Goal: Feedback & Contribution: Leave review/rating

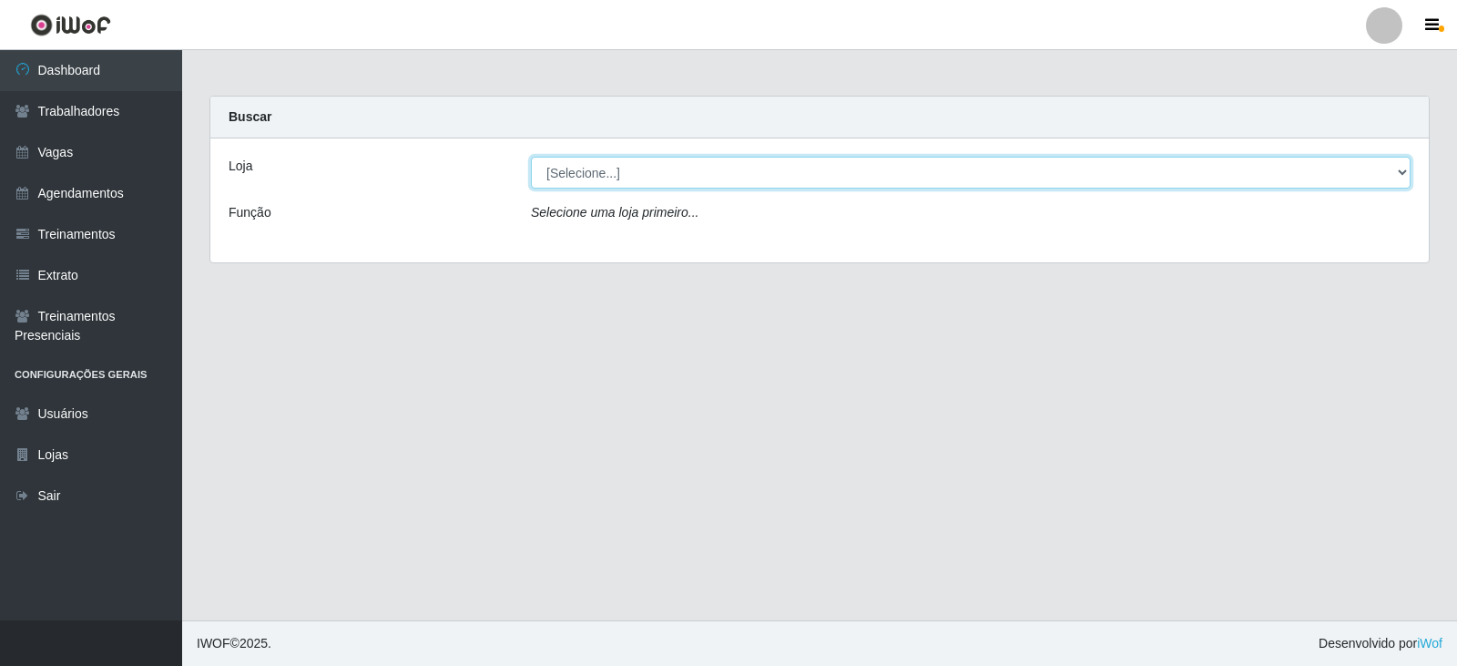
click at [854, 159] on select "[Selecione...] SuperFácil Atacado - Alto de São Manoel SuperFácil Atacado - Ema…" at bounding box center [971, 173] width 880 height 32
select select "540"
click at [531, 157] on select "[Selecione...] SuperFácil Atacado - Alto de São Manoel SuperFácil Atacado - Ema…" at bounding box center [971, 173] width 880 height 32
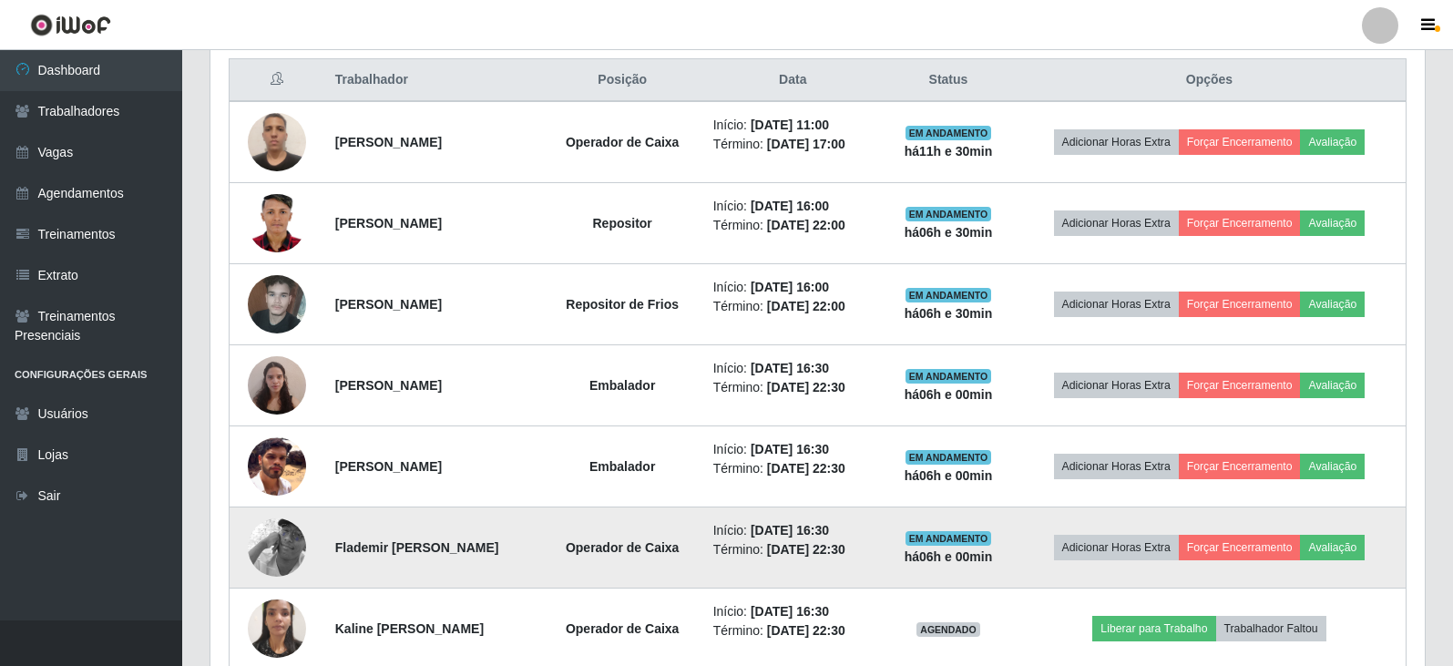
scroll to position [729, 0]
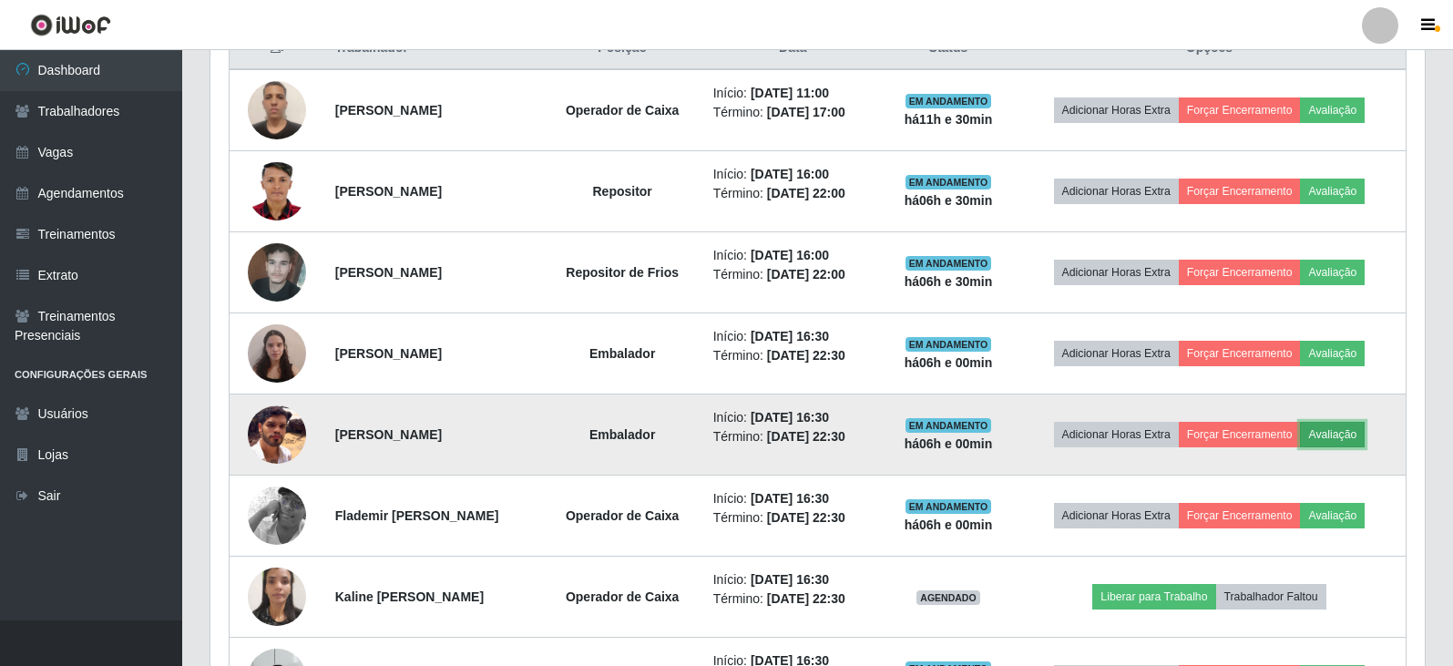
click at [1351, 437] on button "Avaliação" at bounding box center [1332, 434] width 65 height 25
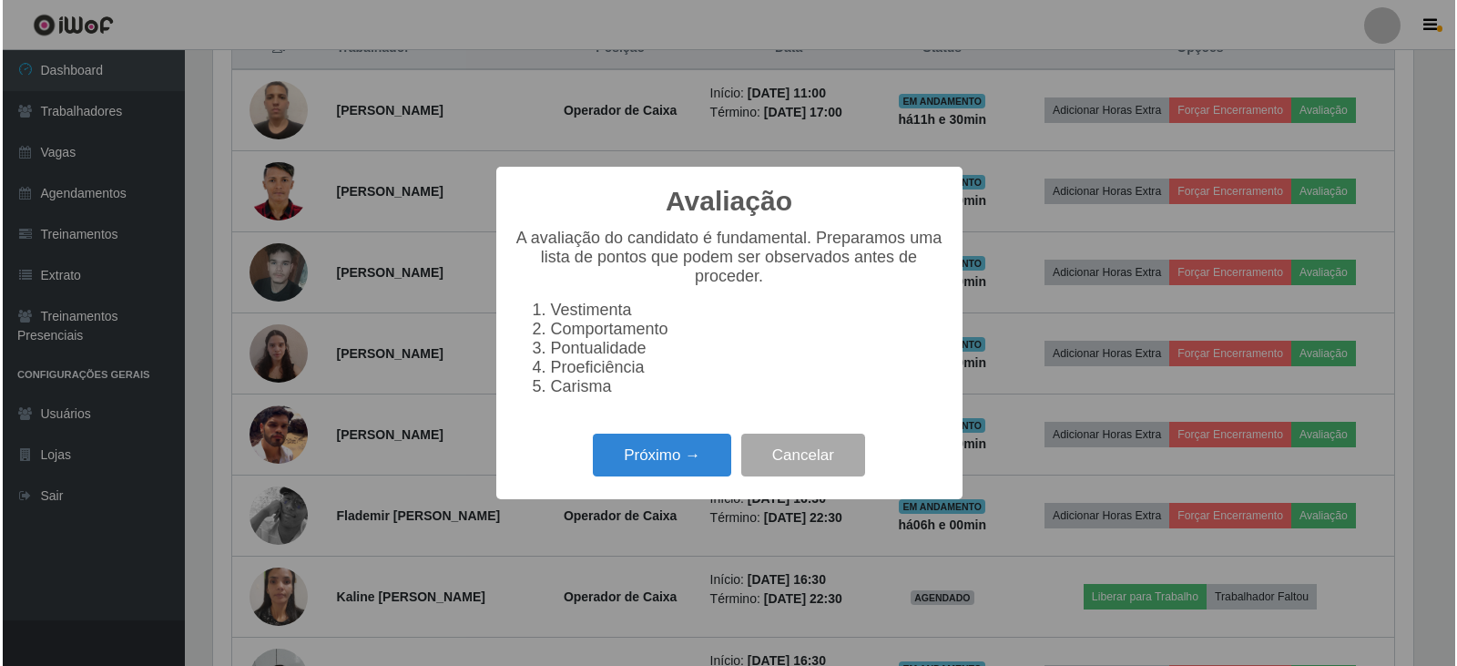
scroll to position [378, 1205]
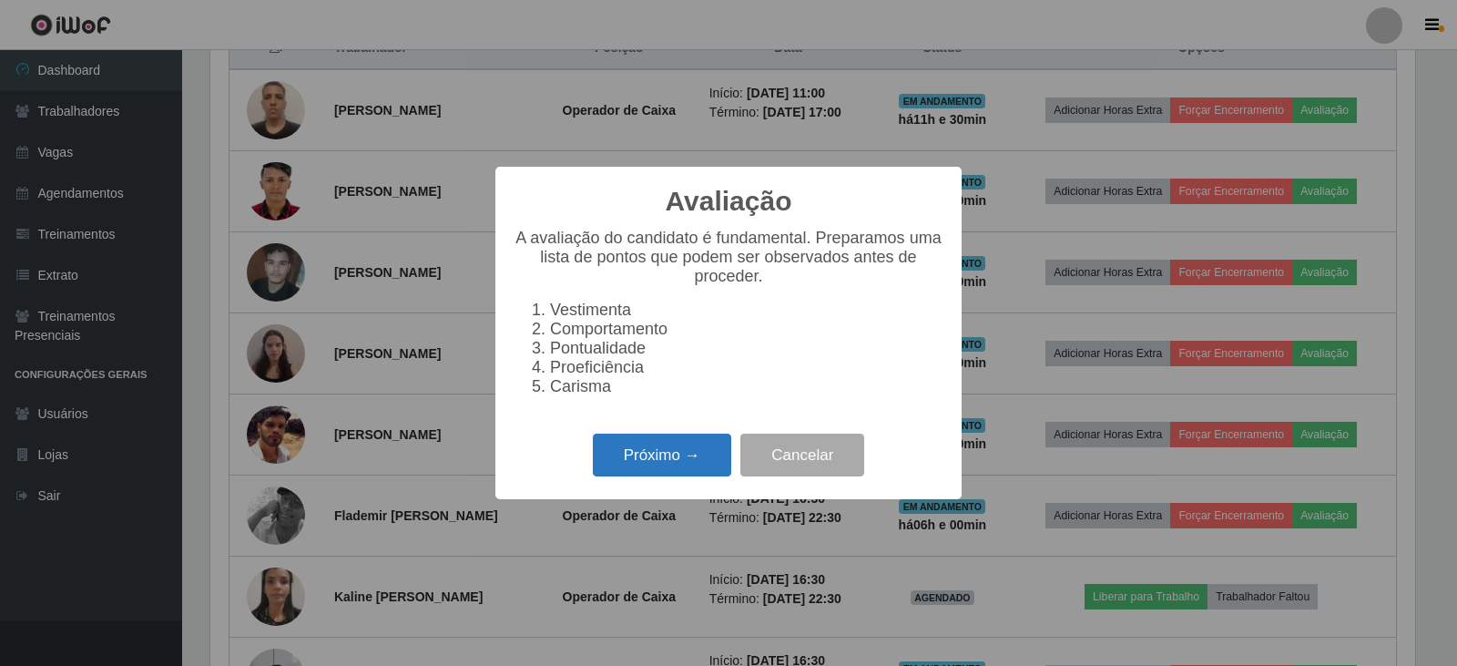
click at [621, 452] on button "Próximo →" at bounding box center [662, 454] width 138 height 43
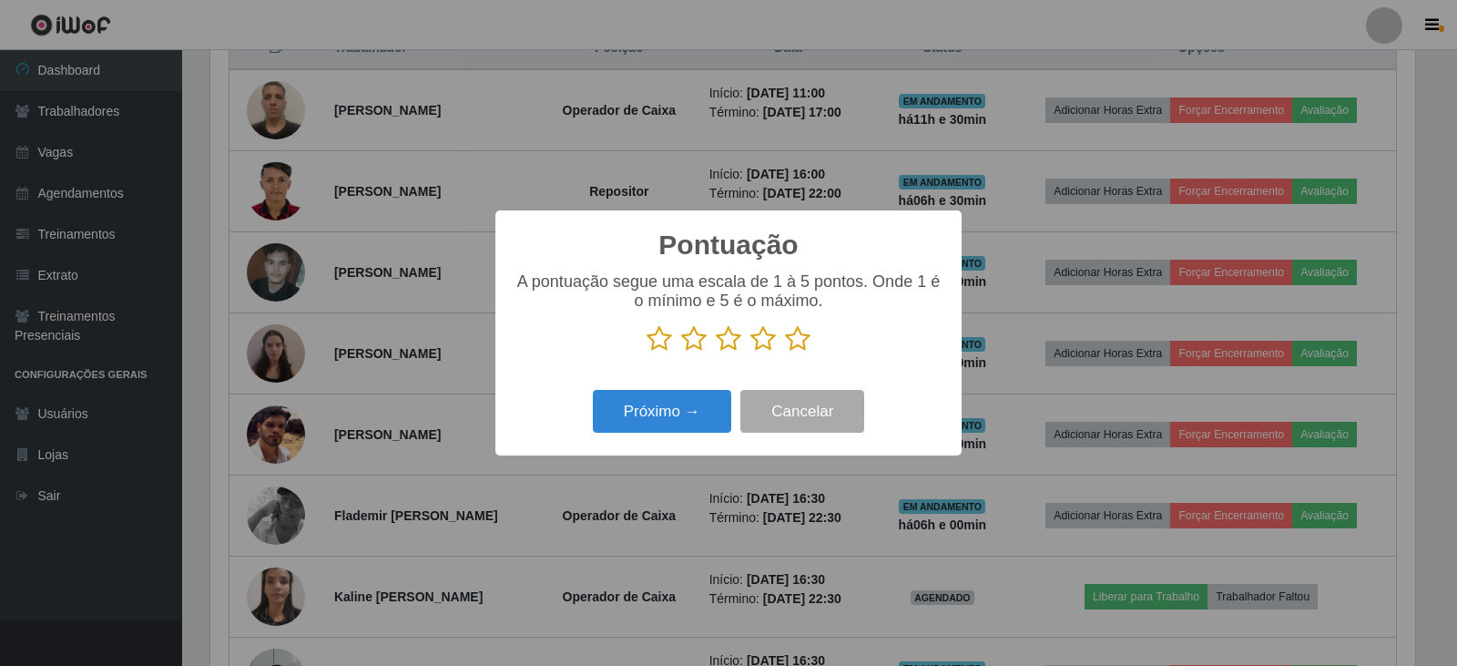
scroll to position [910318, 909492]
click at [785, 342] on icon at bounding box center [797, 338] width 25 height 27
click at [785, 352] on input "radio" at bounding box center [785, 352] width 0 height 0
click at [702, 423] on button "Próximo →" at bounding box center [662, 411] width 138 height 43
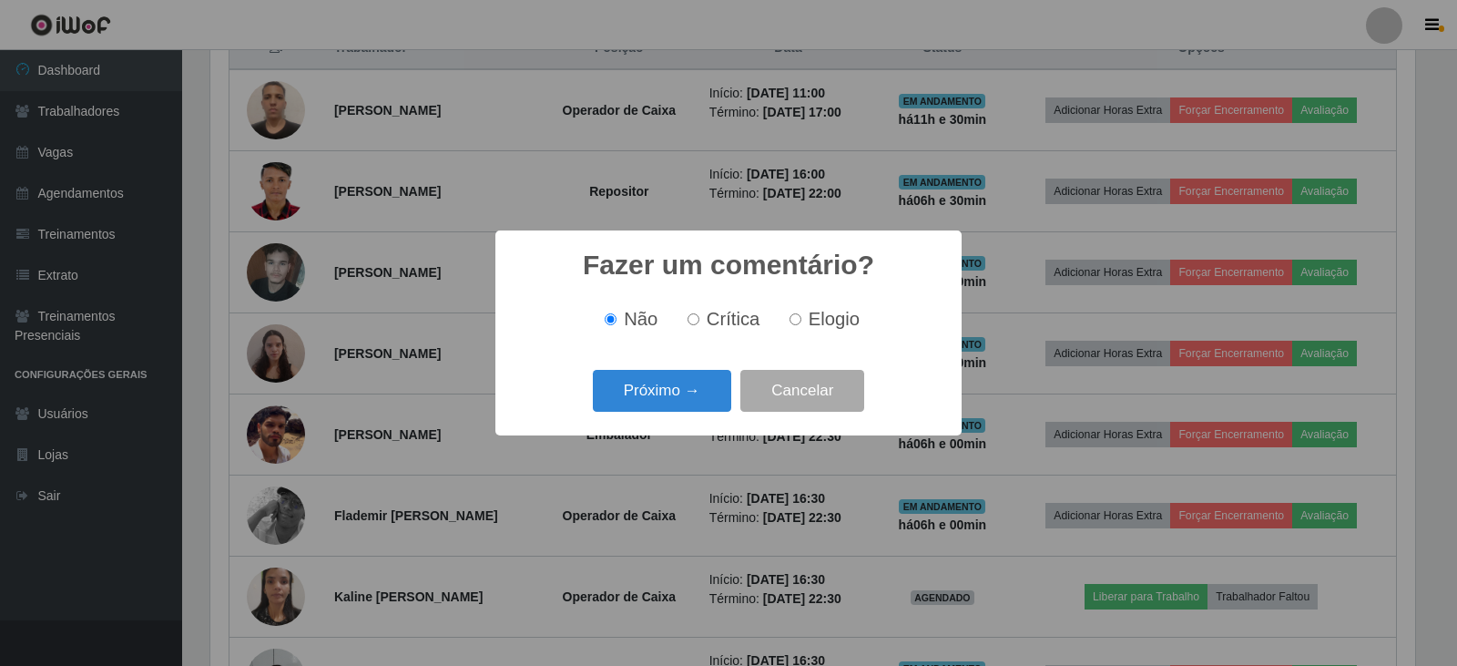
click at [800, 311] on label "Elogio" at bounding box center [820, 319] width 77 height 21
click at [800, 313] on input "Elogio" at bounding box center [796, 319] width 12 height 12
radio input "true"
click at [670, 404] on button "Próximo →" at bounding box center [662, 391] width 138 height 43
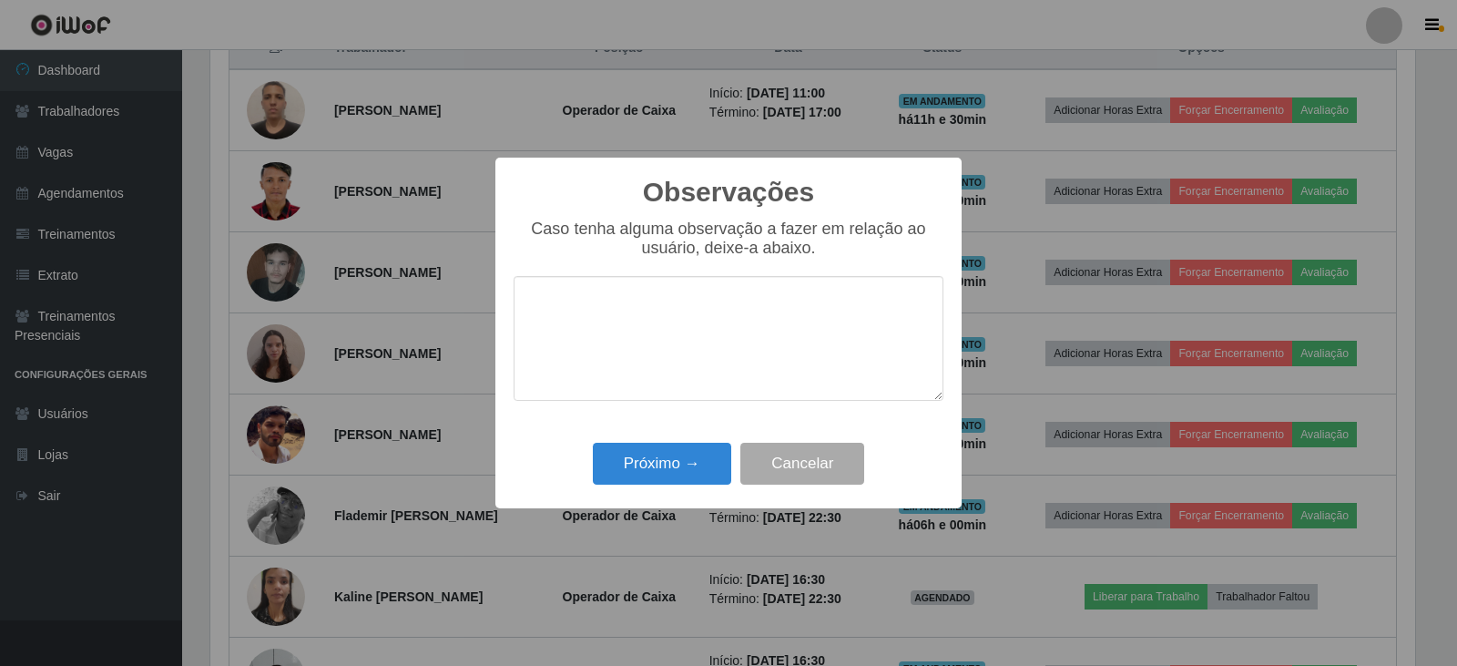
click at [675, 317] on textarea at bounding box center [729, 338] width 430 height 125
type textarea "EFICIENTE"
click at [668, 460] on button "Próximo →" at bounding box center [662, 464] width 138 height 43
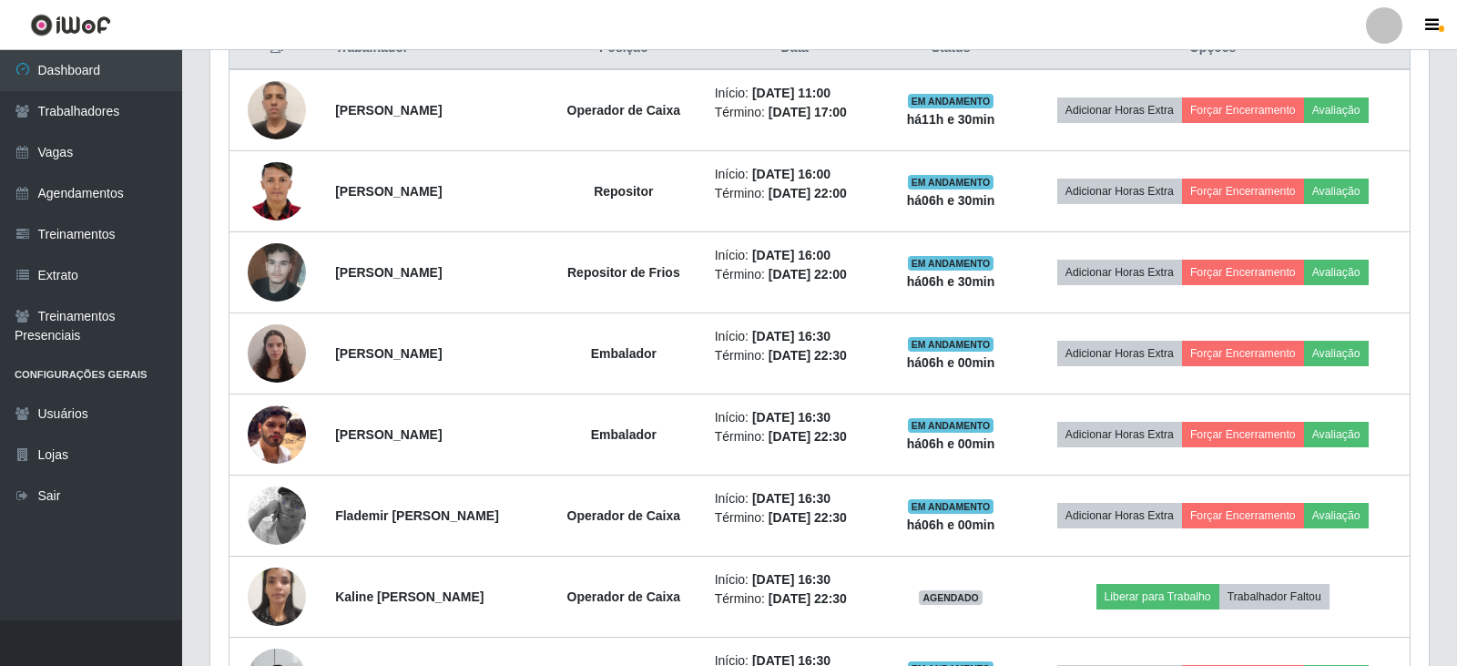
scroll to position [378, 1214]
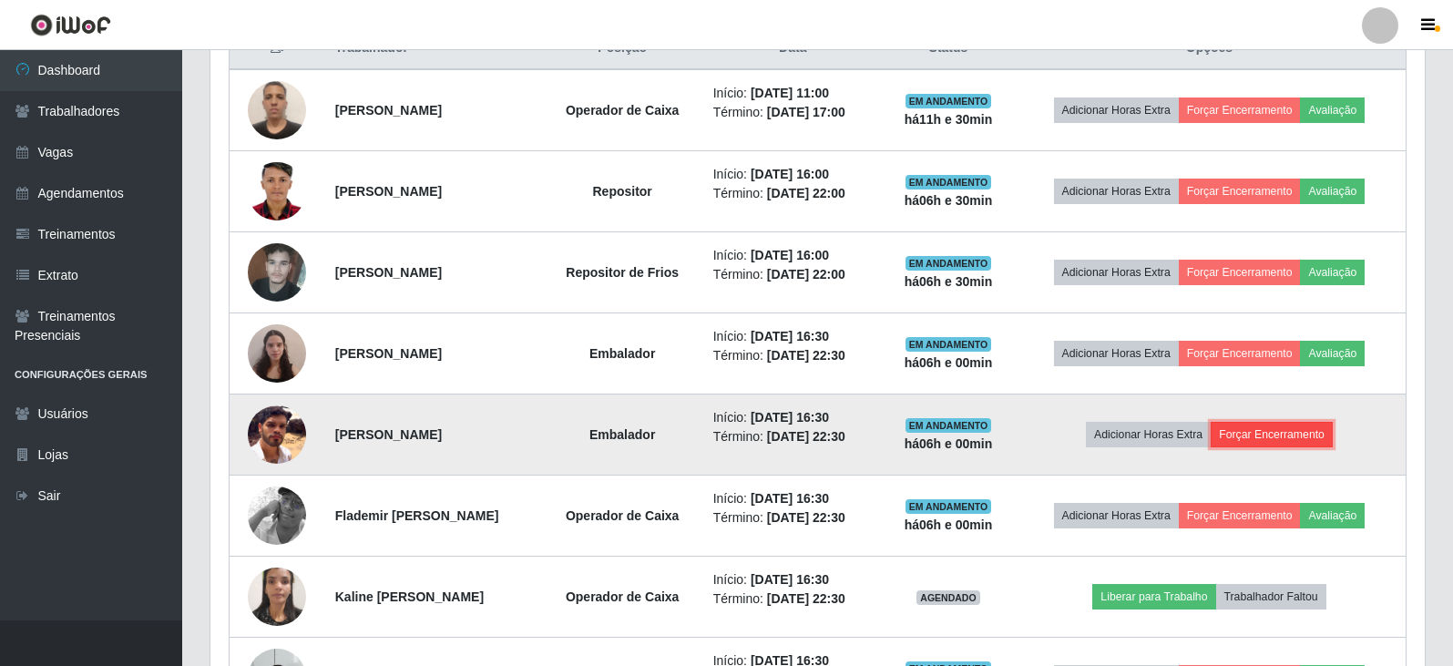
click at [1332, 431] on button "Forçar Encerramento" at bounding box center [1271, 434] width 122 height 25
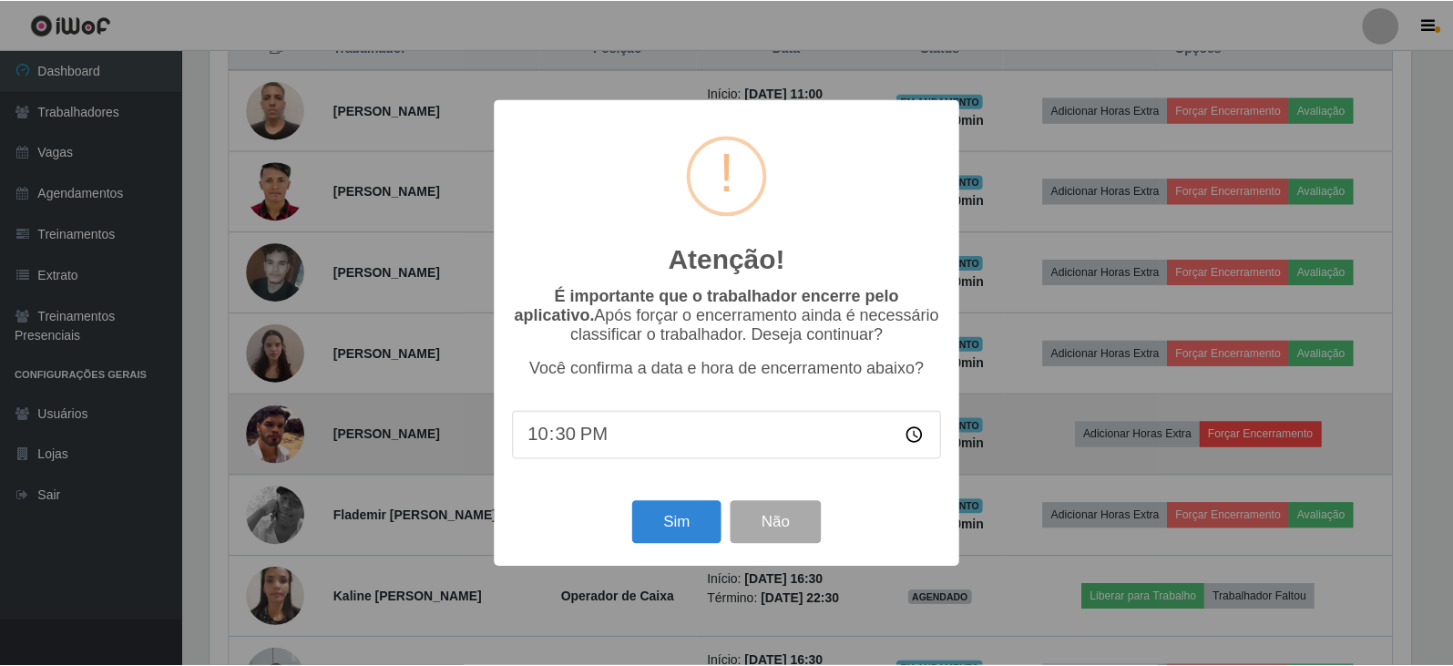
scroll to position [378, 1205]
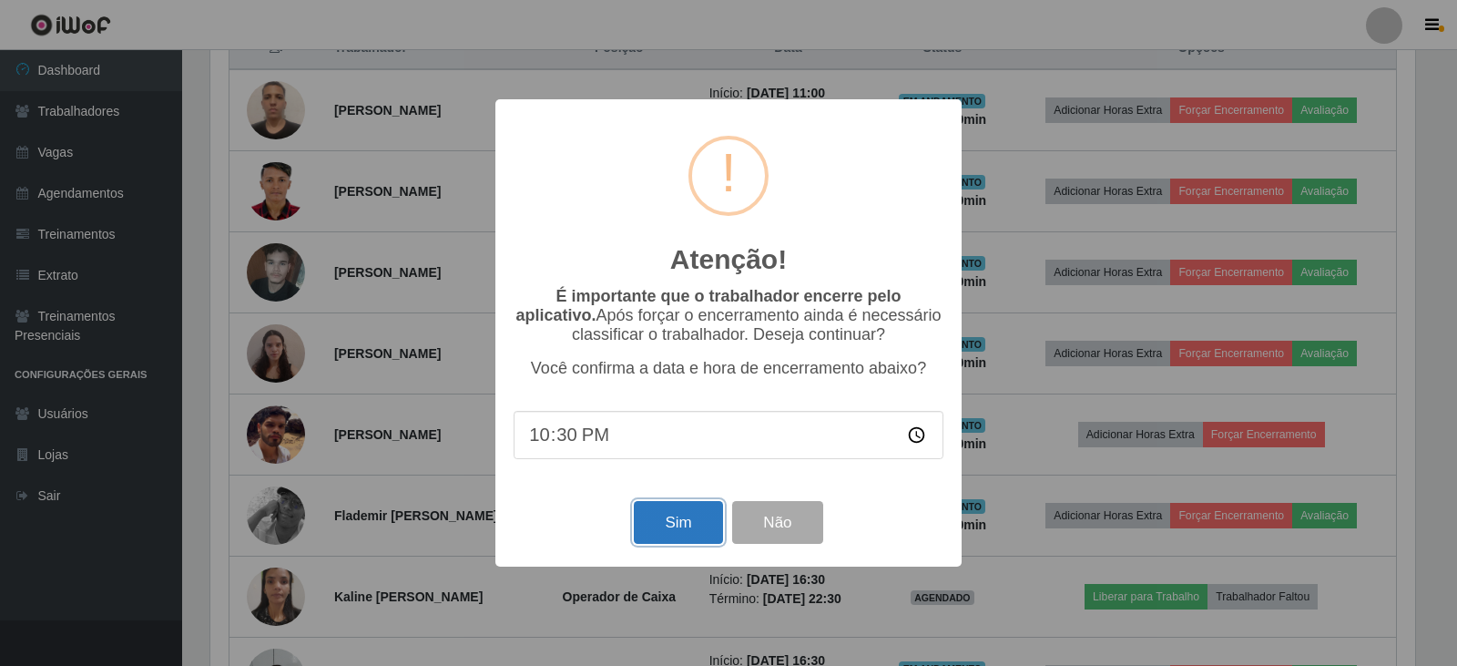
click at [678, 525] on button "Sim" at bounding box center [678, 522] width 88 height 43
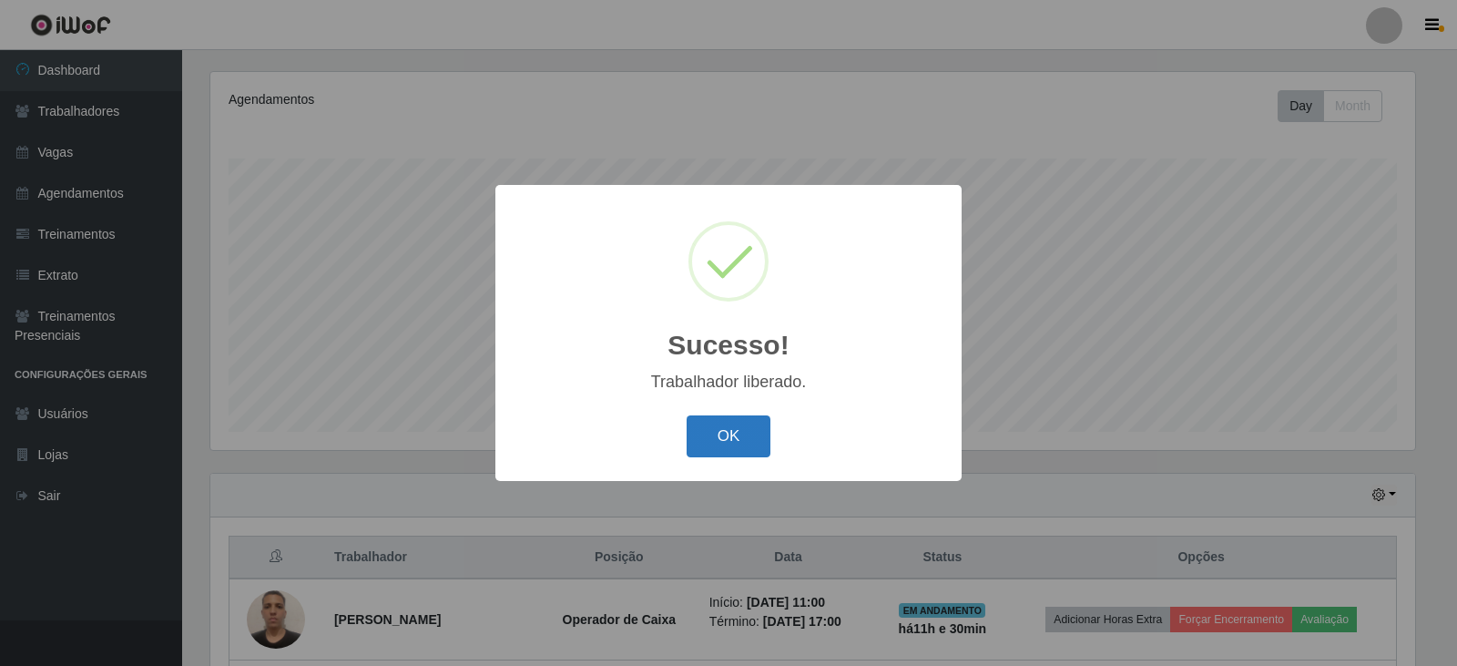
click at [704, 420] on button "OK" at bounding box center [729, 436] width 85 height 43
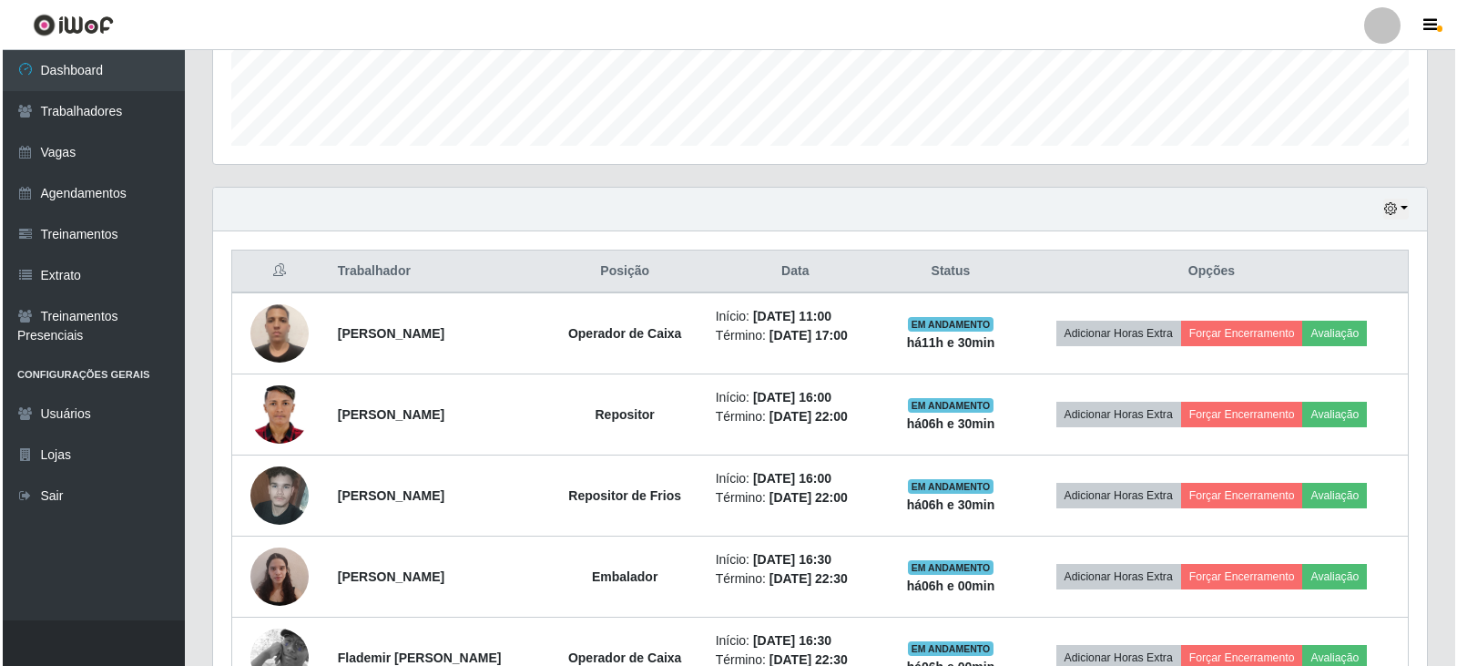
scroll to position [584, 0]
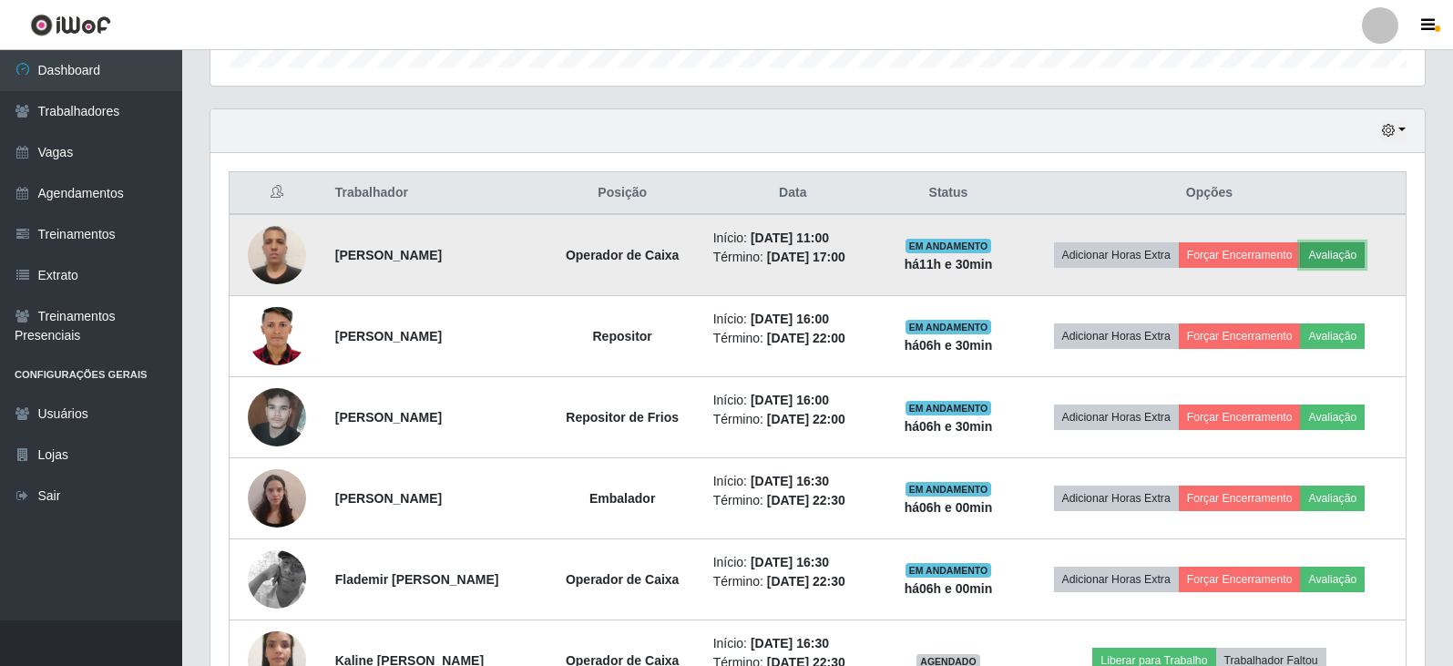
click at [1347, 252] on button "Avaliação" at bounding box center [1332, 254] width 65 height 25
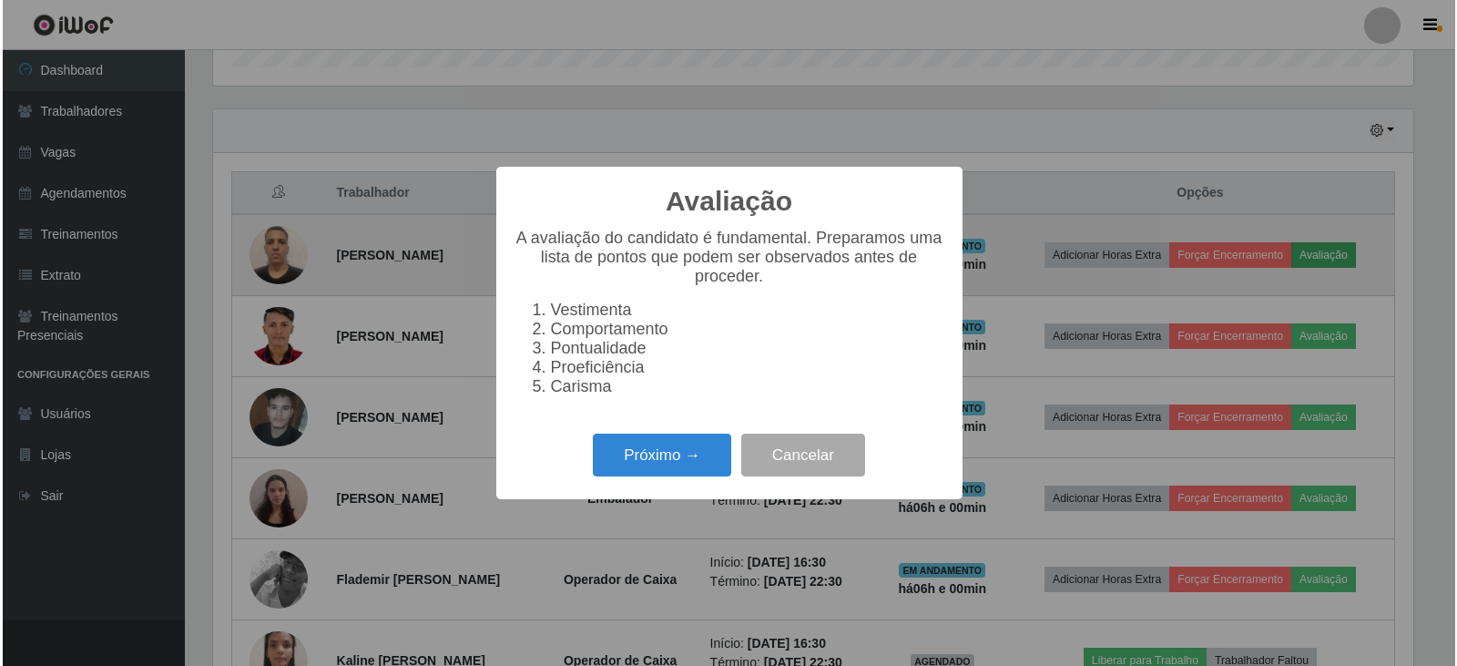
scroll to position [378, 1205]
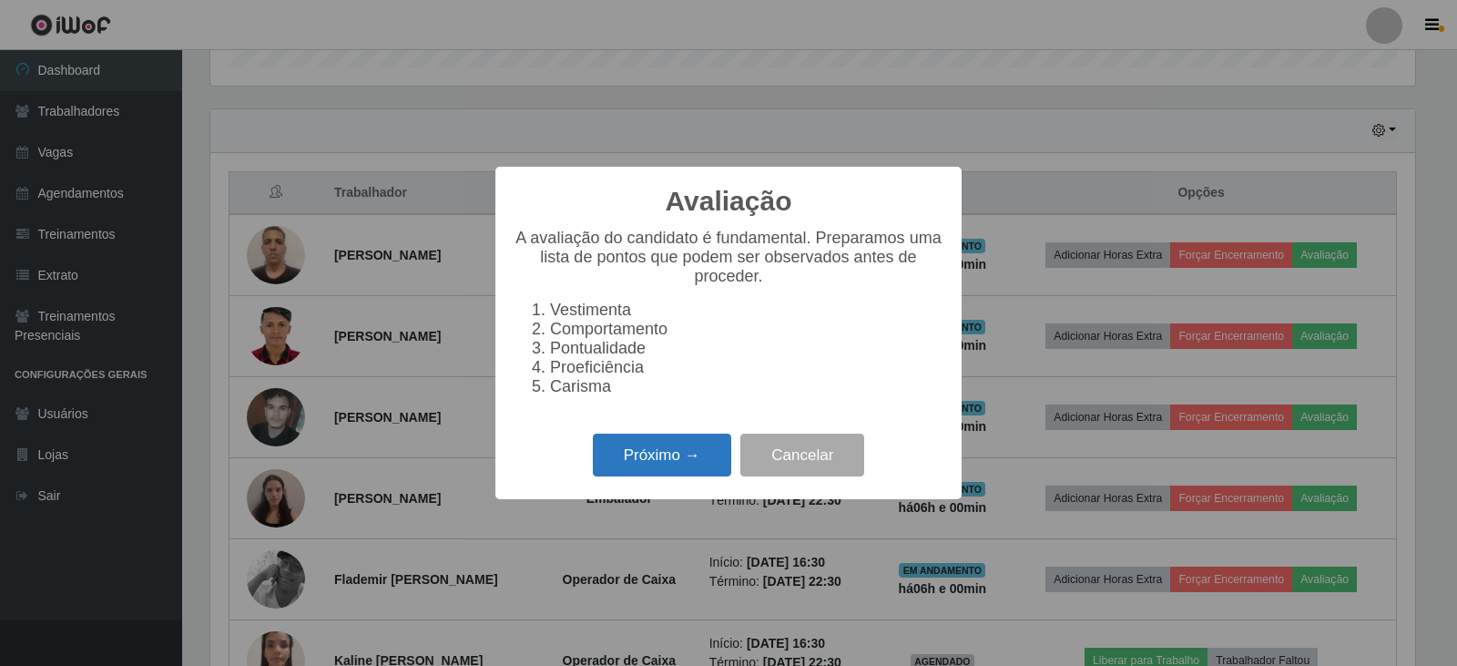
click at [661, 459] on button "Próximo →" at bounding box center [662, 454] width 138 height 43
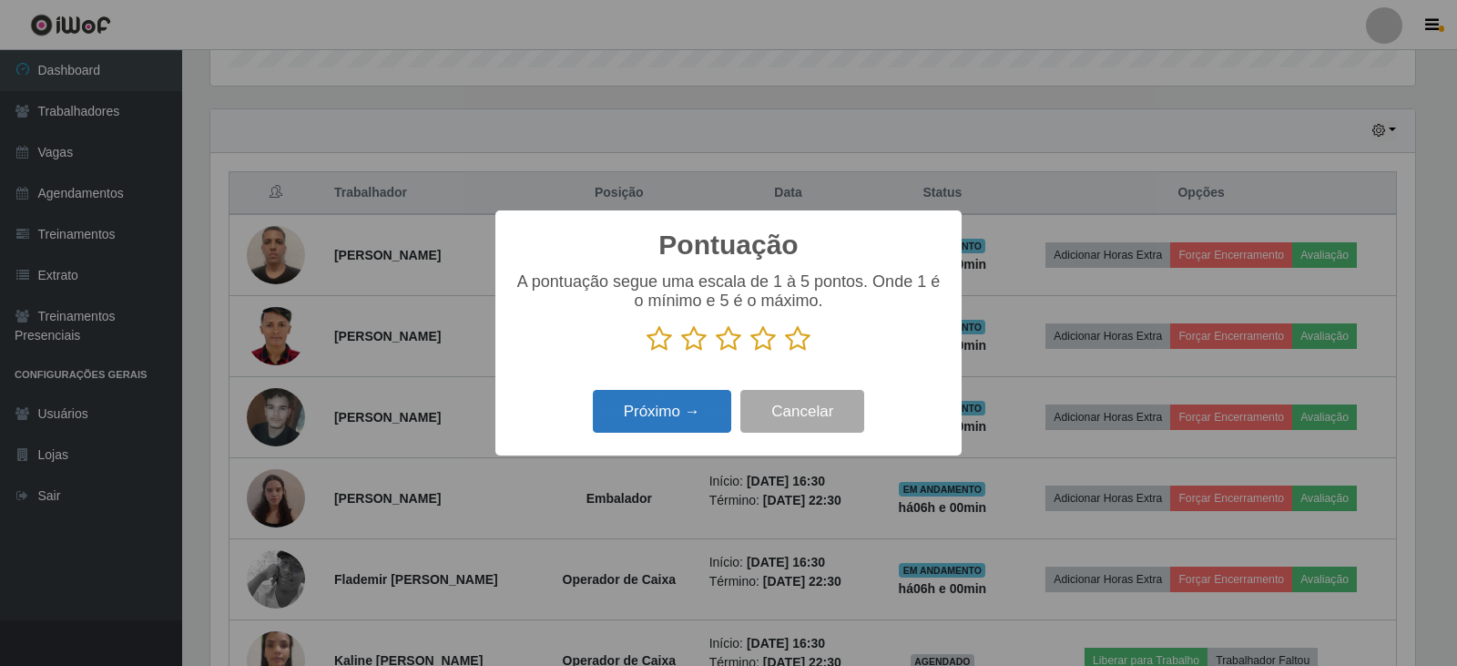
scroll to position [910318, 909492]
click at [790, 341] on icon at bounding box center [797, 338] width 25 height 27
click at [785, 352] on input "radio" at bounding box center [785, 352] width 0 height 0
click at [698, 412] on button "Próximo →" at bounding box center [662, 411] width 138 height 43
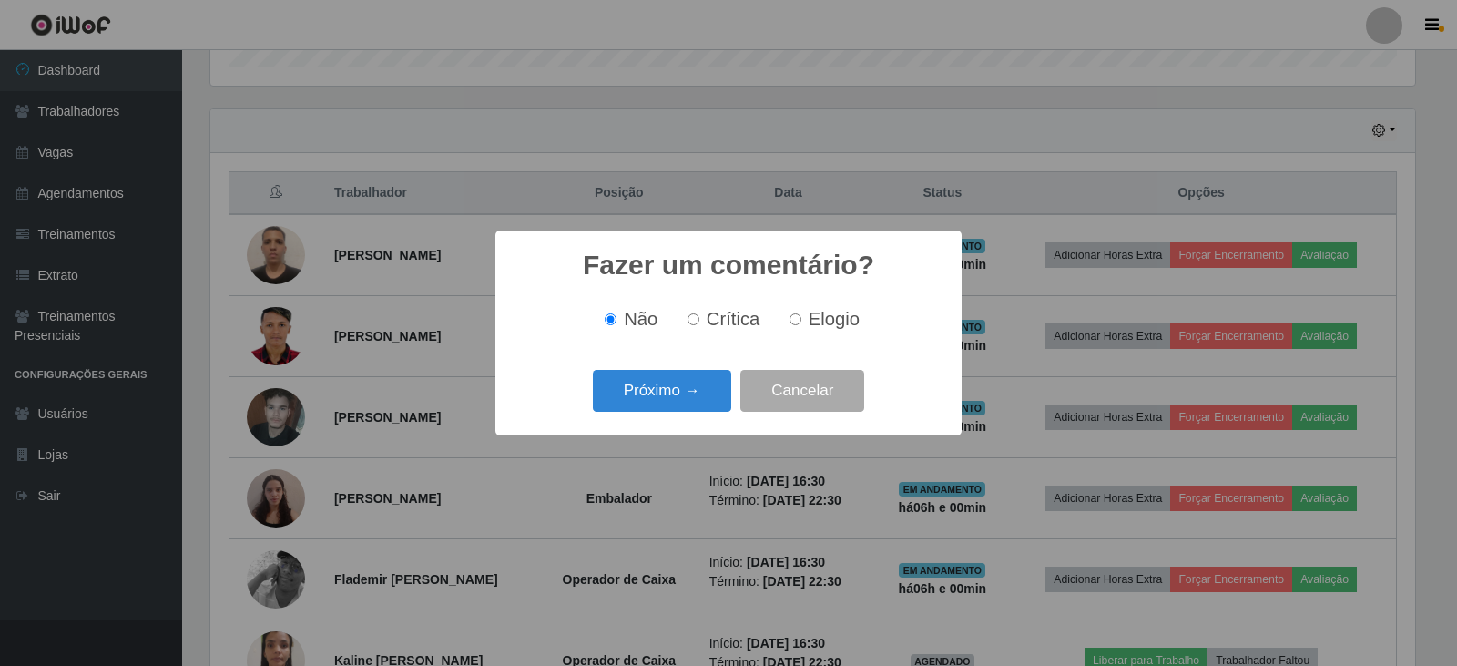
click at [816, 312] on span "Elogio" at bounding box center [834, 319] width 51 height 20
click at [801, 313] on input "Elogio" at bounding box center [796, 319] width 12 height 12
radio input "true"
click at [706, 387] on button "Próximo →" at bounding box center [662, 391] width 138 height 43
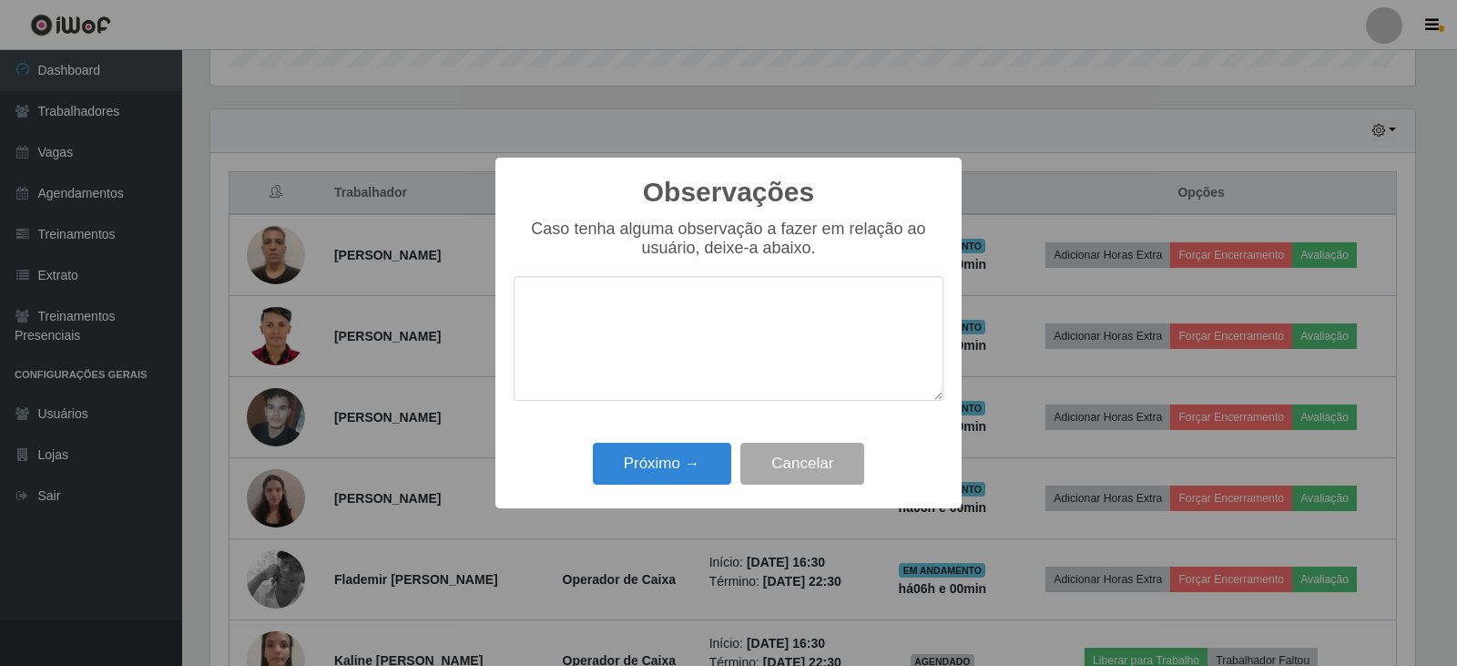
click at [707, 358] on textarea at bounding box center [729, 338] width 430 height 125
type textarea "CARISMA"
click at [661, 472] on button "Próximo →" at bounding box center [662, 464] width 138 height 43
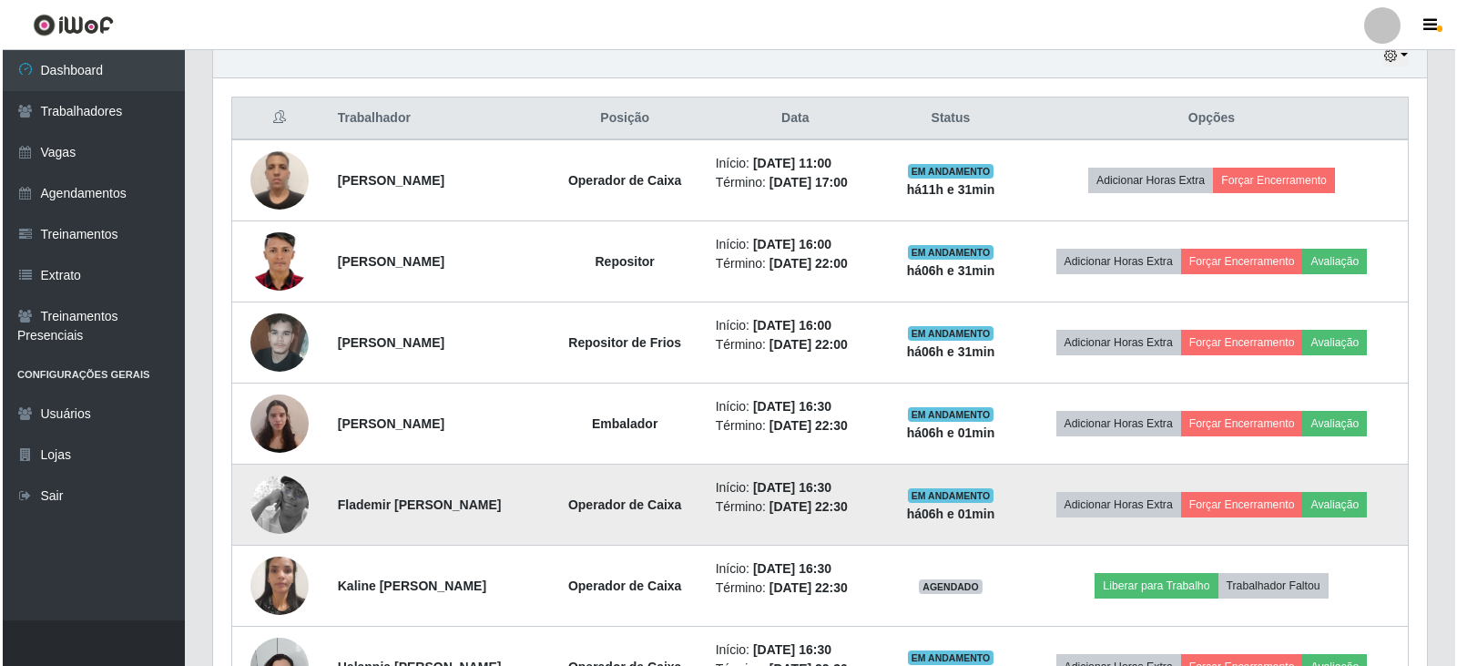
scroll to position [493, 0]
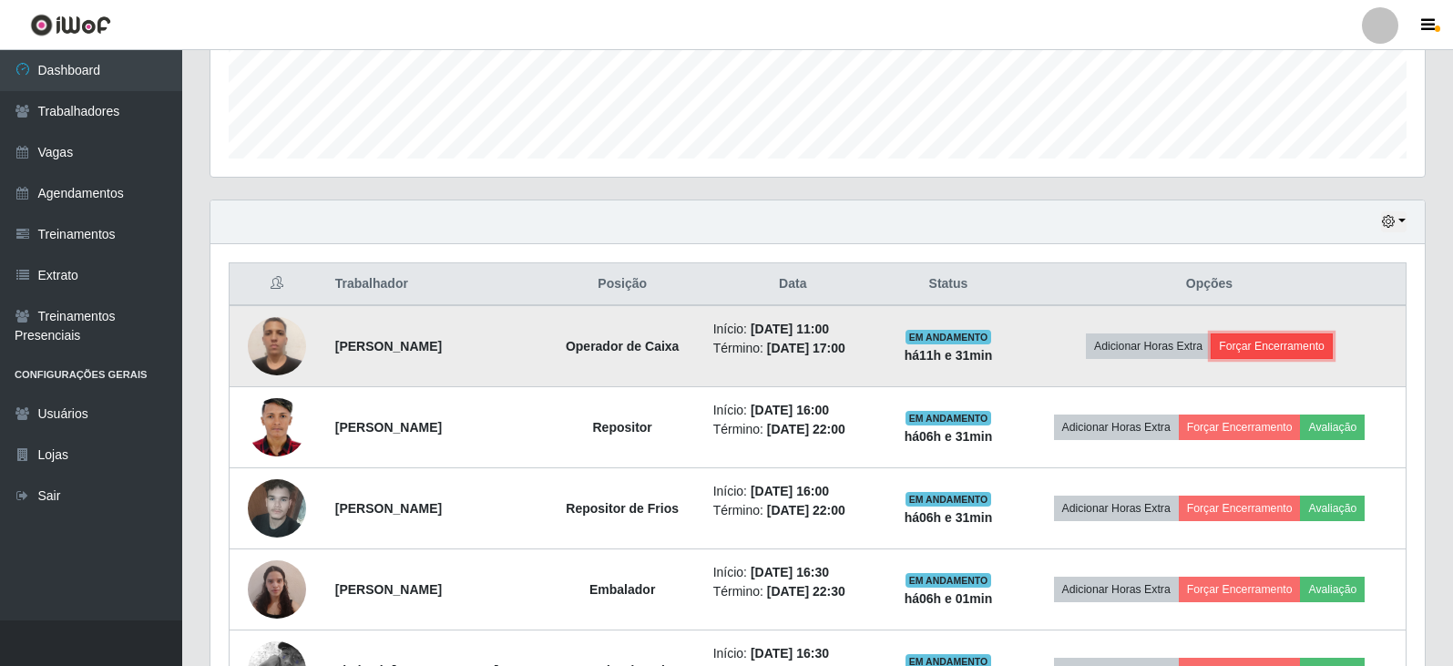
click at [1272, 335] on button "Forçar Encerramento" at bounding box center [1271, 345] width 122 height 25
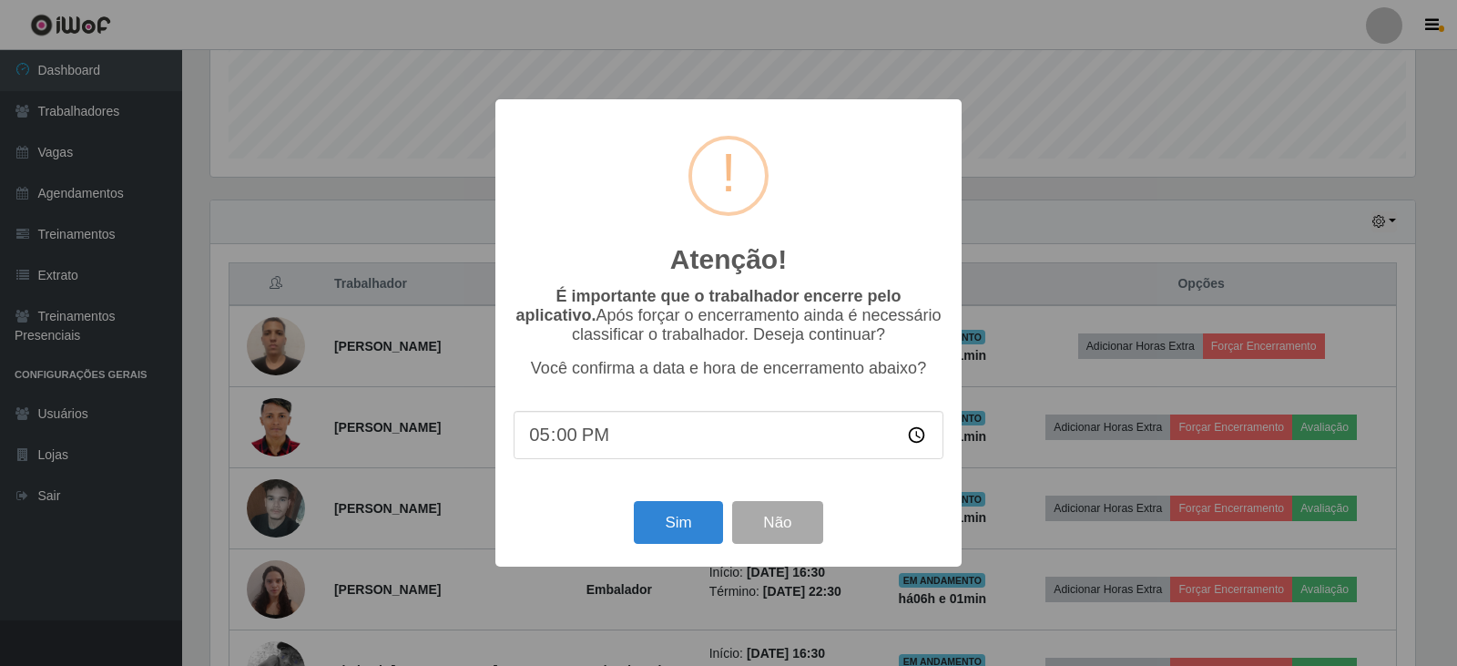
scroll to position [0, 0]
click at [681, 518] on button "Sim" at bounding box center [678, 522] width 88 height 43
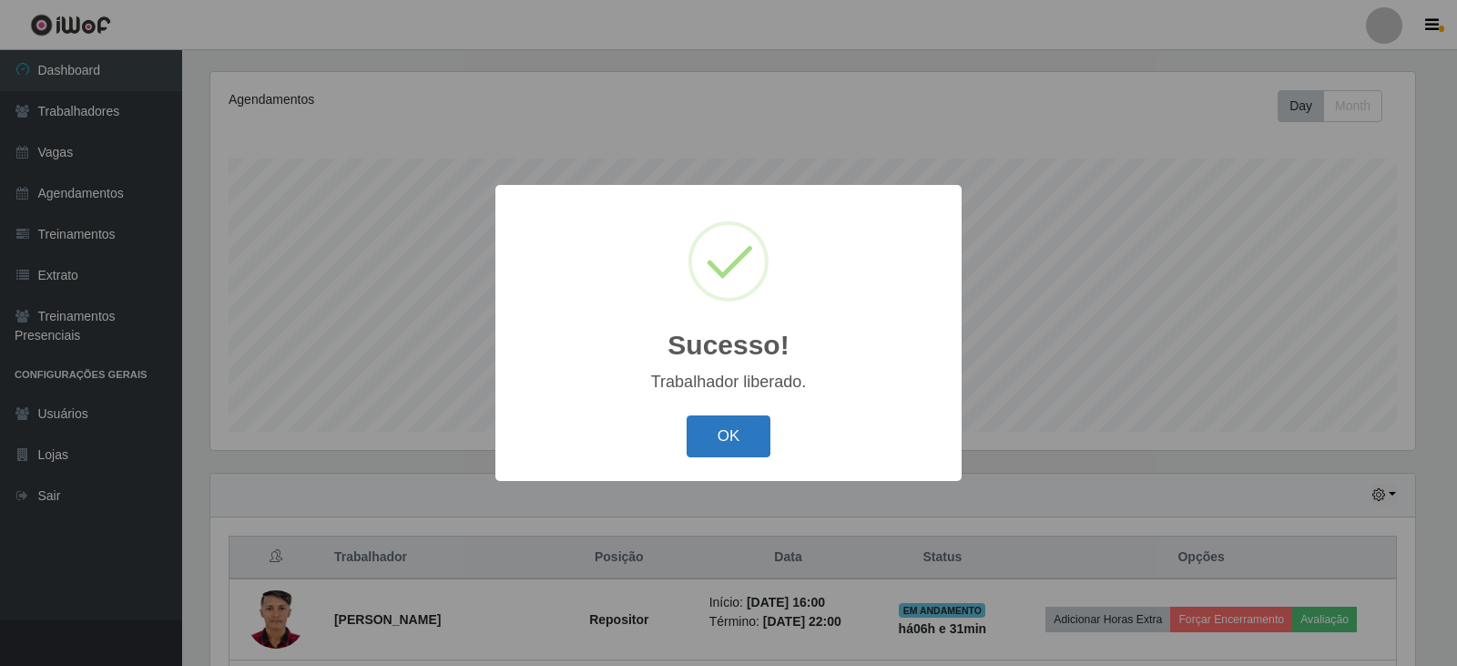
click at [745, 430] on button "OK" at bounding box center [729, 436] width 85 height 43
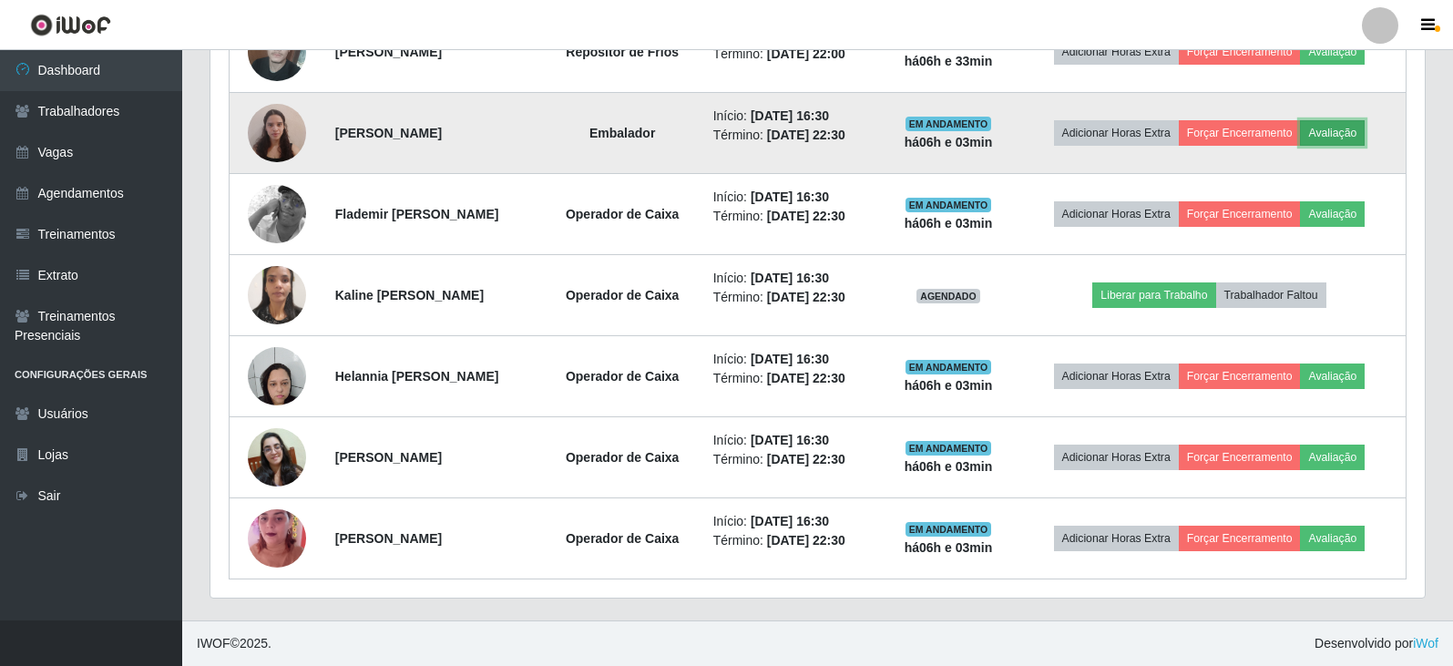
click at [1363, 134] on button "Avaliação" at bounding box center [1332, 132] width 65 height 25
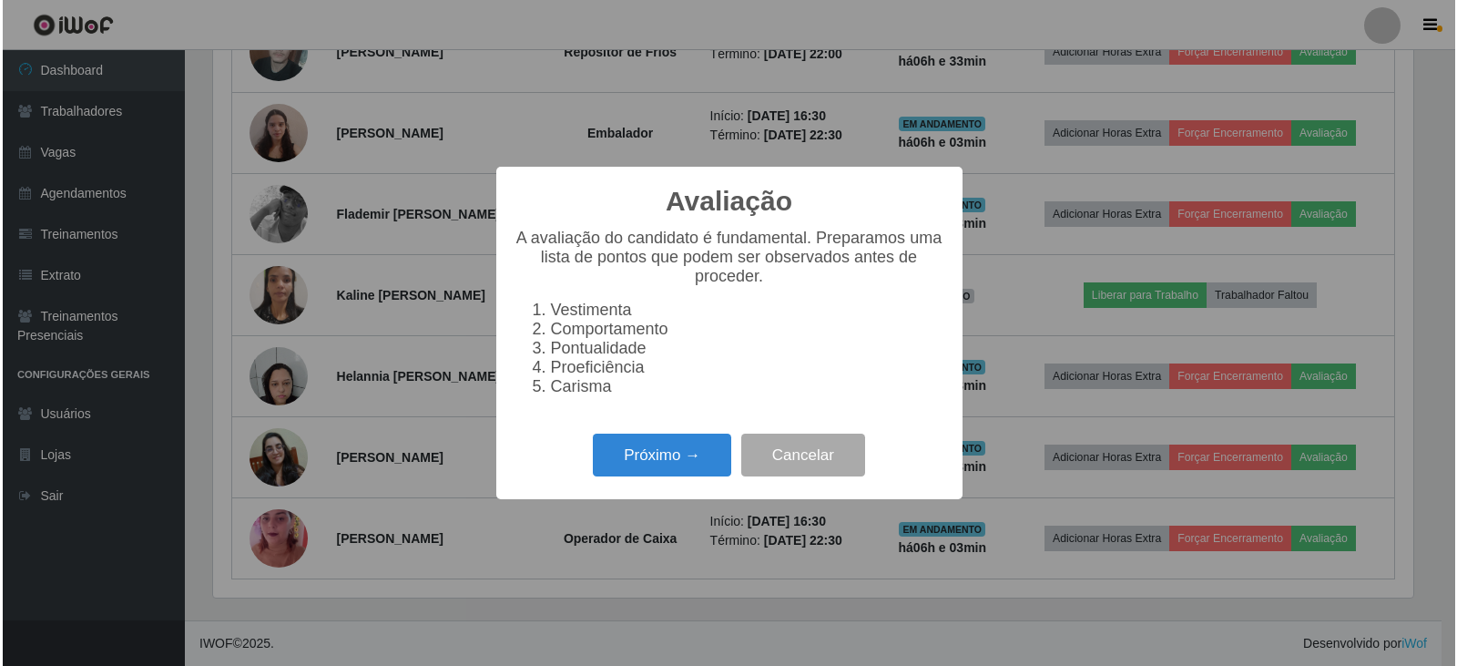
scroll to position [378, 1205]
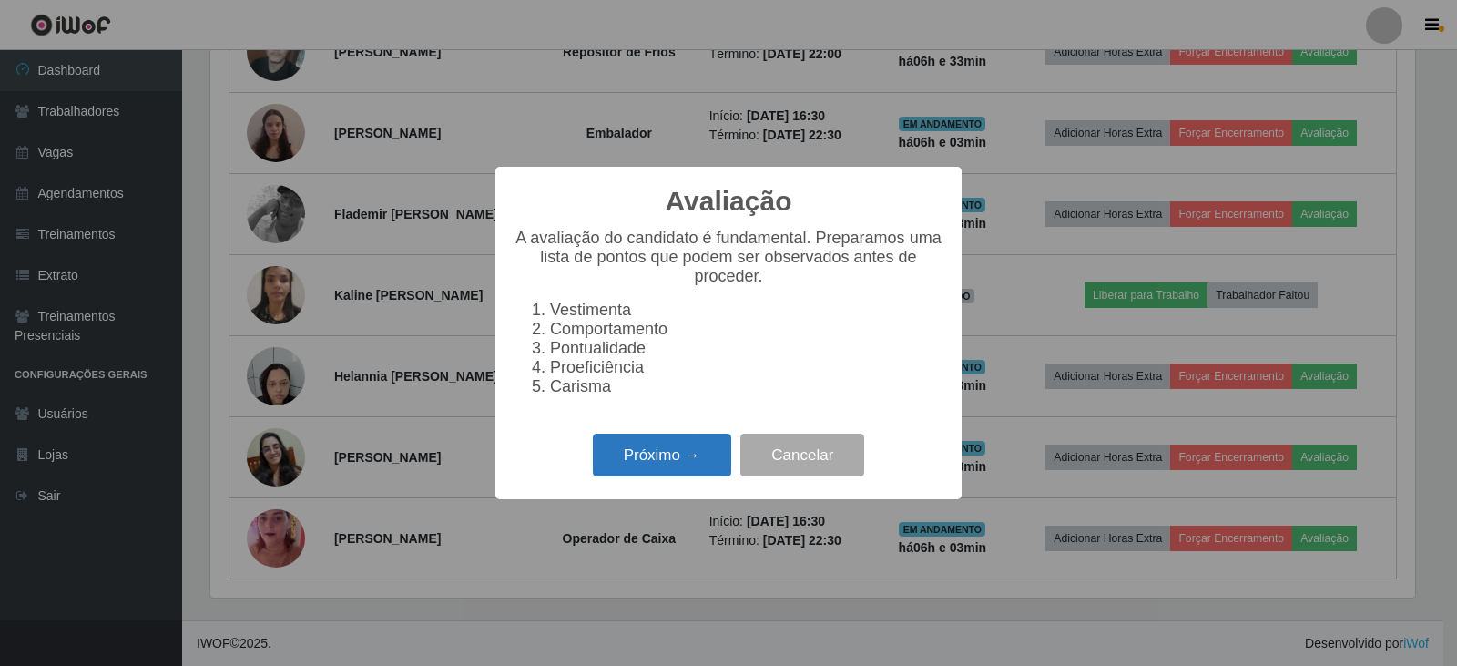
click at [629, 456] on button "Próximo →" at bounding box center [662, 454] width 138 height 43
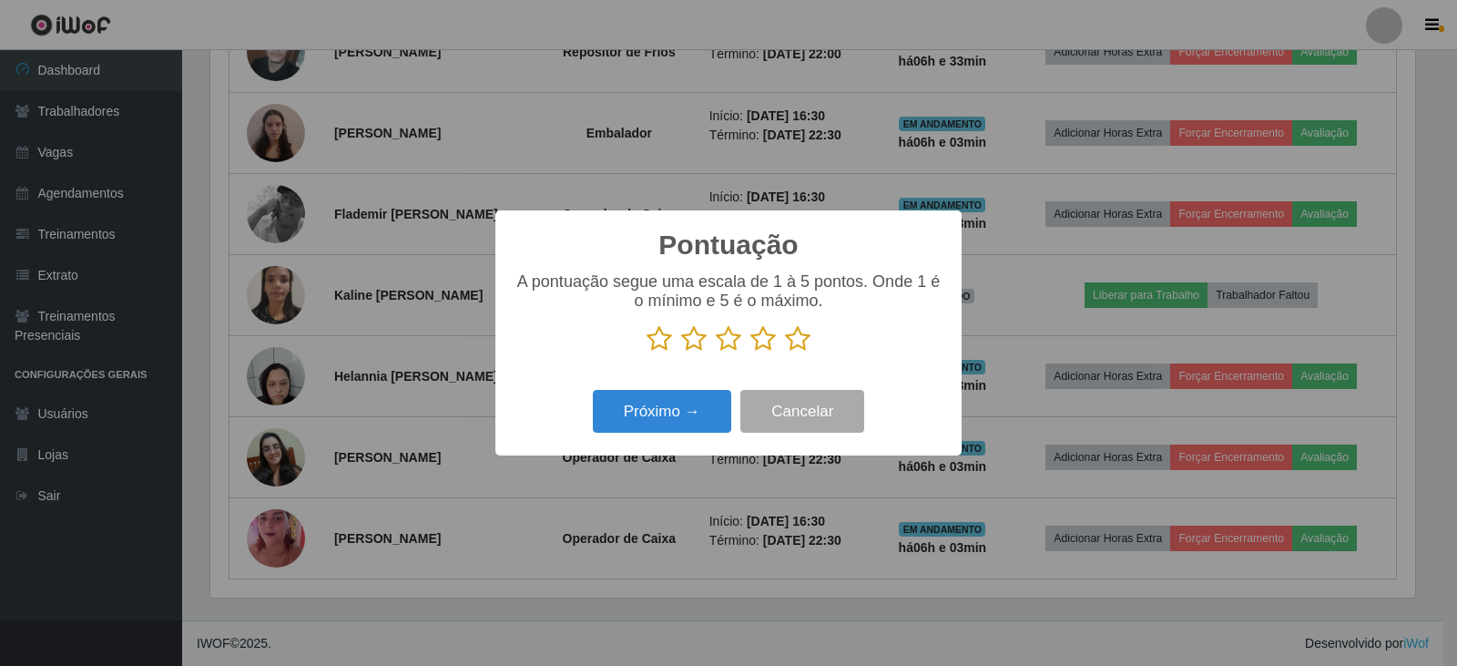
click at [803, 342] on icon at bounding box center [797, 338] width 25 height 27
click at [785, 352] on input "radio" at bounding box center [785, 352] width 0 height 0
click at [640, 424] on button "Próximo →" at bounding box center [662, 411] width 138 height 43
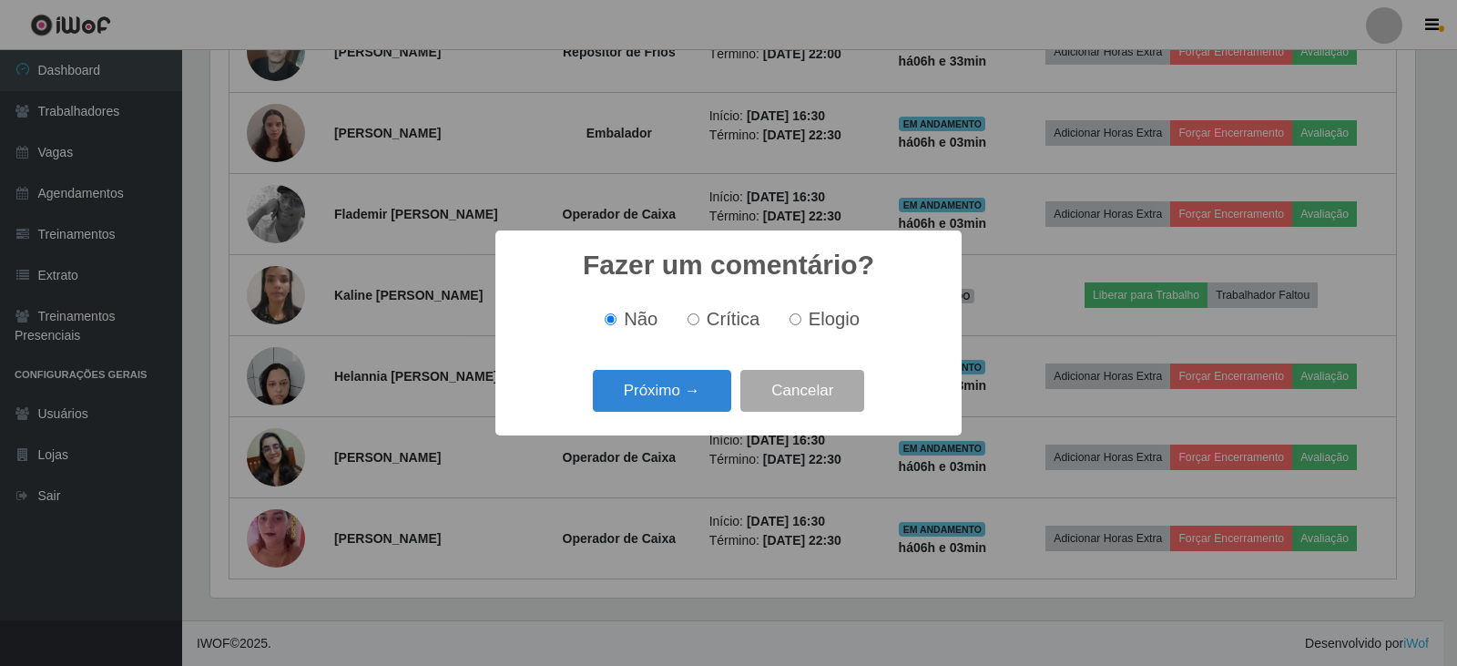
click at [823, 326] on span "Elogio" at bounding box center [834, 319] width 51 height 20
click at [801, 325] on input "Elogio" at bounding box center [796, 319] width 12 height 12
radio input "true"
click at [630, 391] on button "Próximo →" at bounding box center [662, 391] width 138 height 43
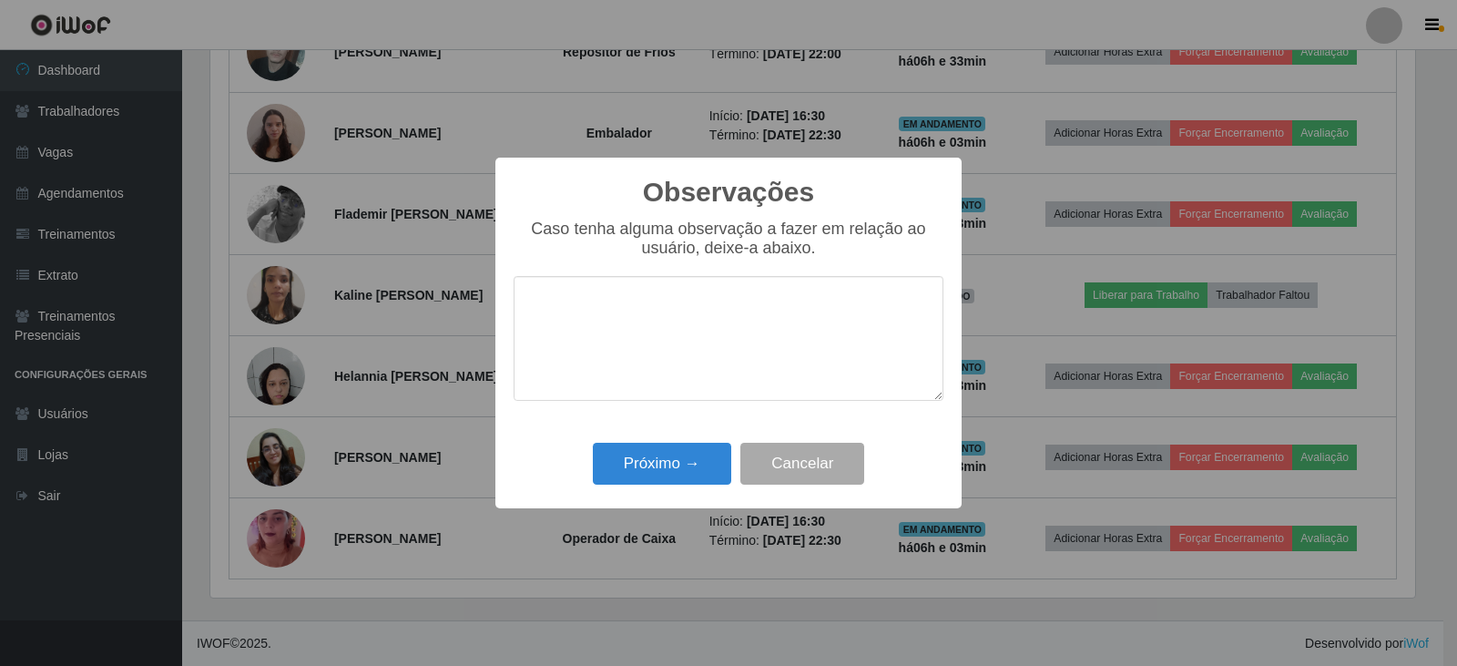
click at [747, 309] on textarea at bounding box center [729, 338] width 430 height 125
type textarea "EFICIENTE"
click at [653, 463] on button "Próximo →" at bounding box center [662, 464] width 138 height 43
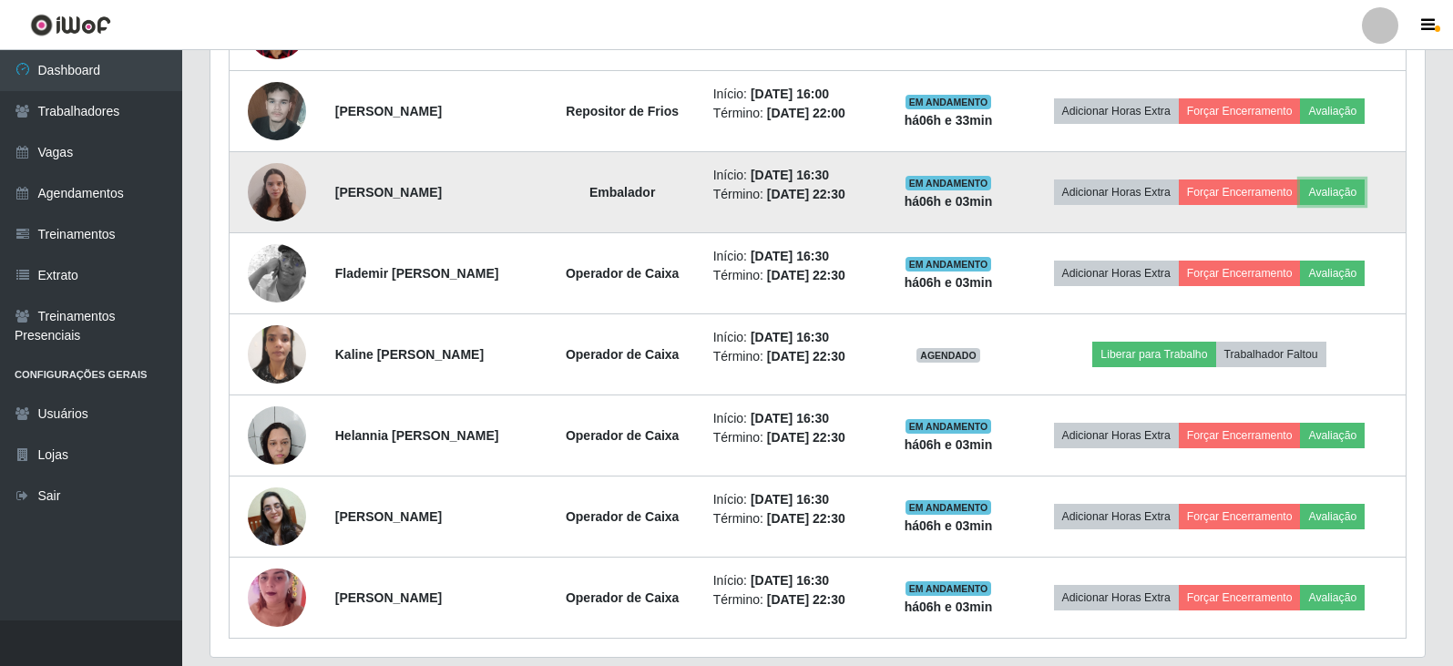
scroll to position [777, 0]
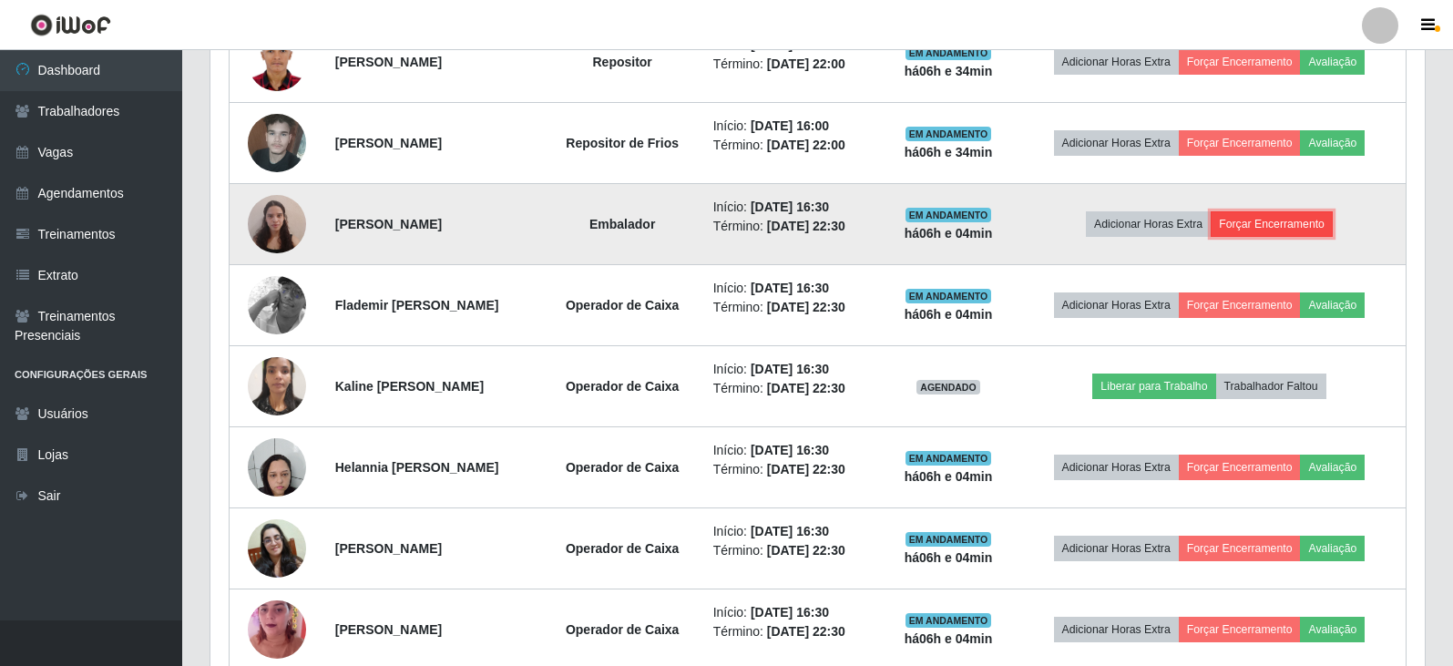
click at [1279, 218] on button "Forçar Encerramento" at bounding box center [1271, 223] width 122 height 25
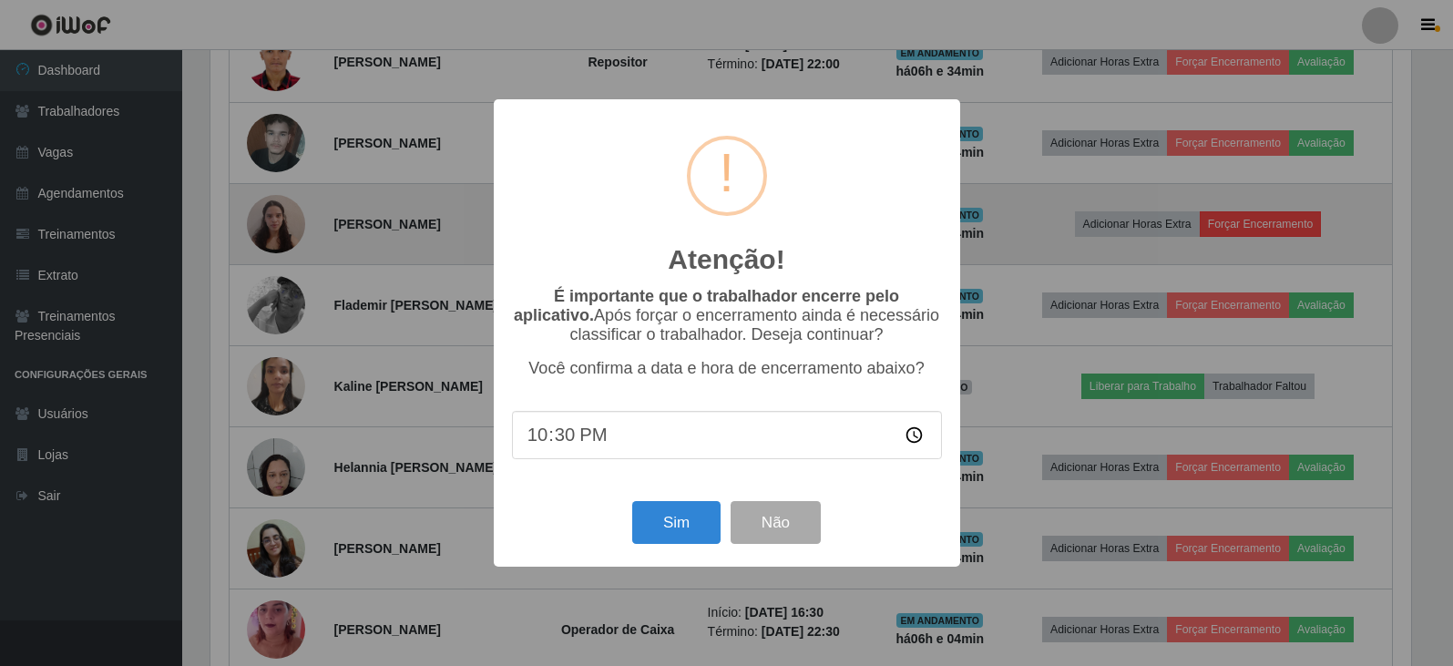
scroll to position [378, 1205]
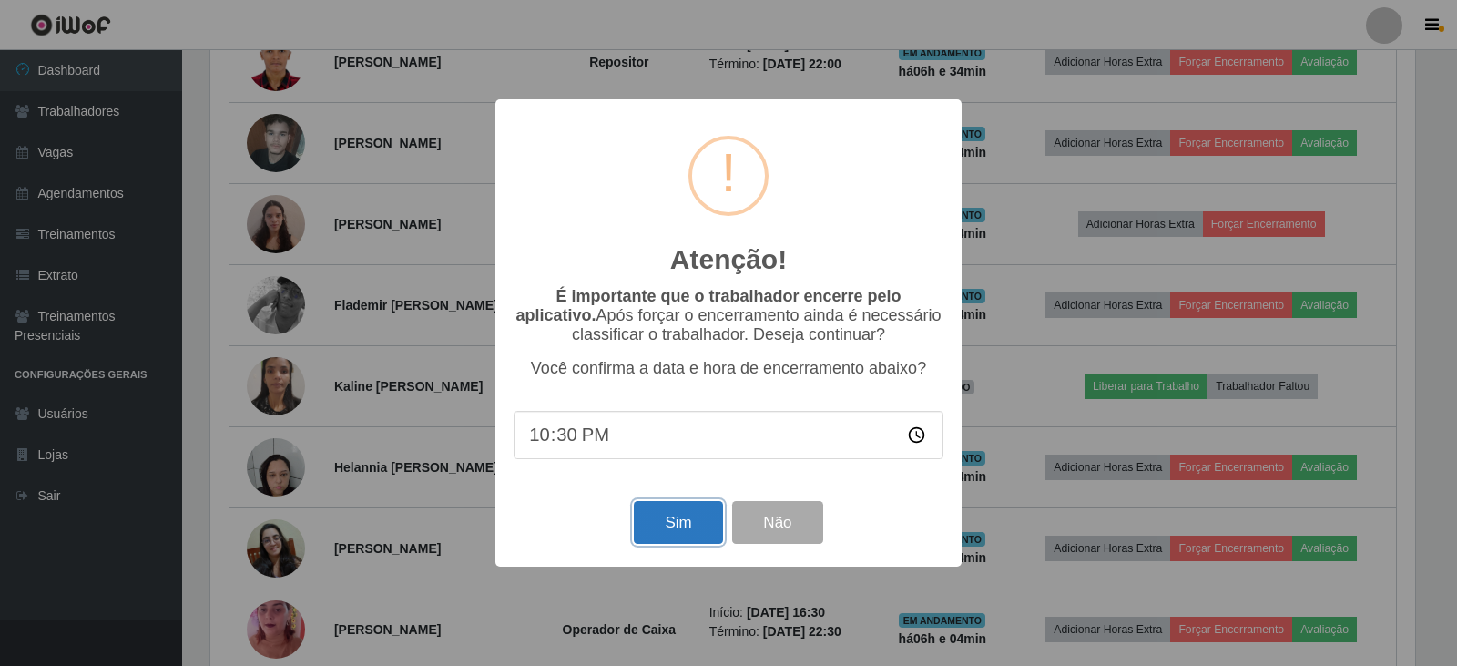
click at [704, 525] on button "Sim" at bounding box center [678, 522] width 88 height 43
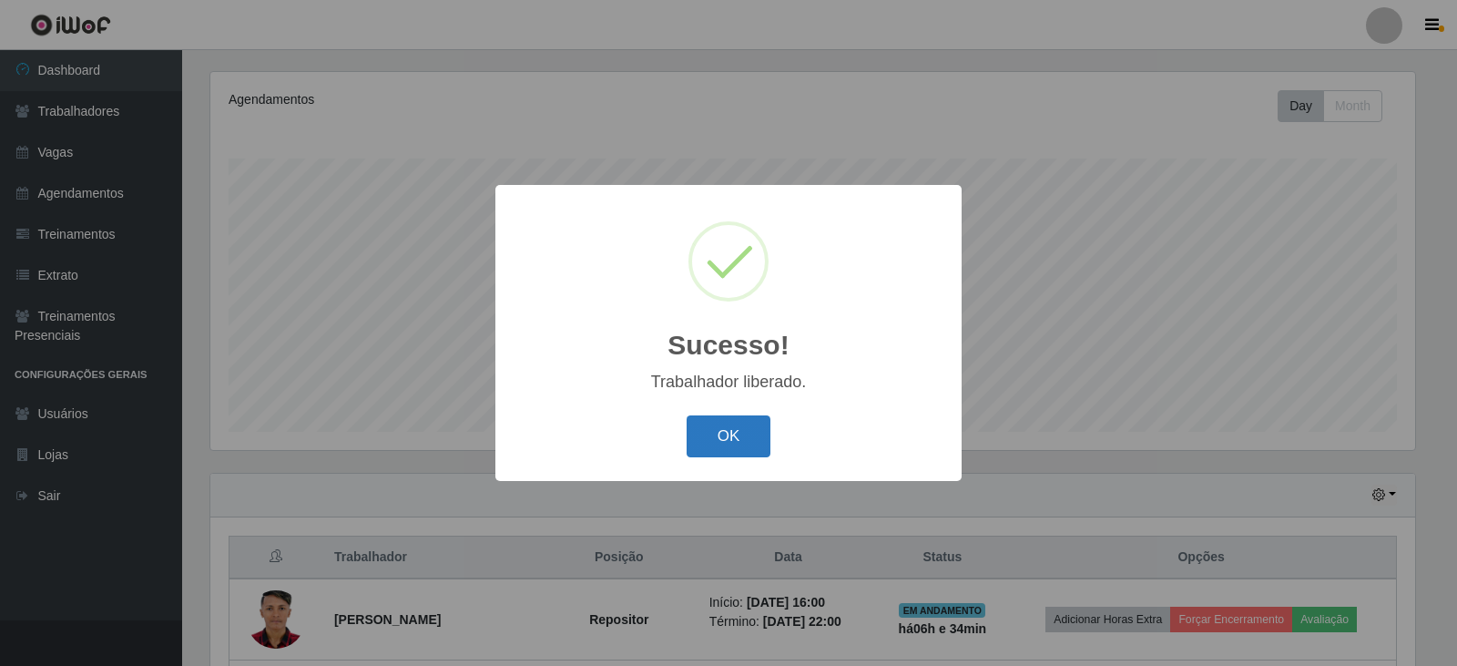
click at [726, 445] on button "OK" at bounding box center [729, 436] width 85 height 43
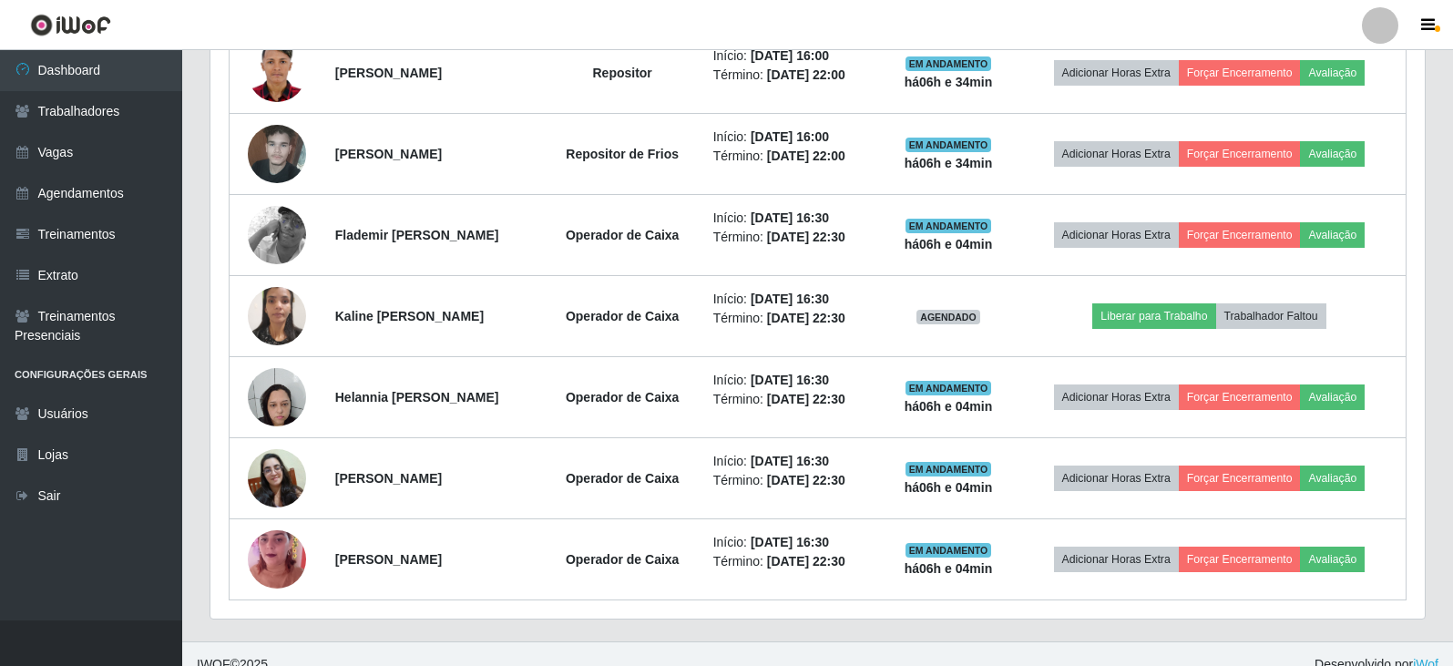
scroll to position [787, 0]
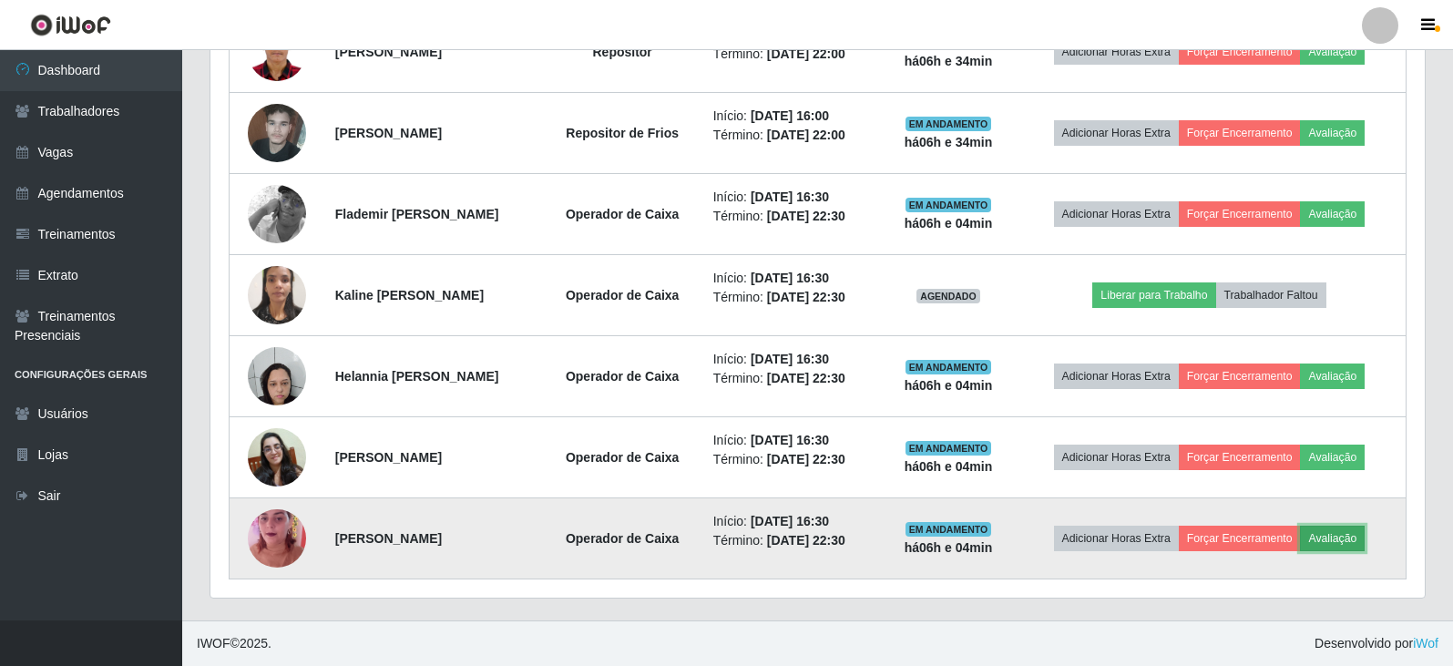
click at [1360, 539] on button "Avaliação" at bounding box center [1332, 537] width 65 height 25
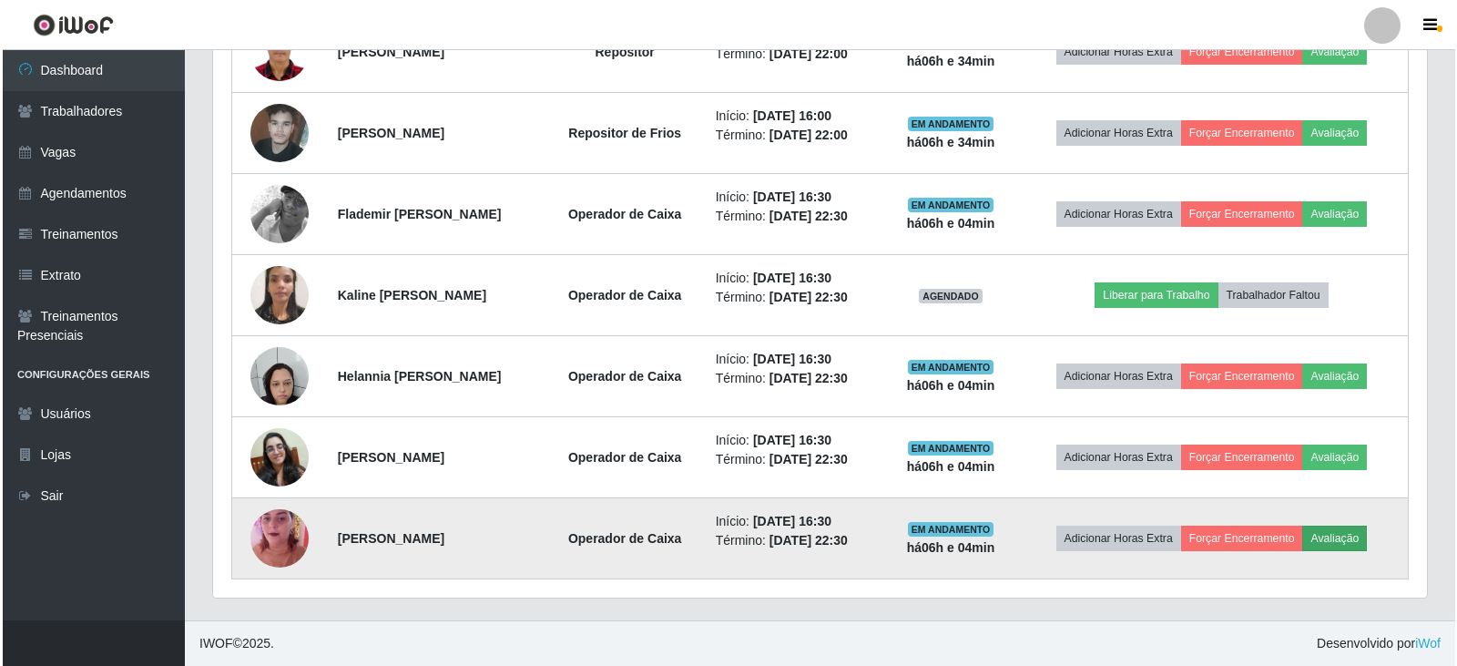
scroll to position [378, 1205]
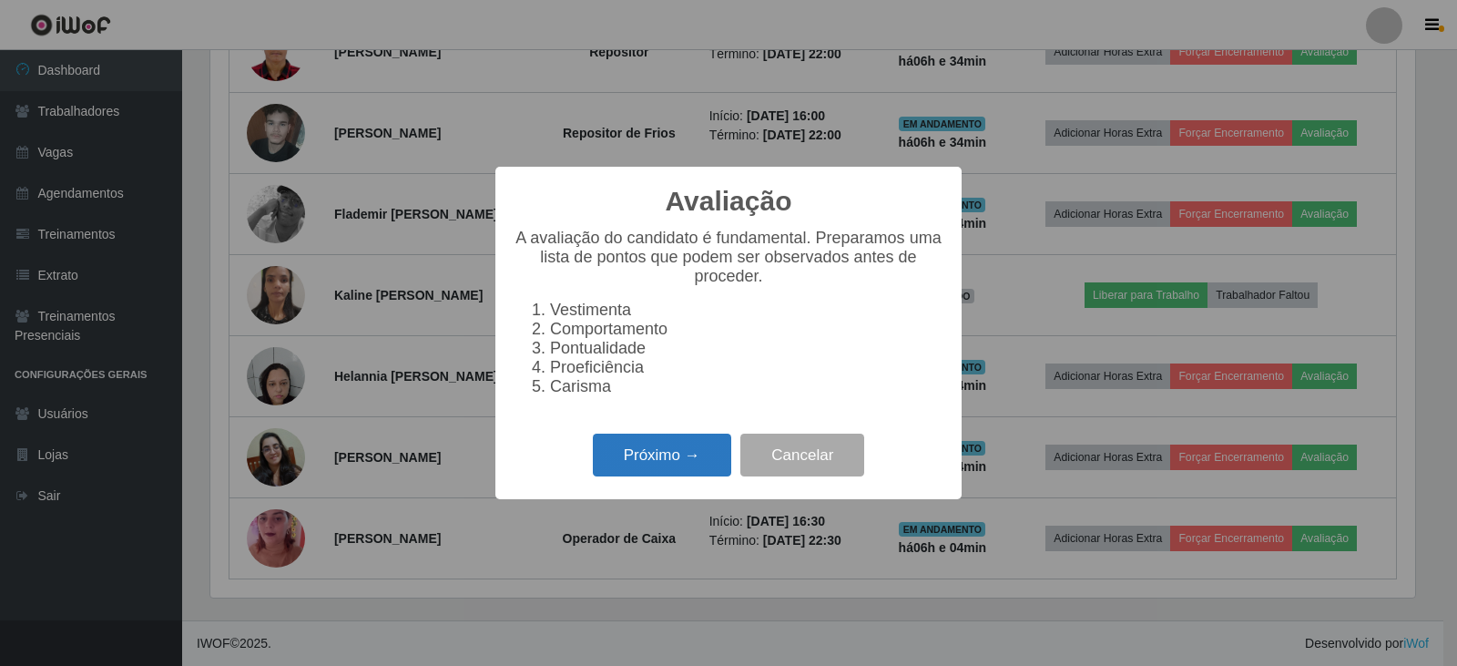
click at [668, 455] on button "Próximo →" at bounding box center [662, 454] width 138 height 43
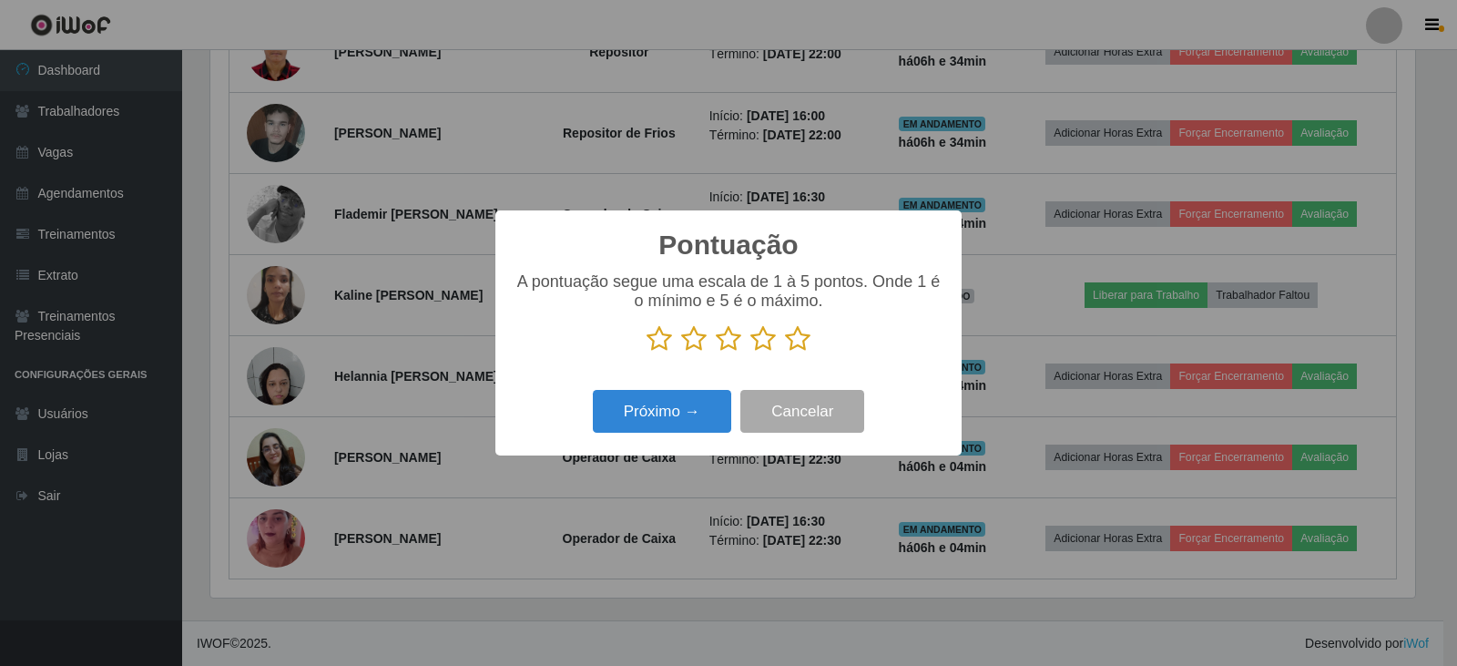
click at [811, 343] on p at bounding box center [729, 338] width 430 height 27
click at [804, 344] on icon at bounding box center [797, 338] width 25 height 27
click at [785, 352] on input "radio" at bounding box center [785, 352] width 0 height 0
click at [696, 413] on button "Próximo →" at bounding box center [662, 411] width 138 height 43
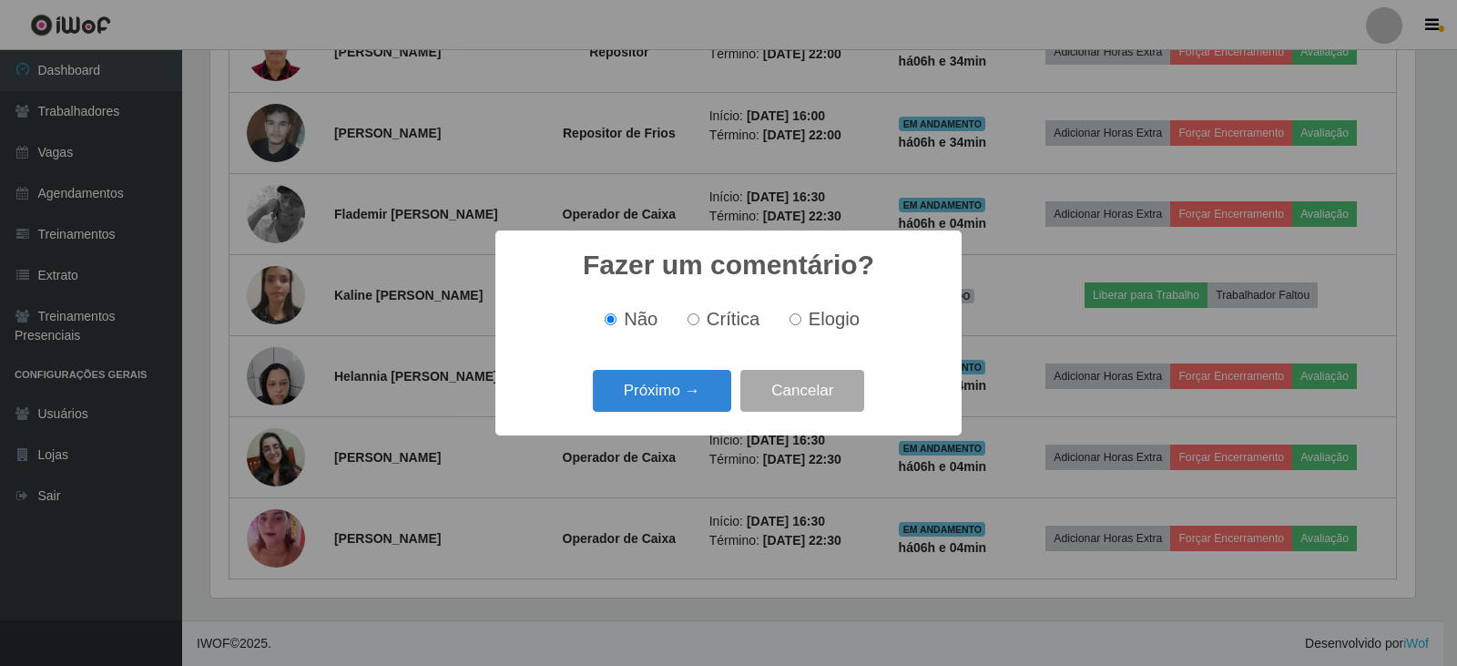
click at [809, 320] on span "Elogio" at bounding box center [834, 319] width 51 height 20
click at [801, 320] on input "Elogio" at bounding box center [796, 319] width 12 height 12
radio input "true"
click at [687, 393] on button "Próximo →" at bounding box center [662, 391] width 138 height 43
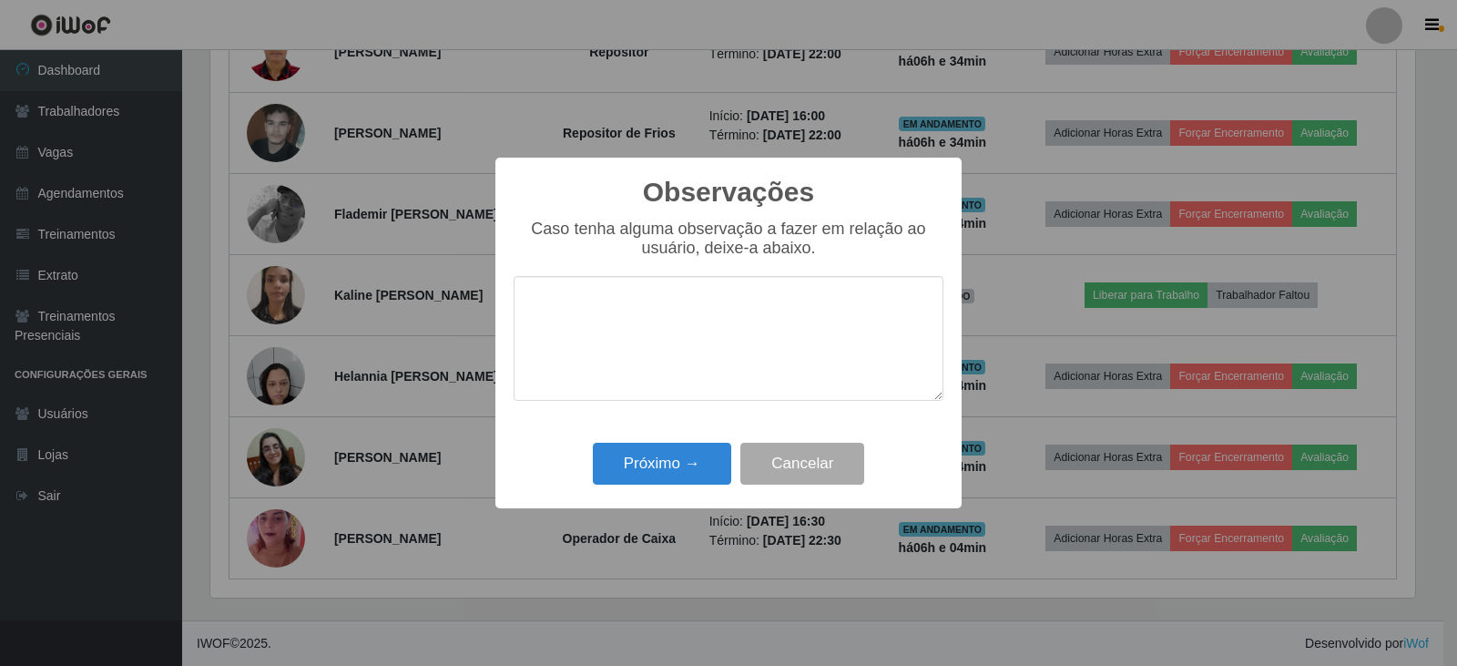
click at [735, 317] on textarea at bounding box center [729, 338] width 430 height 125
type textarea "CARISMA"
click at [607, 463] on button "Próximo →" at bounding box center [662, 464] width 138 height 43
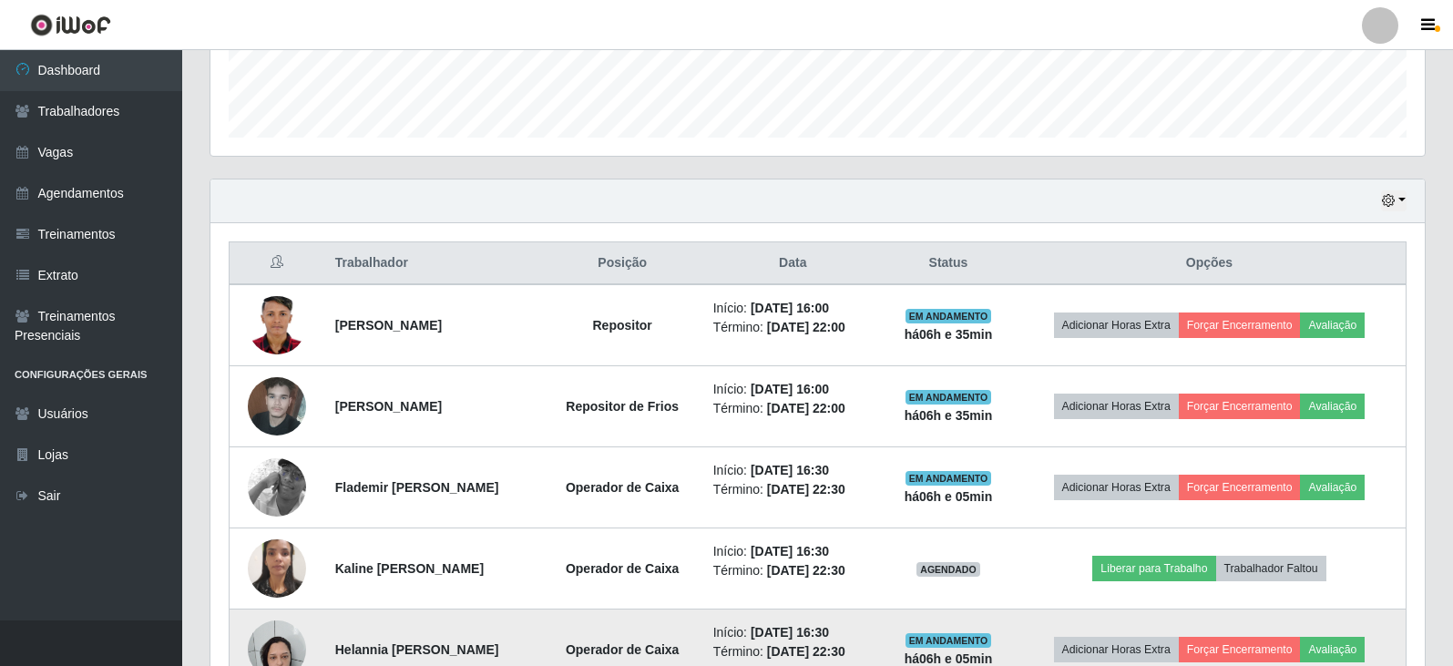
scroll to position [605, 0]
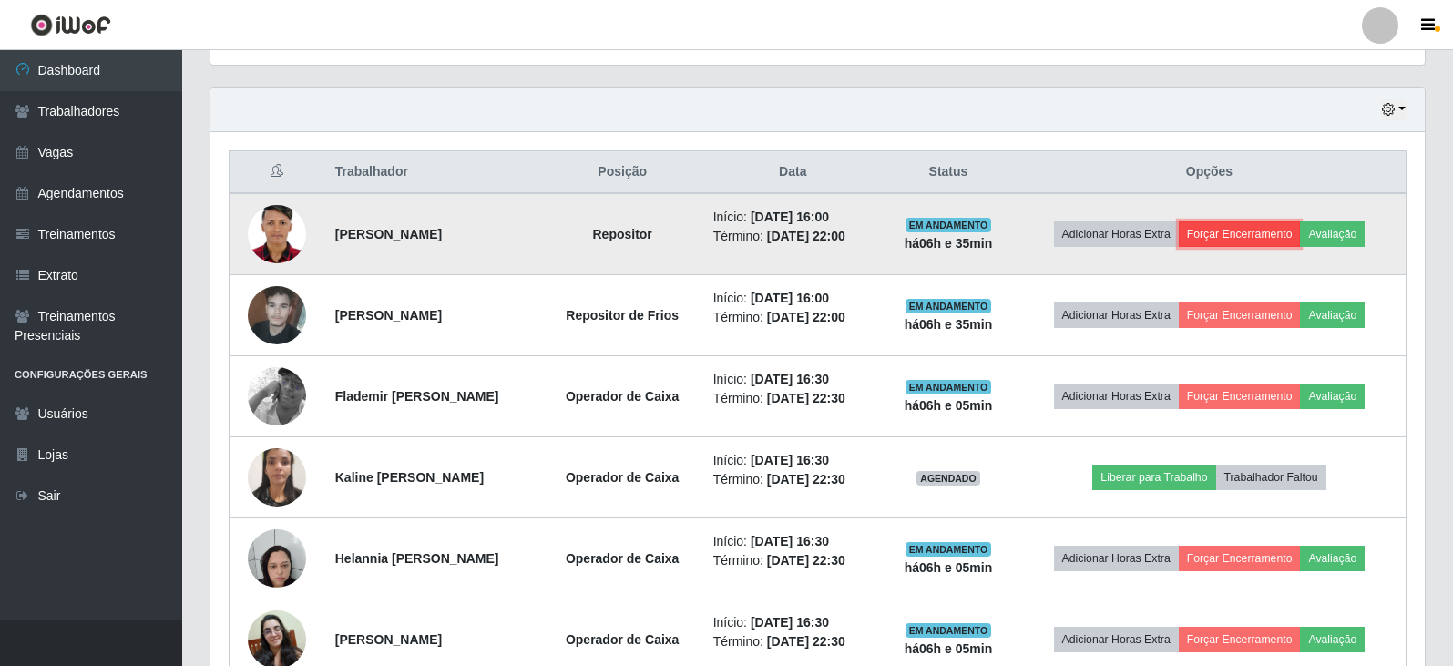
click at [1269, 232] on button "Forçar Encerramento" at bounding box center [1239, 233] width 122 height 25
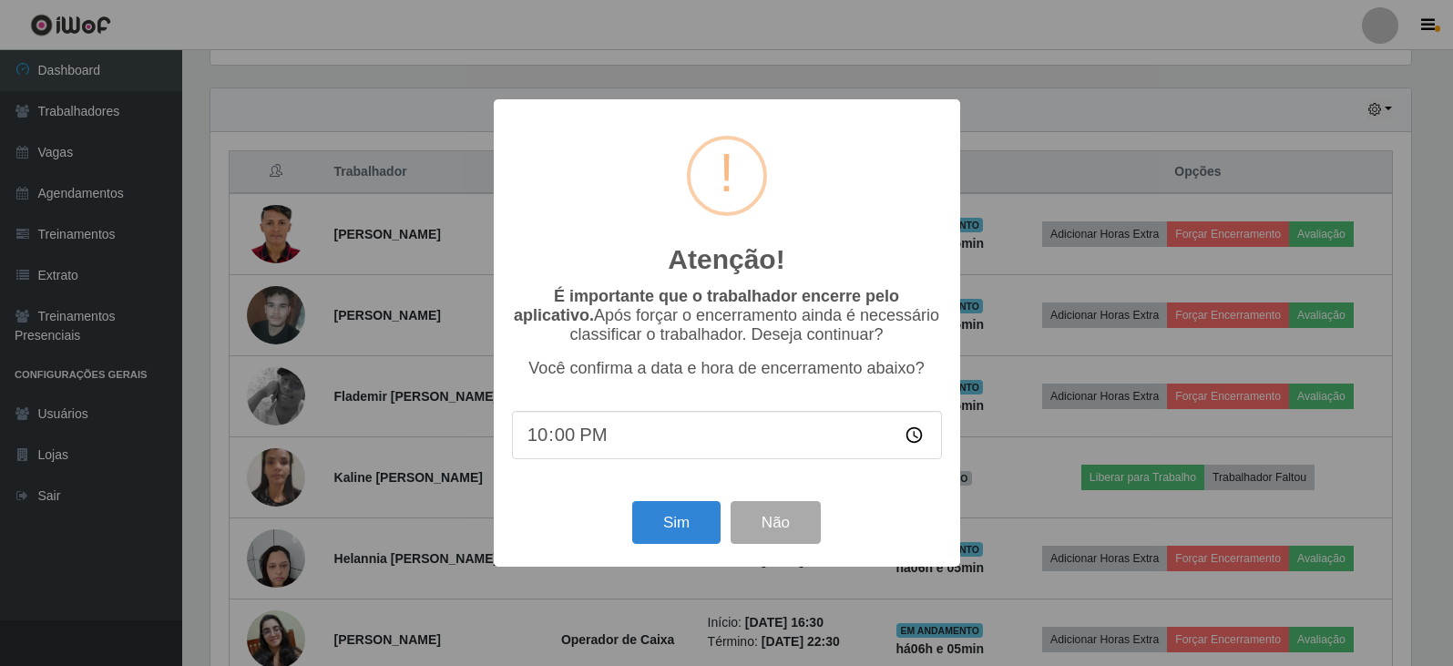
scroll to position [378, 1205]
click at [651, 533] on button "Sim" at bounding box center [678, 522] width 88 height 43
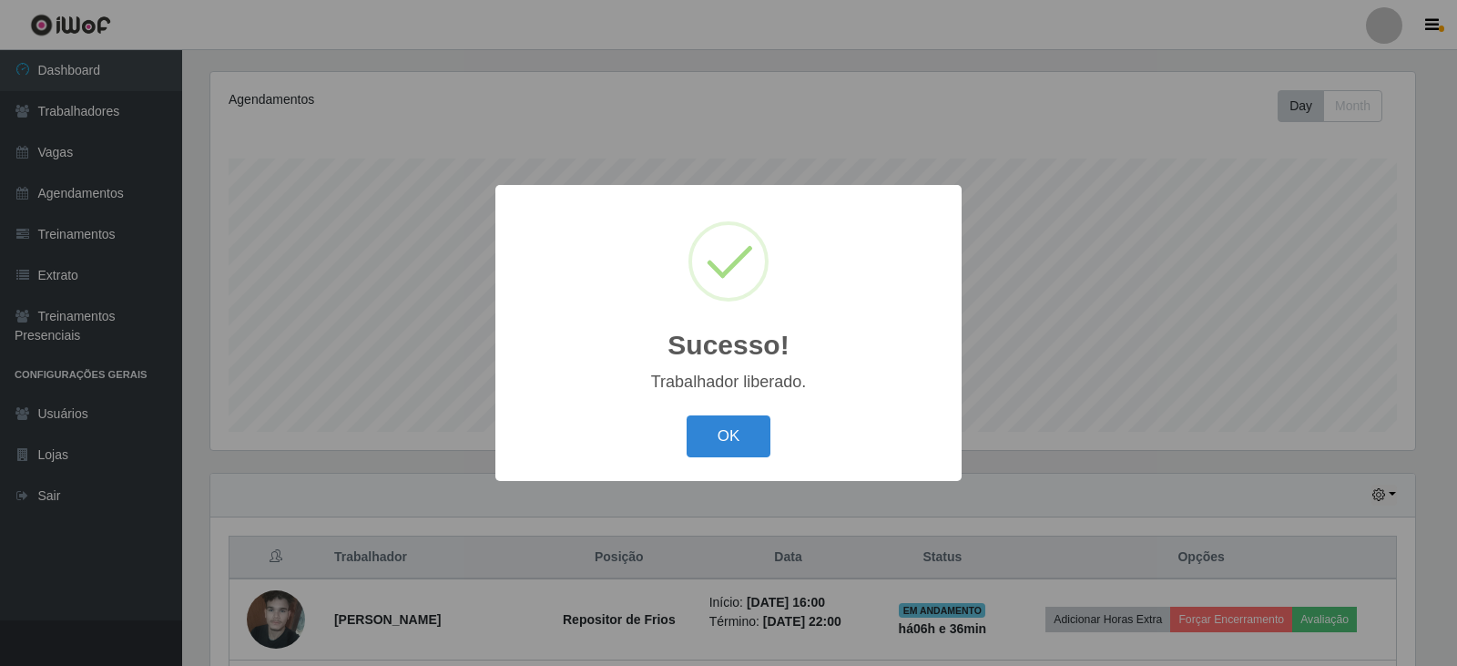
drag, startPoint x: 733, startPoint y: 426, endPoint x: 743, endPoint y: 424, distance: 10.2
click at [734, 425] on button "OK" at bounding box center [729, 436] width 85 height 43
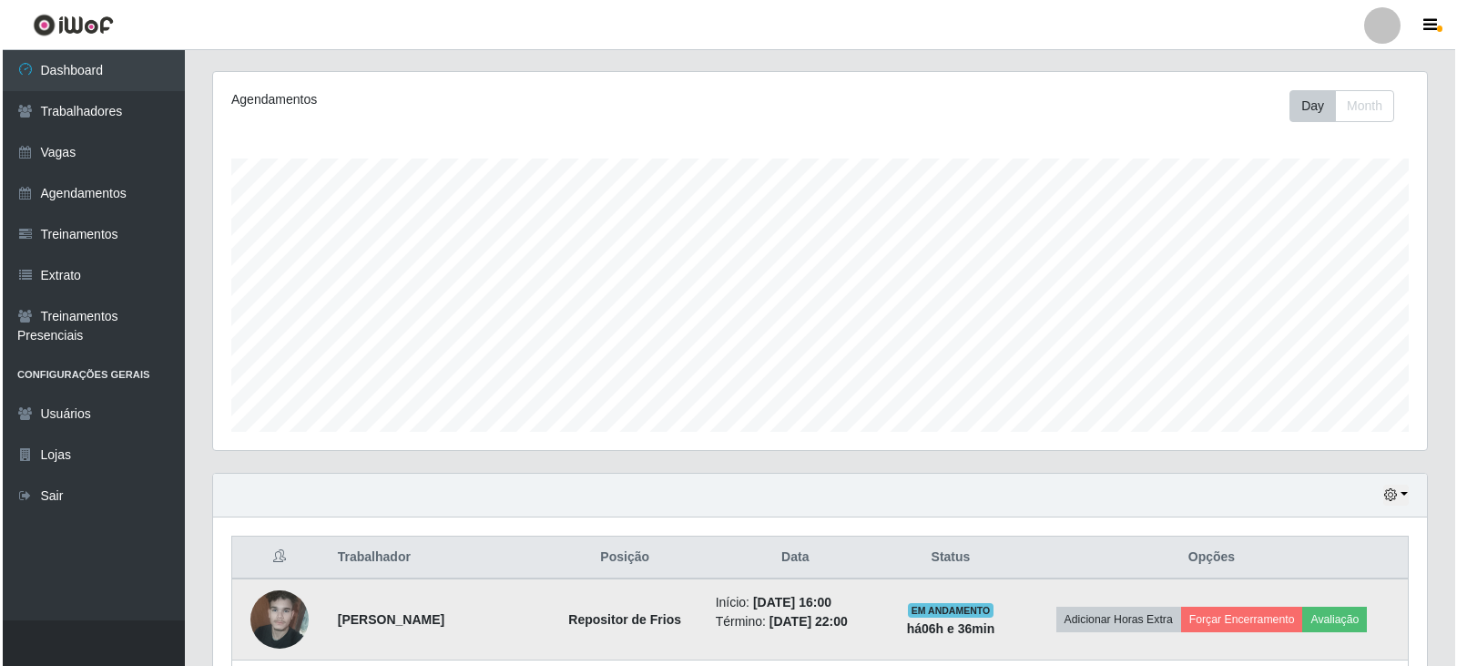
scroll to position [402, 0]
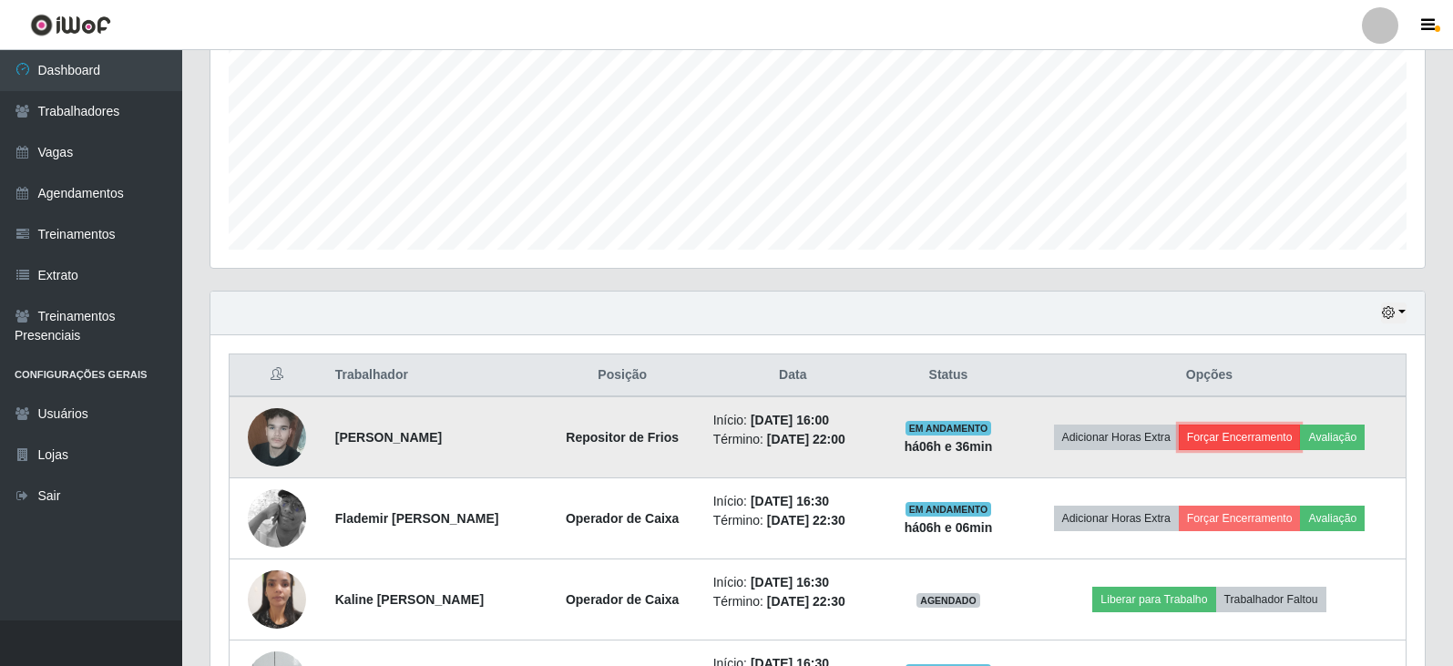
click at [1242, 436] on button "Forçar Encerramento" at bounding box center [1239, 436] width 122 height 25
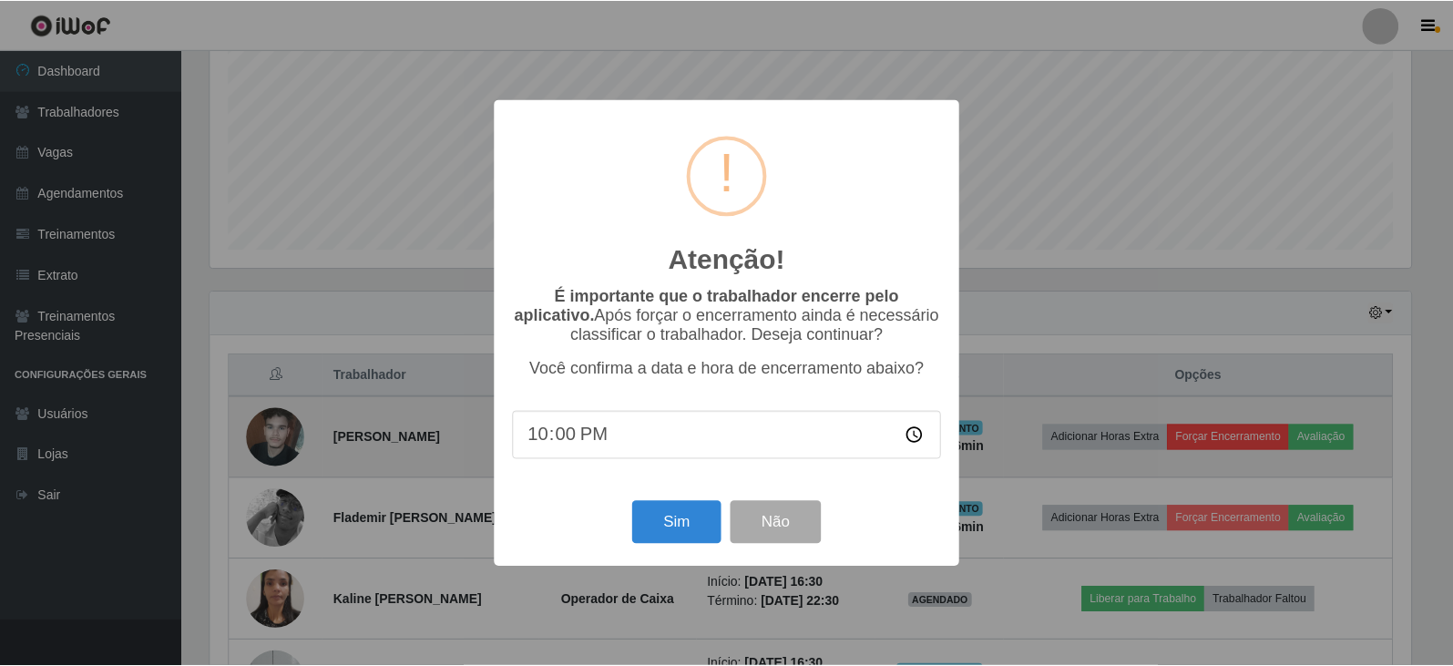
scroll to position [378, 1205]
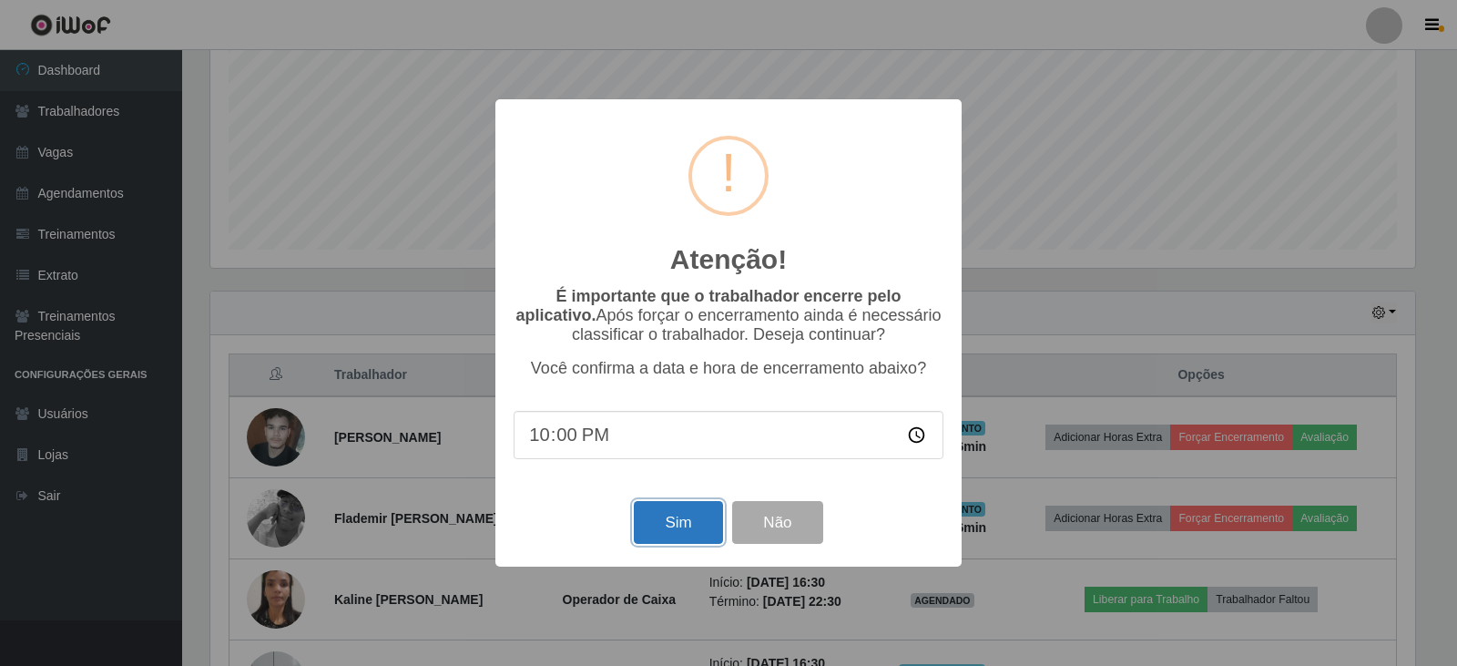
click at [692, 513] on button "Sim" at bounding box center [678, 522] width 88 height 43
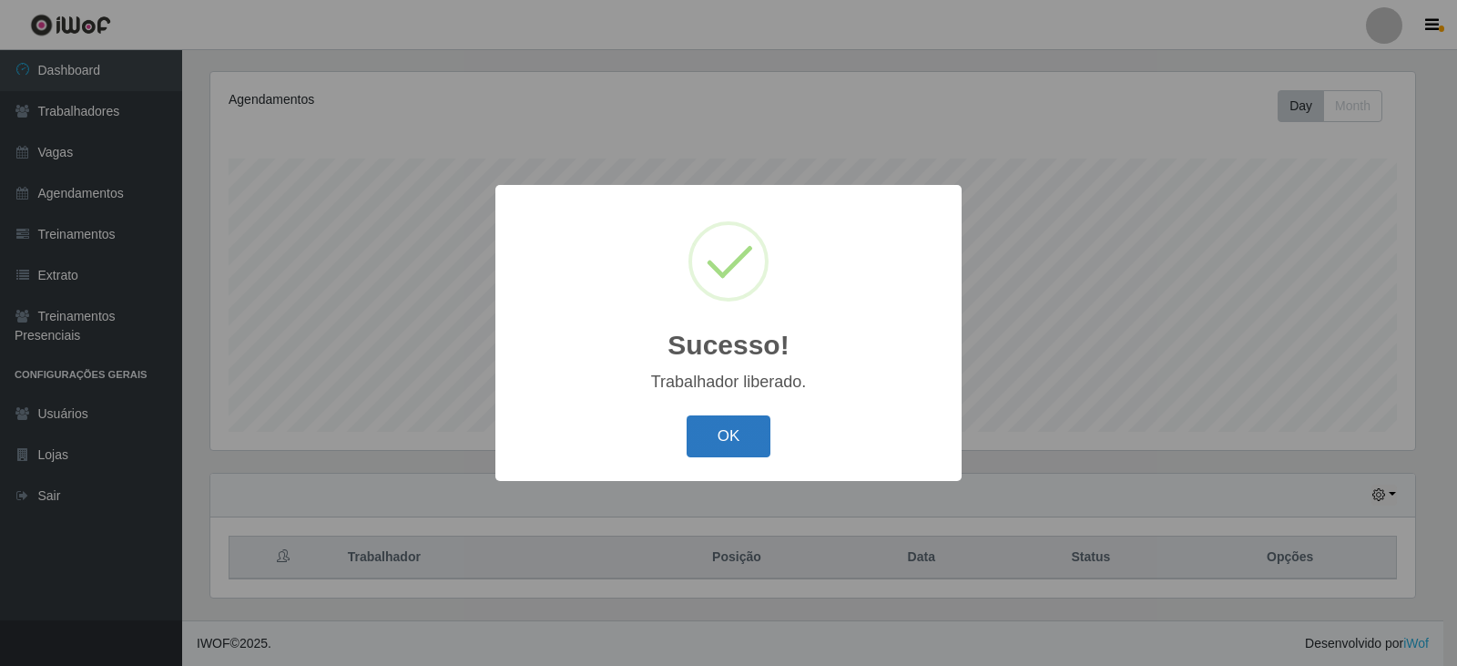
click at [725, 429] on button "OK" at bounding box center [729, 436] width 85 height 43
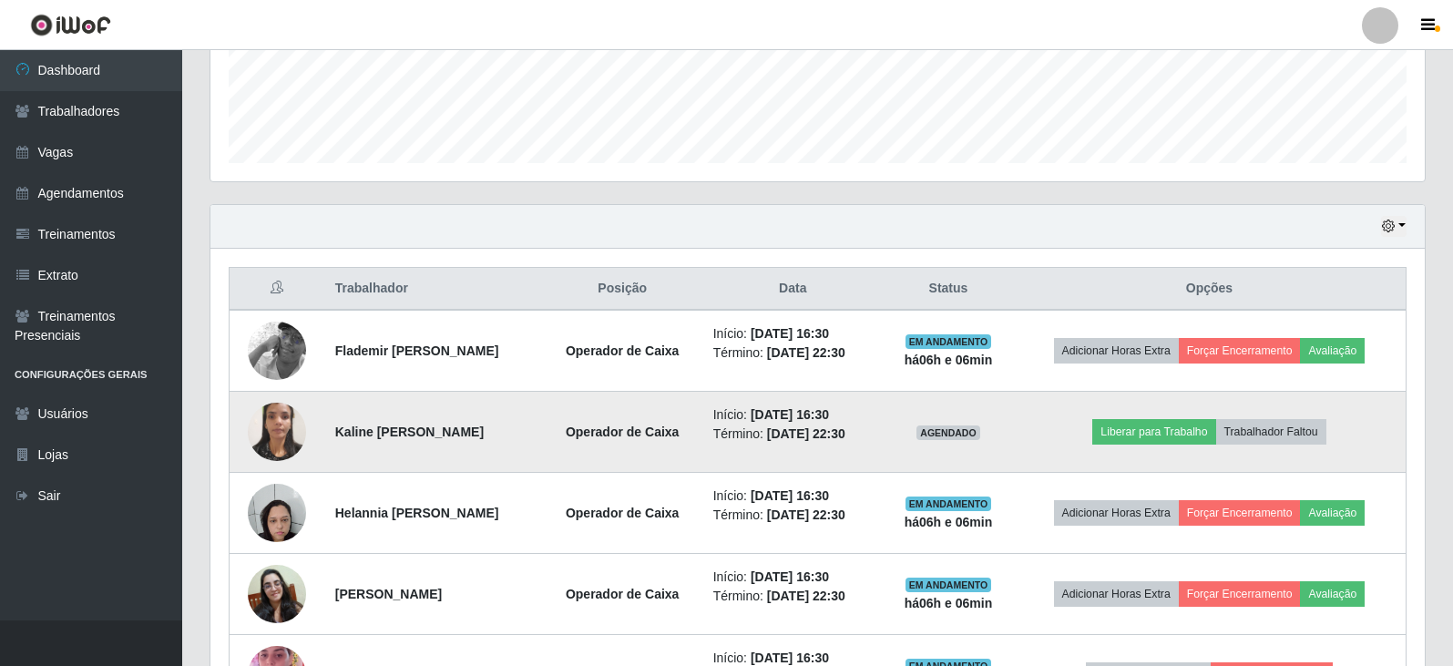
scroll to position [493, 0]
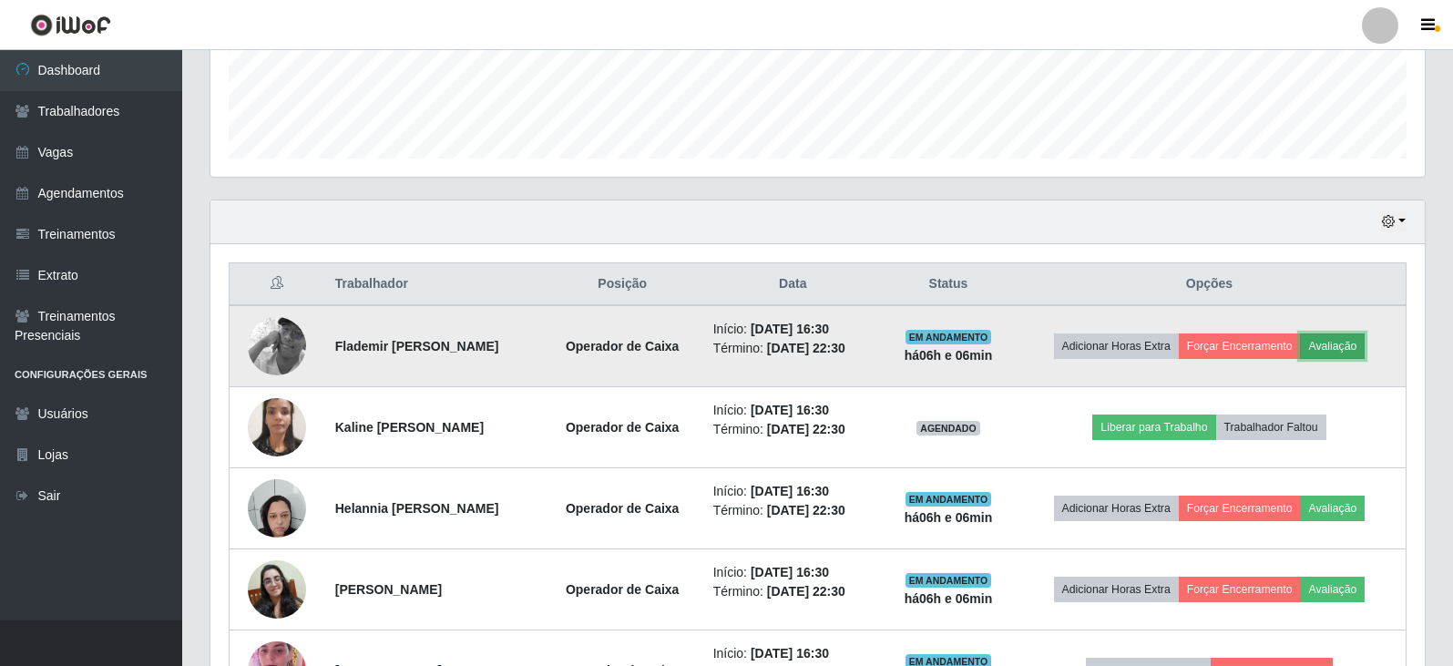
click at [1361, 347] on button "Avaliação" at bounding box center [1332, 345] width 65 height 25
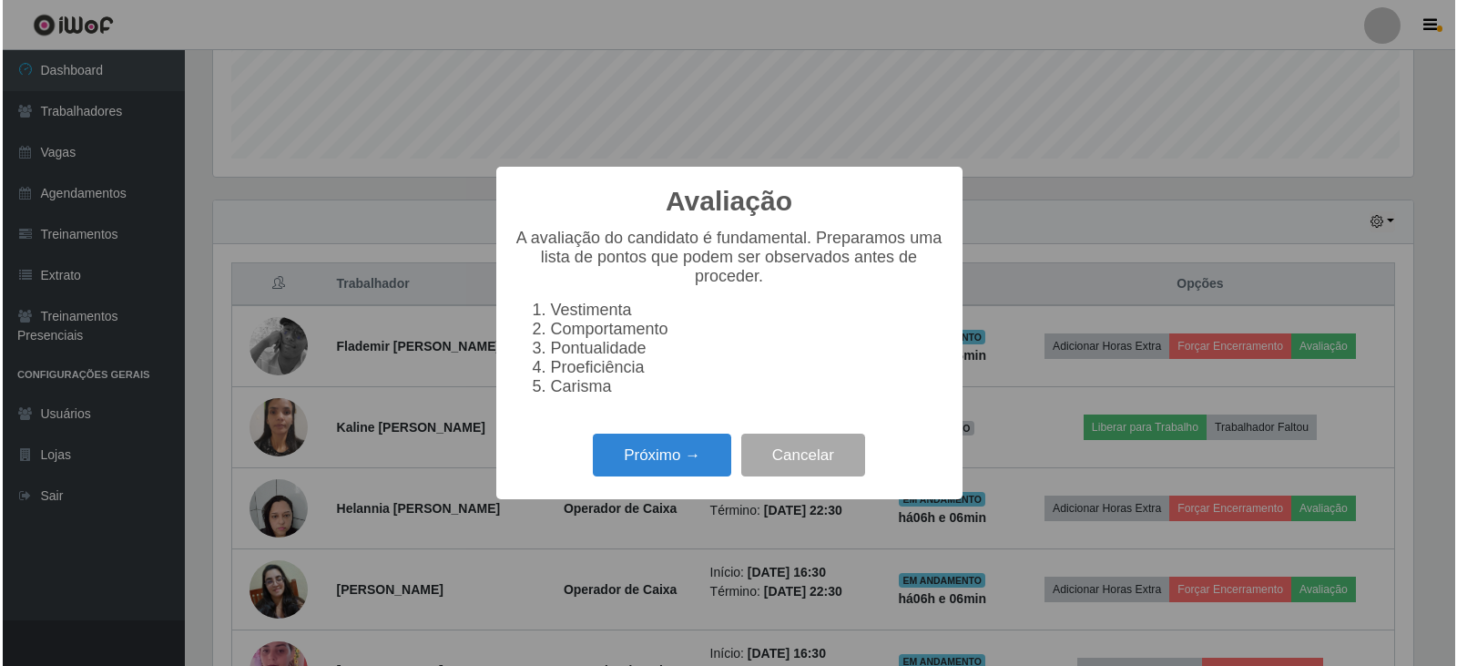
scroll to position [378, 1205]
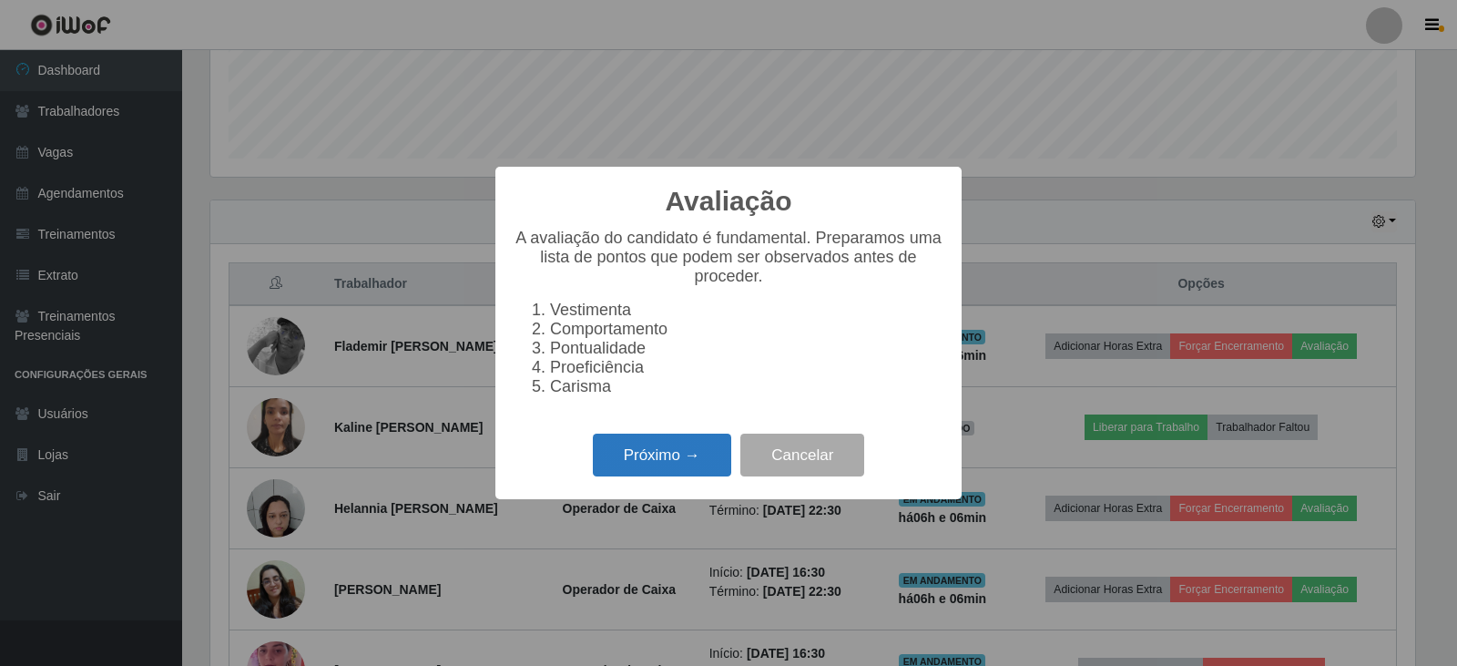
click at [694, 457] on button "Próximo →" at bounding box center [662, 454] width 138 height 43
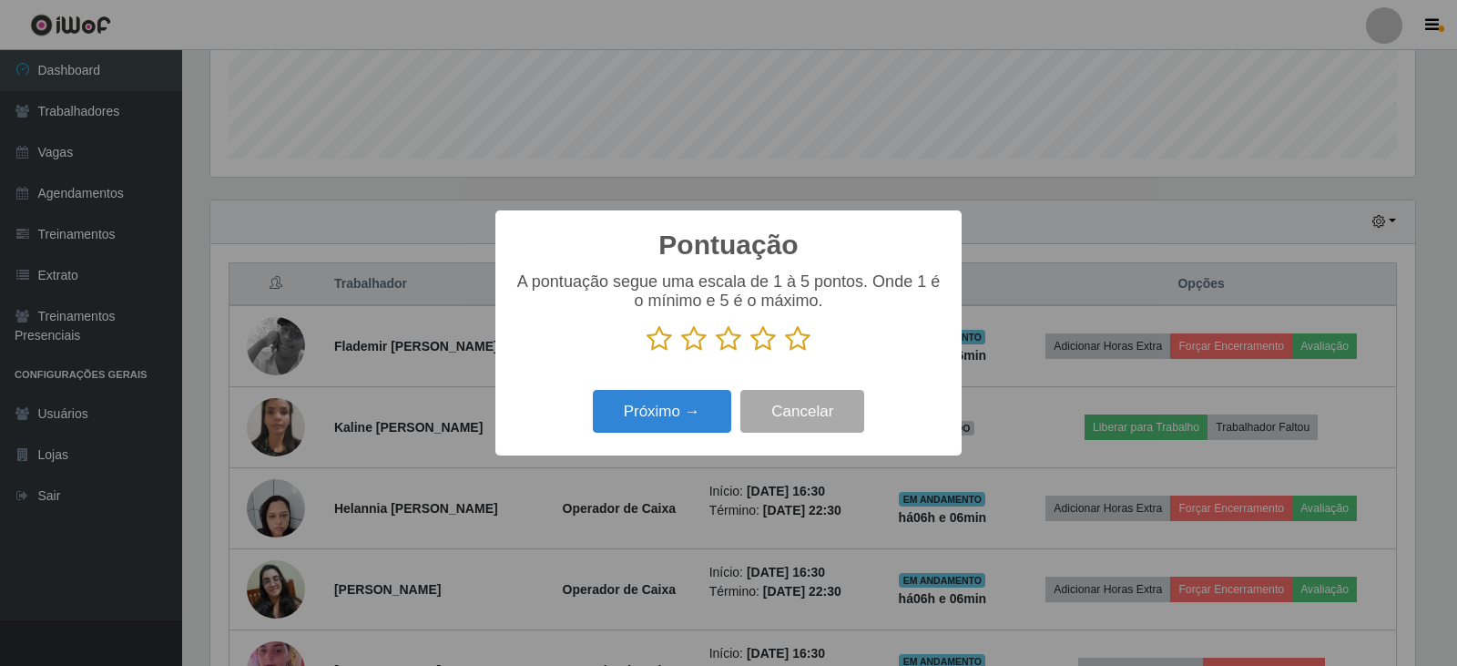
scroll to position [910318, 909492]
click at [798, 339] on icon at bounding box center [797, 338] width 25 height 27
click at [785, 352] on input "radio" at bounding box center [785, 352] width 0 height 0
click at [678, 414] on button "Próximo →" at bounding box center [662, 411] width 138 height 43
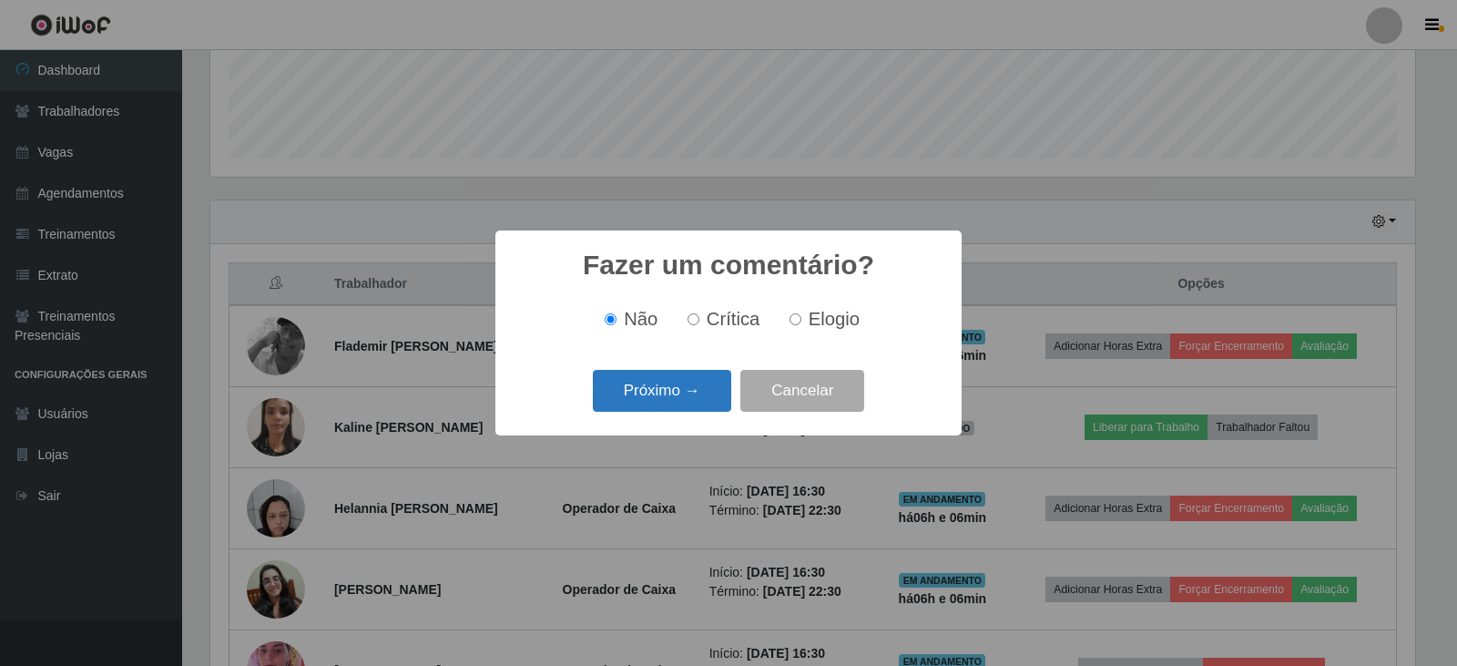
click at [686, 398] on button "Próximo →" at bounding box center [662, 391] width 138 height 43
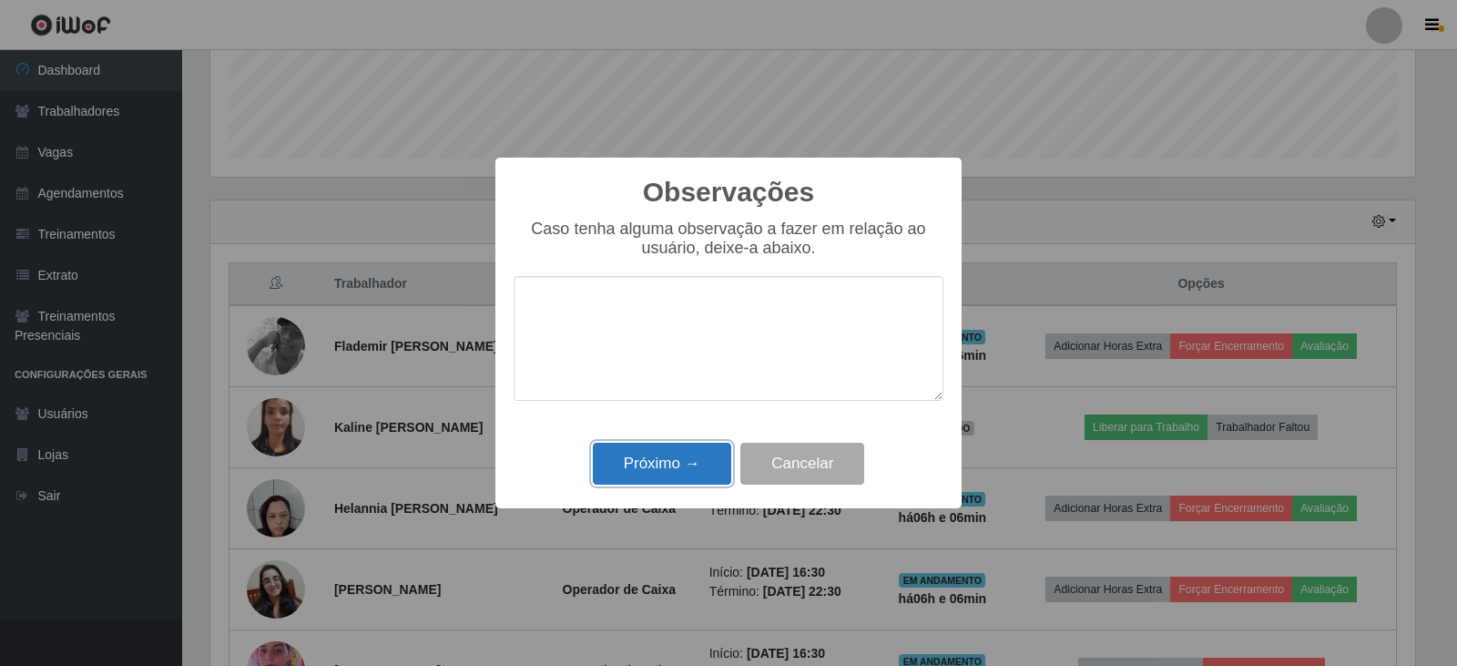
click at [666, 461] on button "Próximo →" at bounding box center [662, 464] width 138 height 43
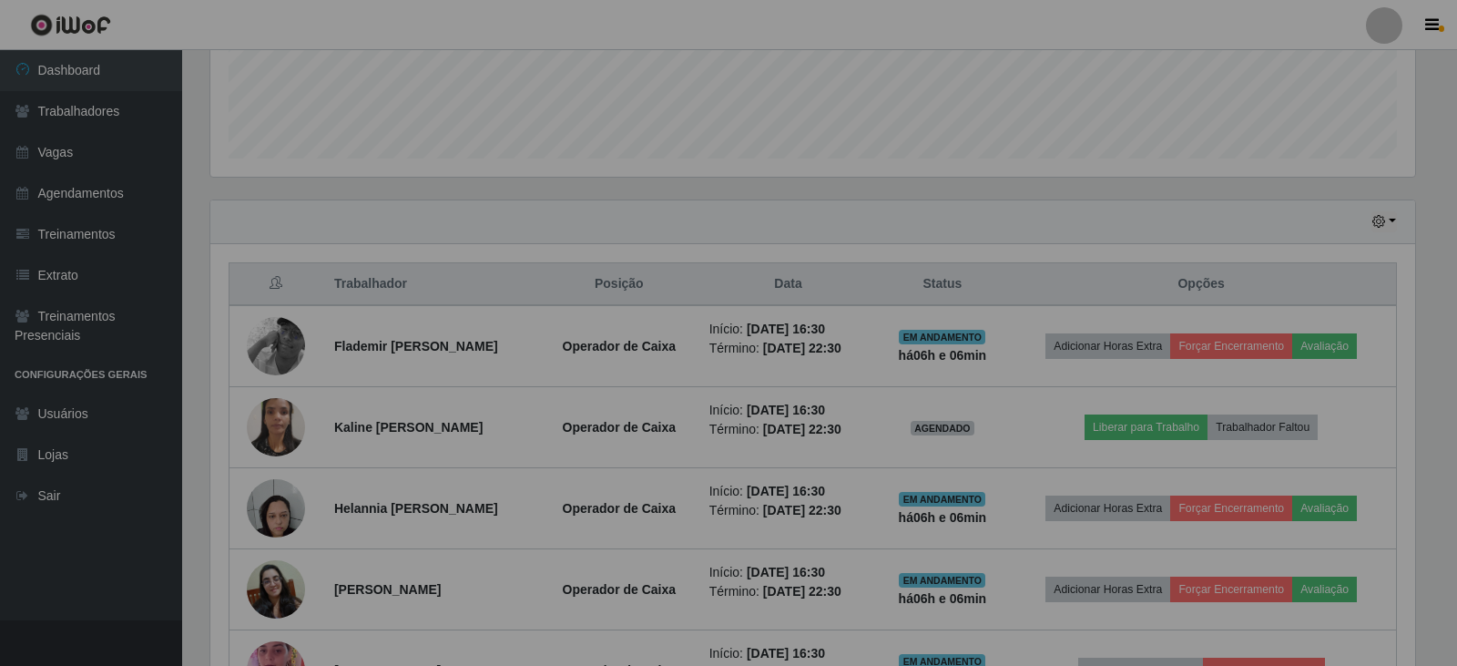
scroll to position [378, 1214]
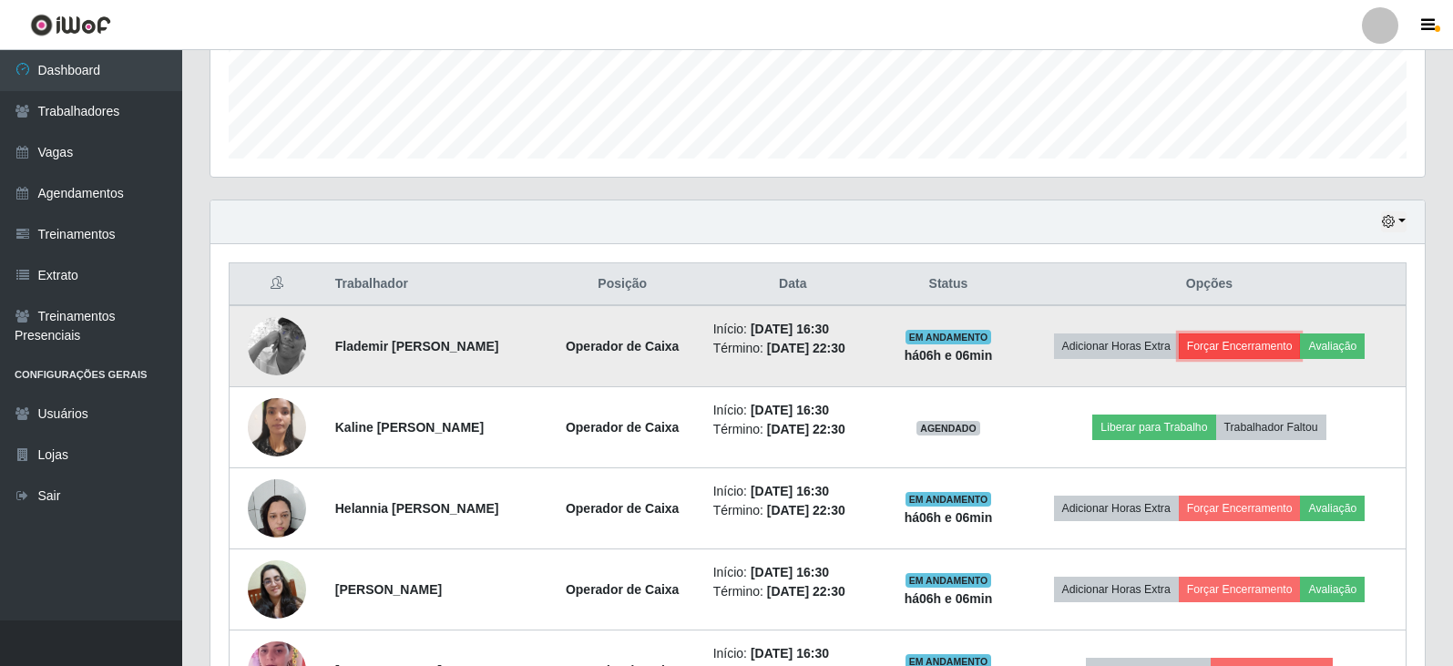
click at [1243, 344] on button "Forçar Encerramento" at bounding box center [1239, 345] width 122 height 25
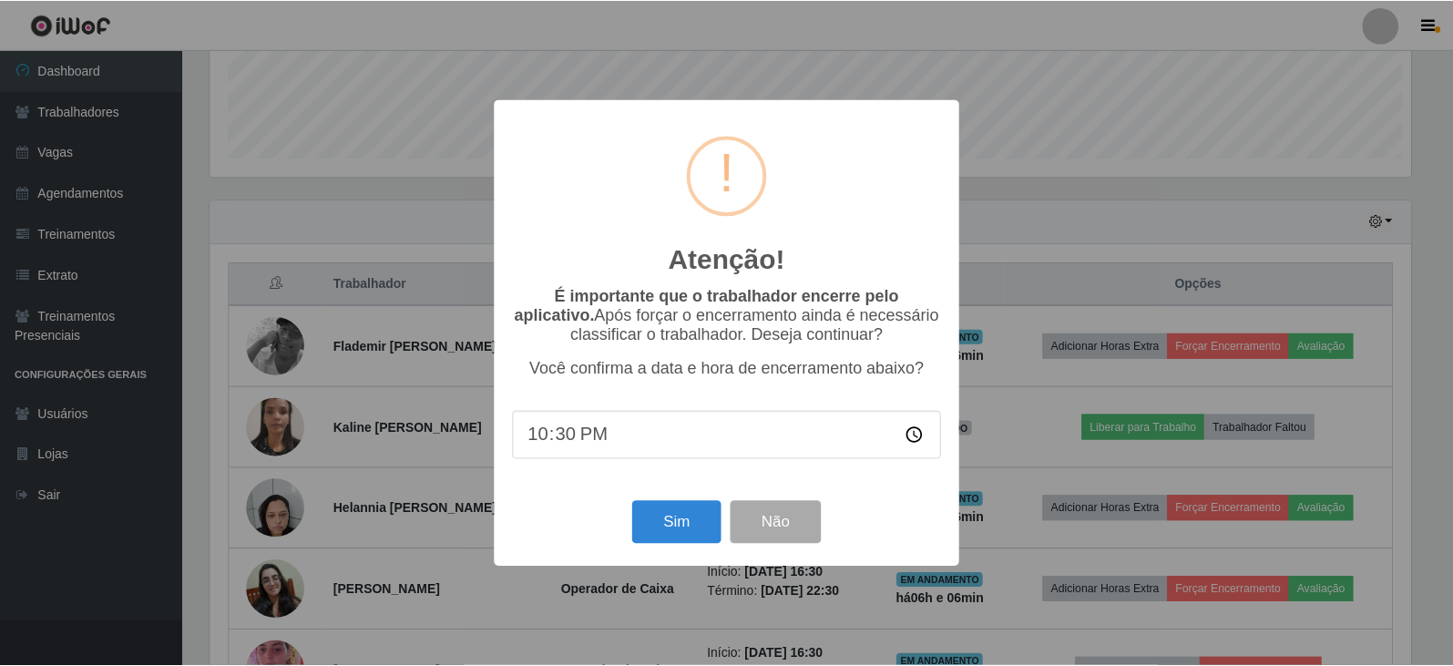
scroll to position [378, 1205]
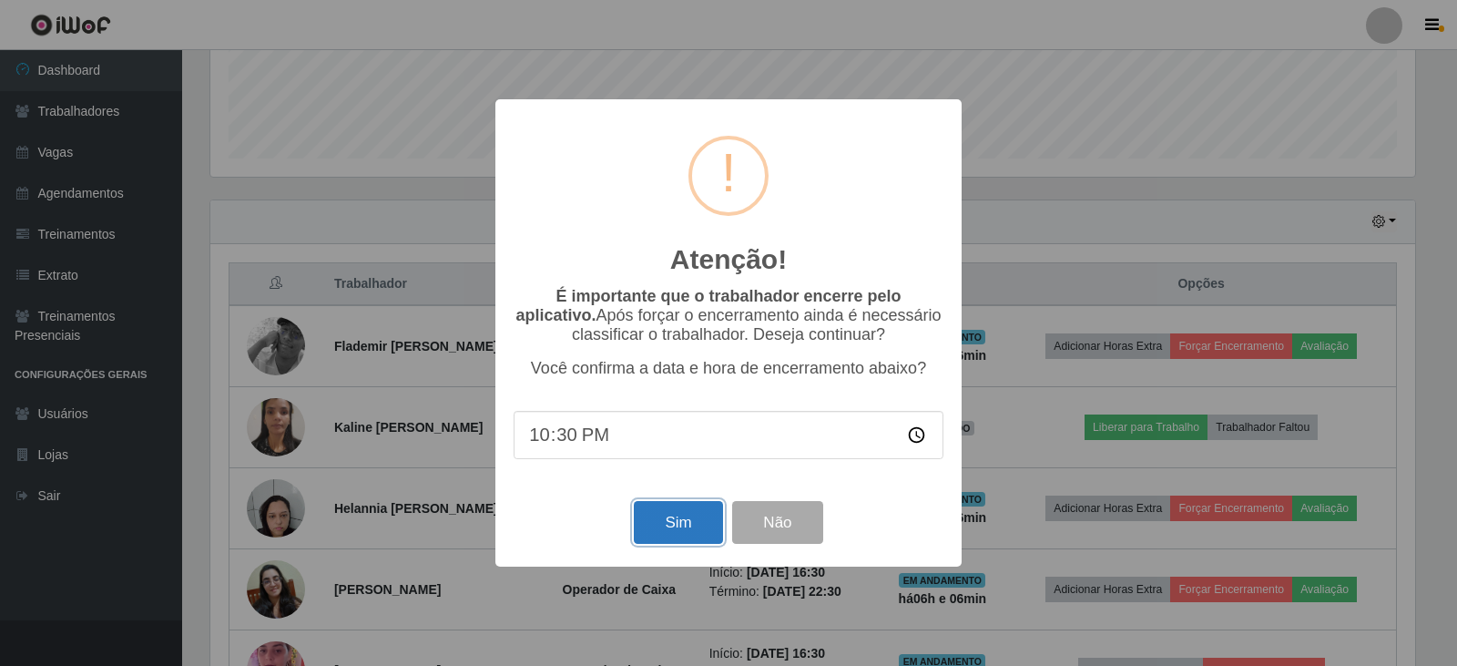
click at [678, 523] on button "Sim" at bounding box center [678, 522] width 88 height 43
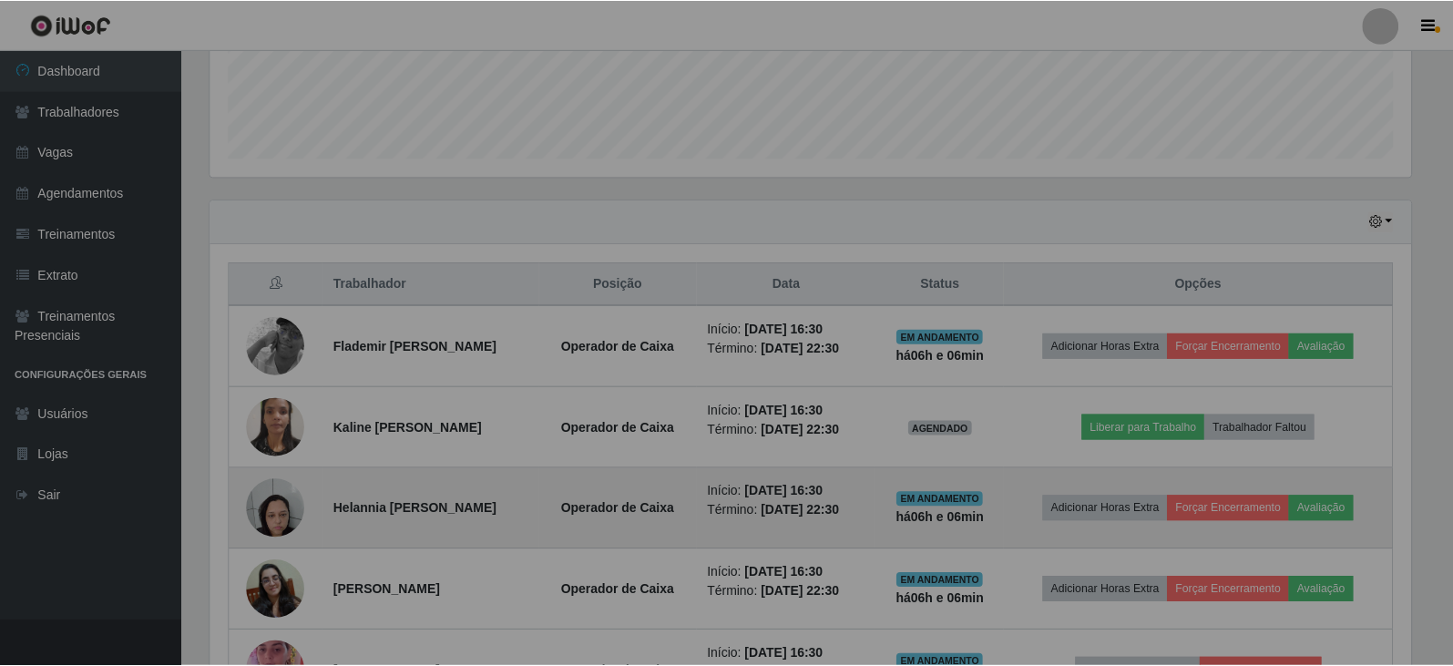
scroll to position [910318, 909482]
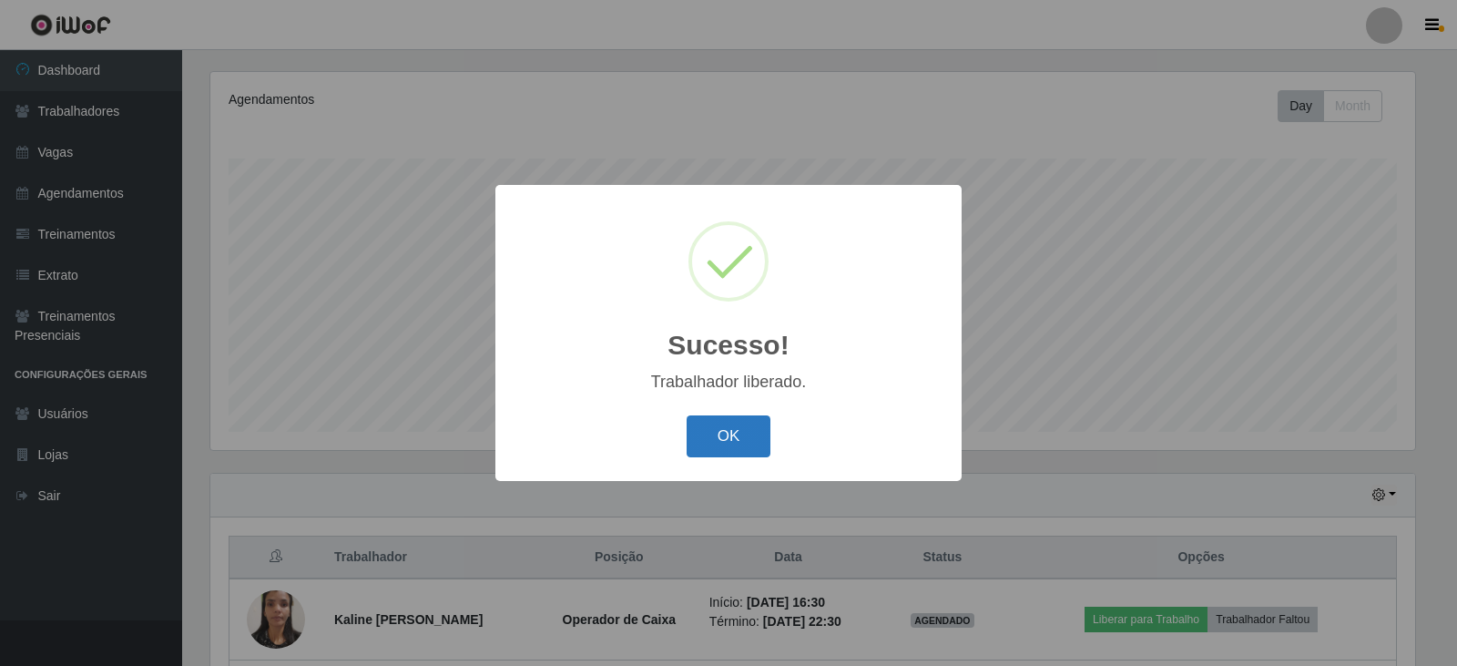
click at [702, 447] on button "OK" at bounding box center [729, 436] width 85 height 43
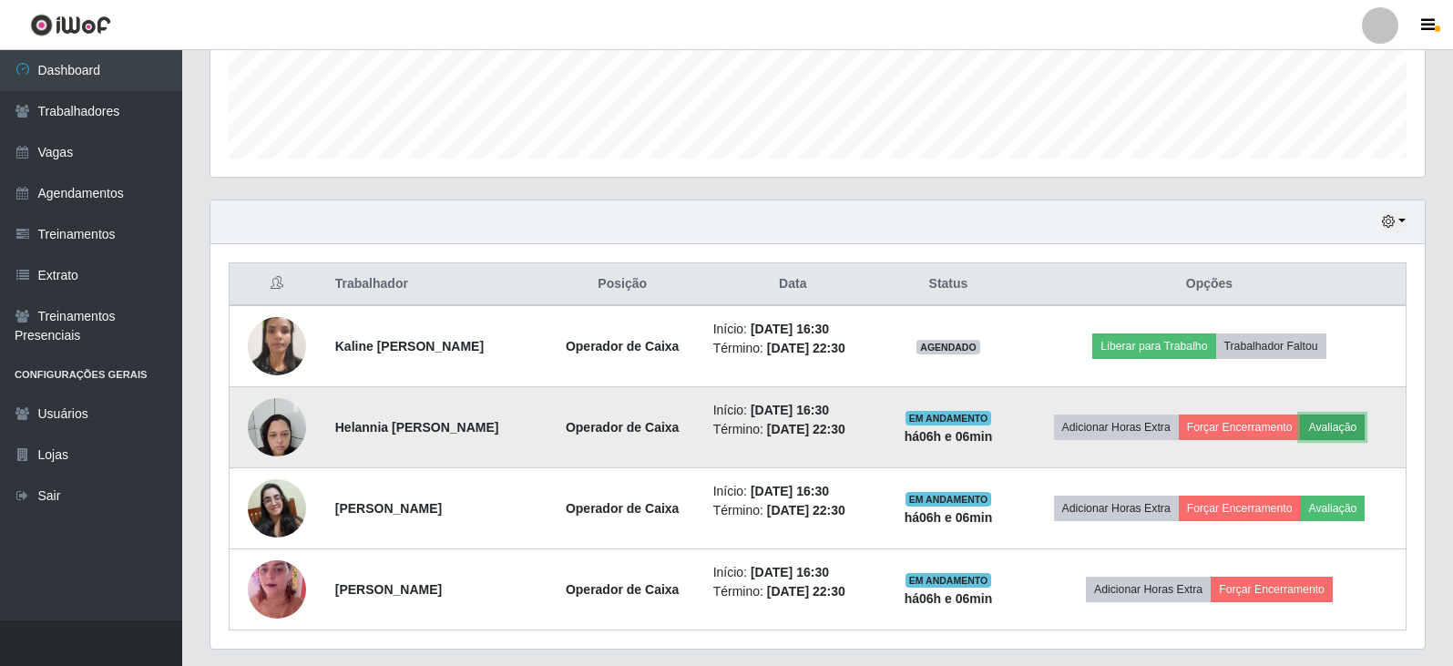
click at [1364, 430] on button "Avaliação" at bounding box center [1332, 426] width 65 height 25
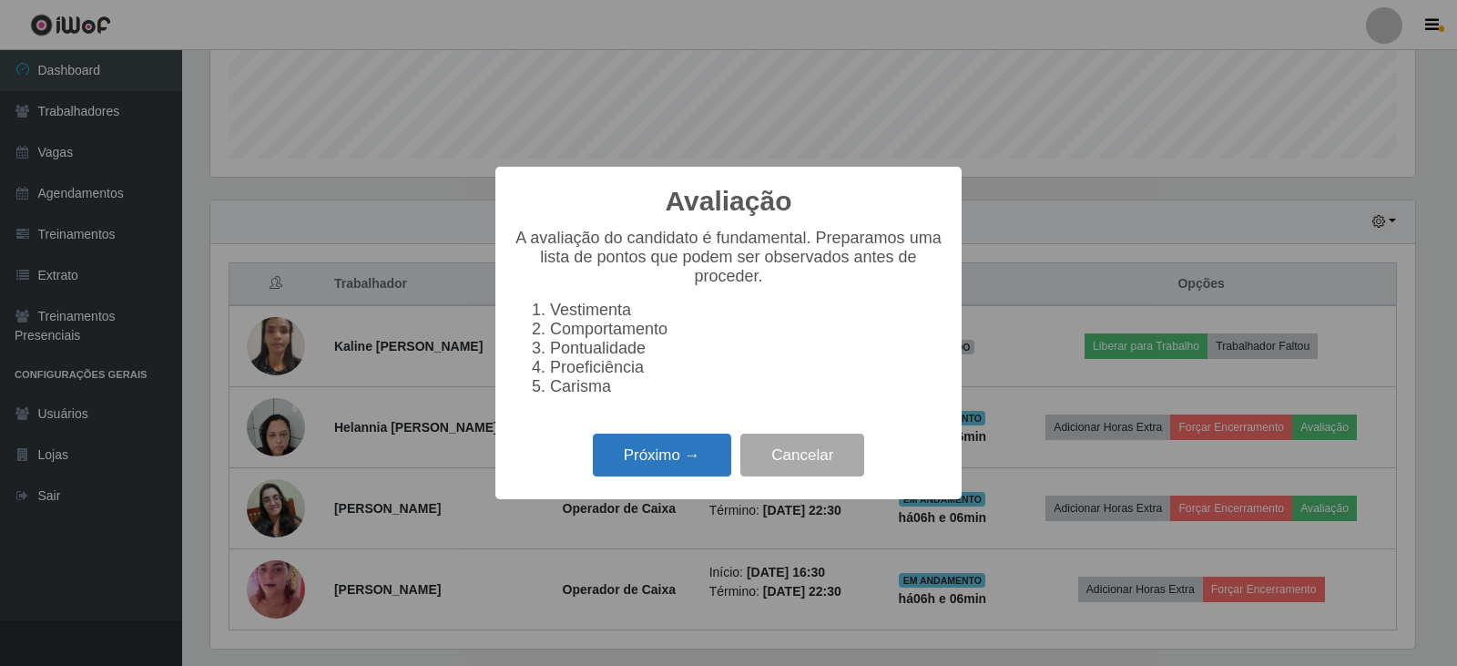
click at [674, 459] on button "Próximo →" at bounding box center [662, 454] width 138 height 43
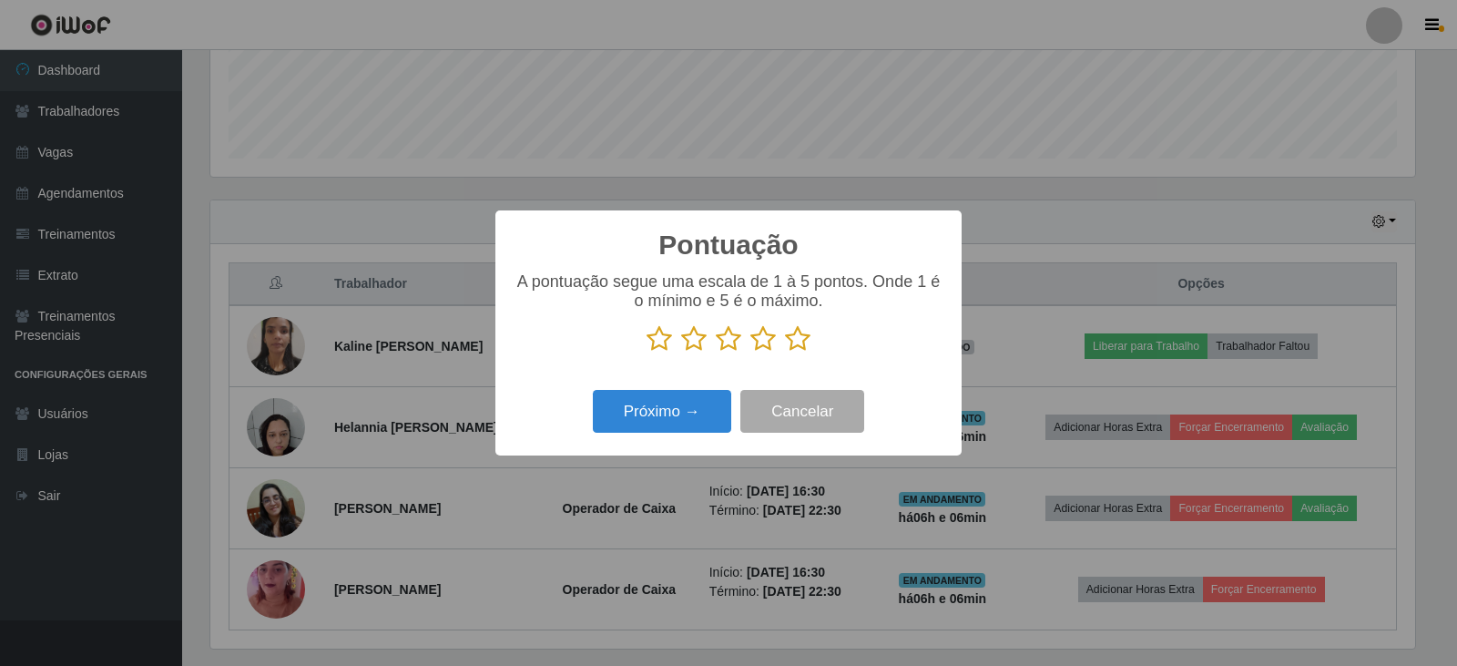
click at [806, 334] on icon at bounding box center [797, 338] width 25 height 27
click at [785, 352] on input "radio" at bounding box center [785, 352] width 0 height 0
click at [663, 400] on button "Próximo →" at bounding box center [662, 411] width 138 height 43
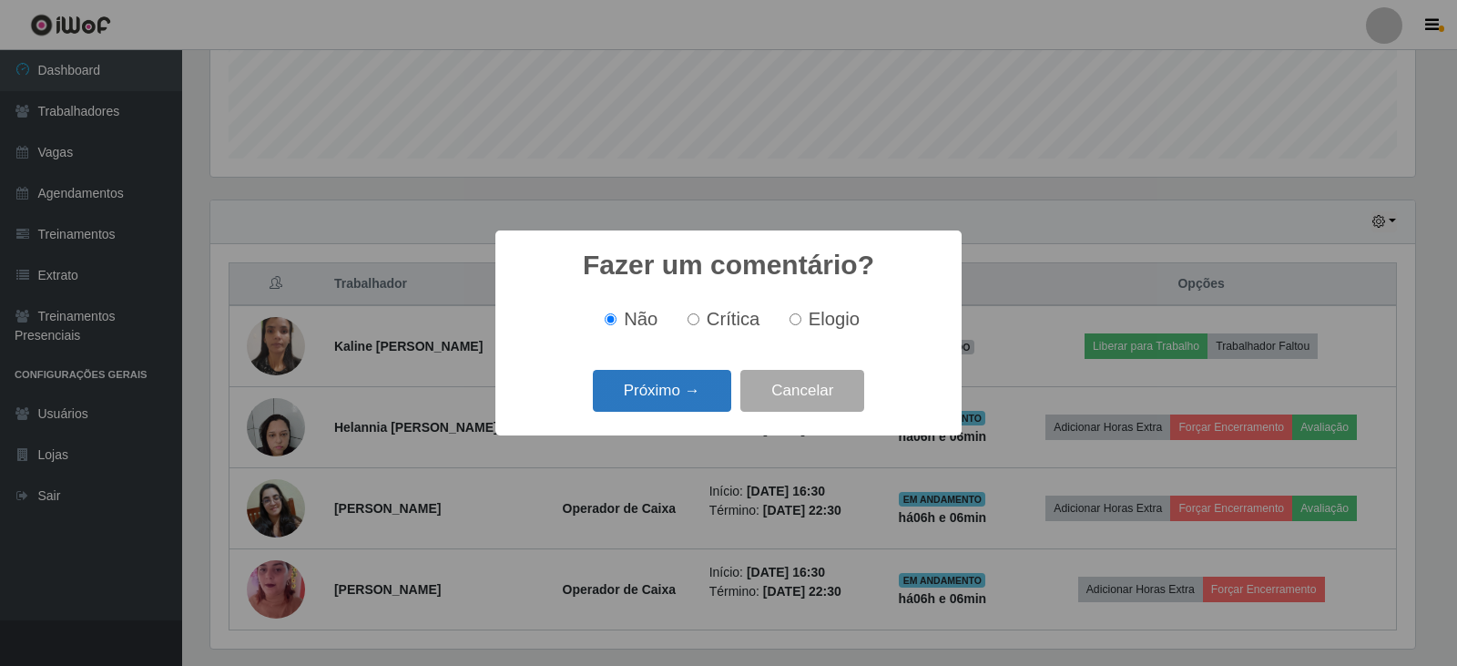
click at [673, 392] on button "Próximo →" at bounding box center [662, 391] width 138 height 43
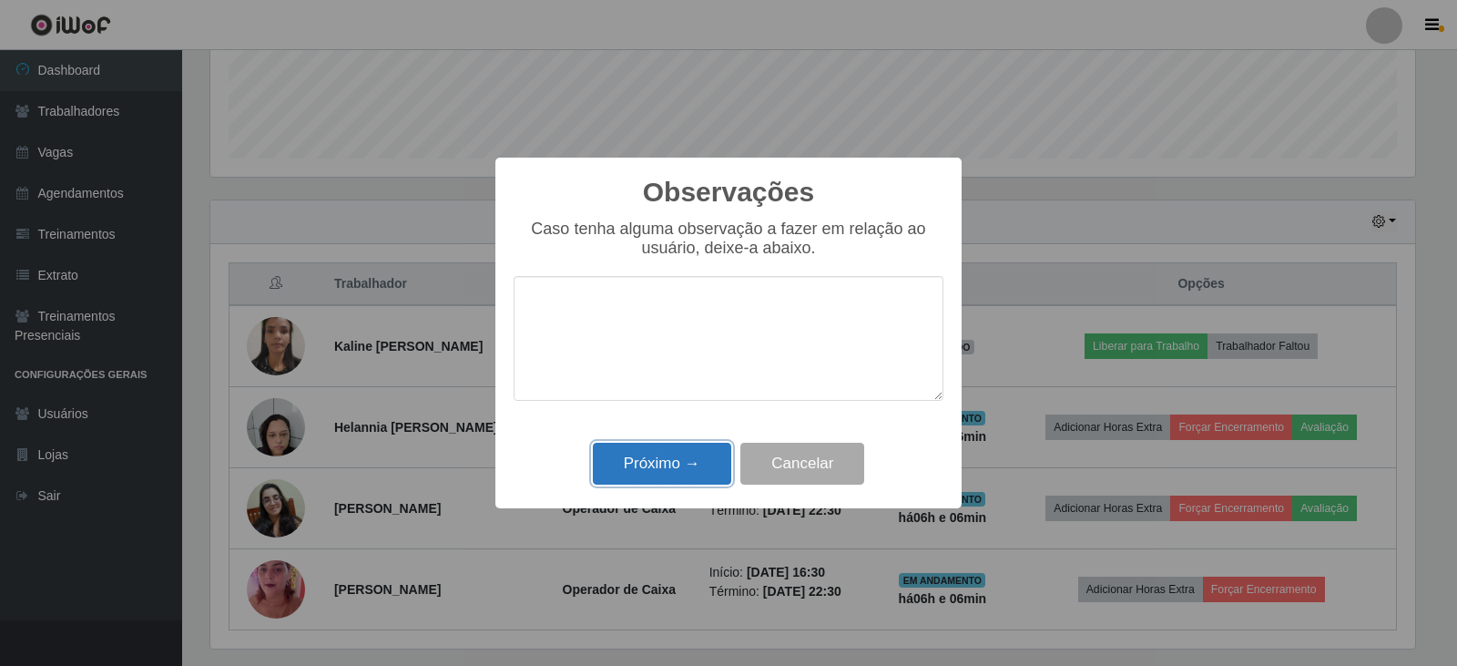
click at [660, 455] on button "Próximo →" at bounding box center [662, 464] width 138 height 43
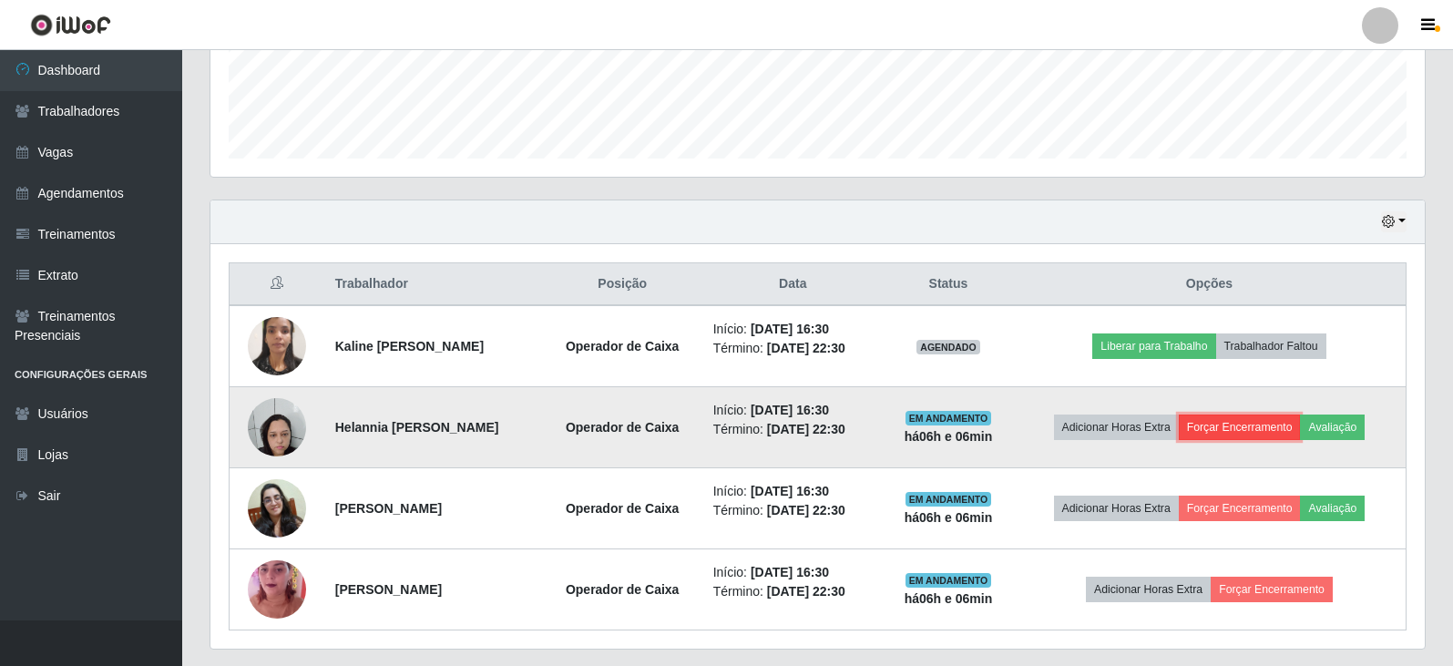
click at [1246, 424] on button "Forçar Encerramento" at bounding box center [1239, 426] width 122 height 25
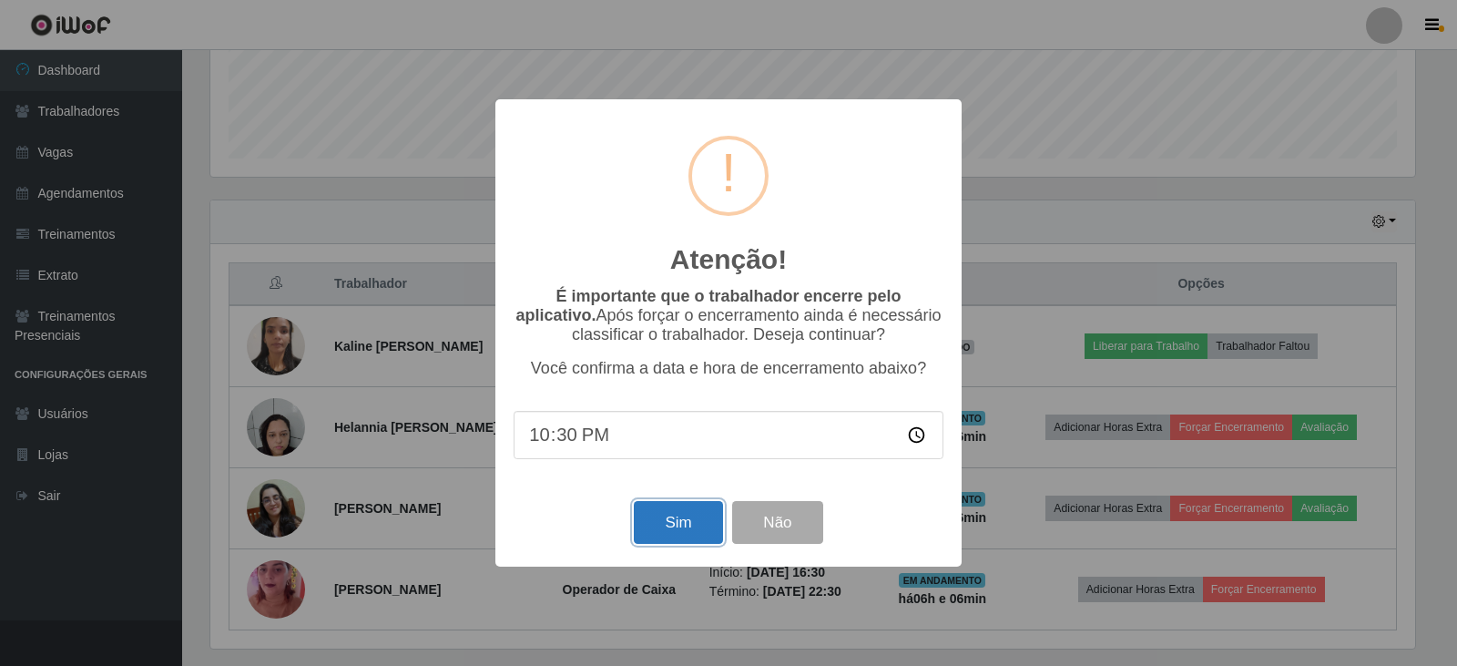
click at [676, 531] on button "Sim" at bounding box center [678, 522] width 88 height 43
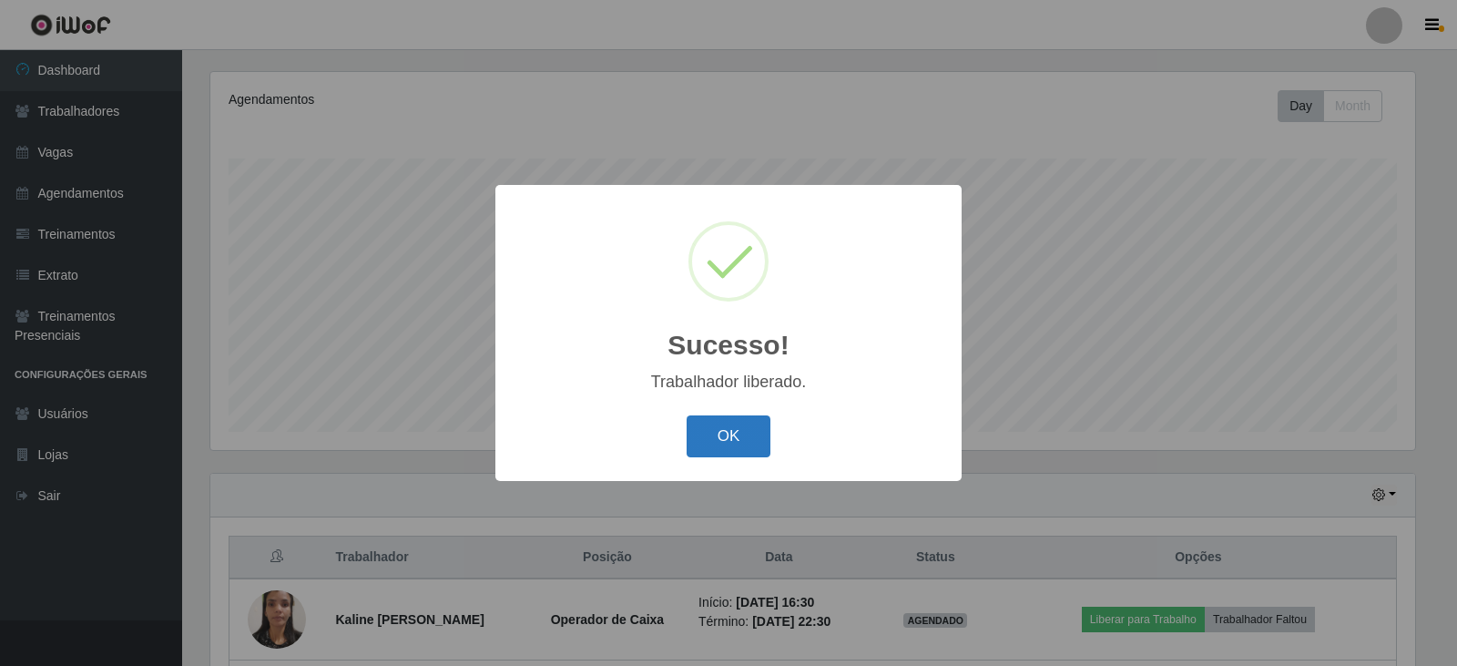
click at [730, 438] on button "OK" at bounding box center [729, 436] width 85 height 43
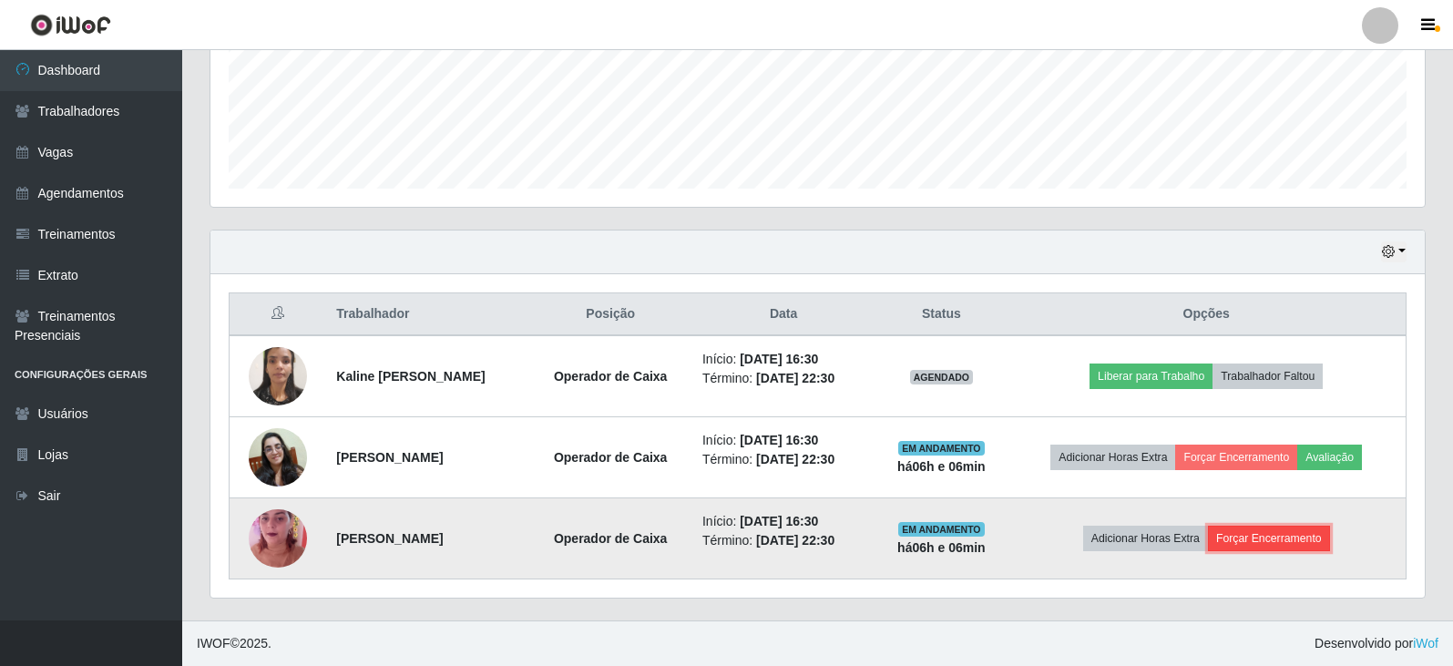
click at [1286, 542] on button "Forçar Encerramento" at bounding box center [1269, 537] width 122 height 25
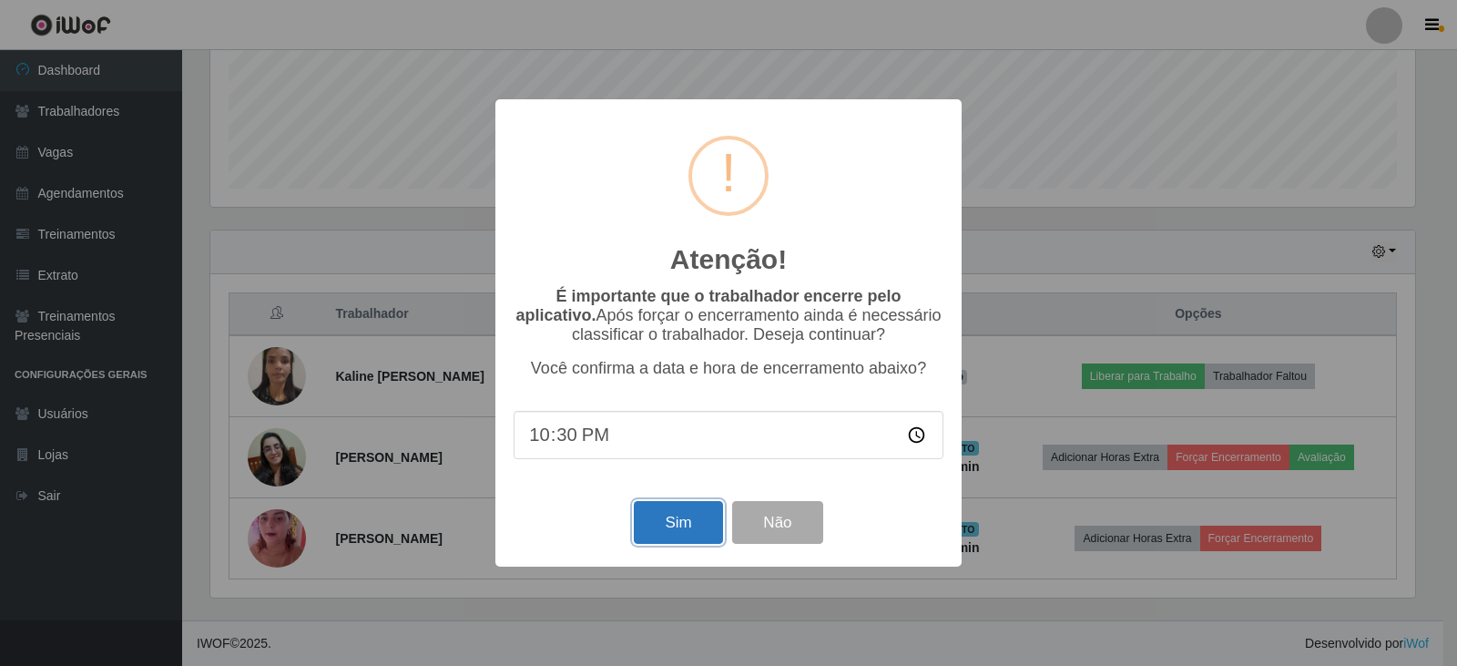
click at [679, 527] on button "Sim" at bounding box center [678, 522] width 88 height 43
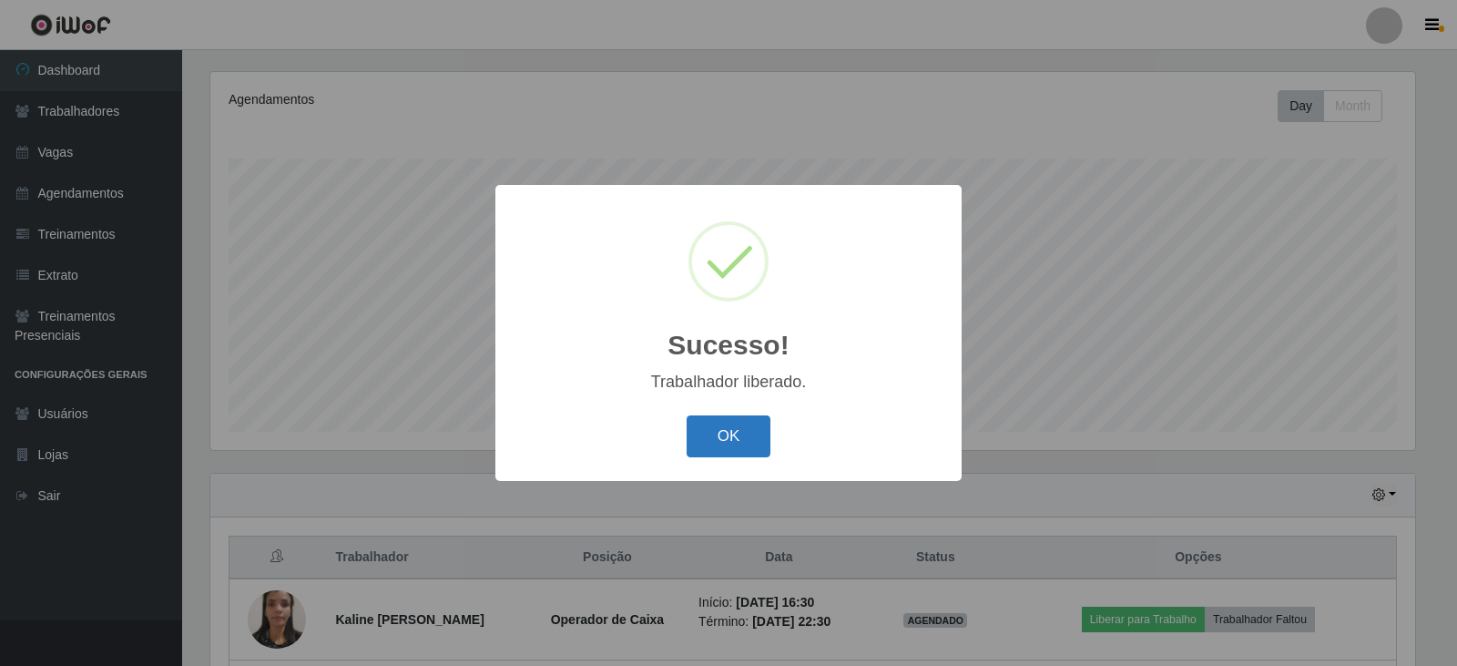
click at [736, 431] on button "OK" at bounding box center [729, 436] width 85 height 43
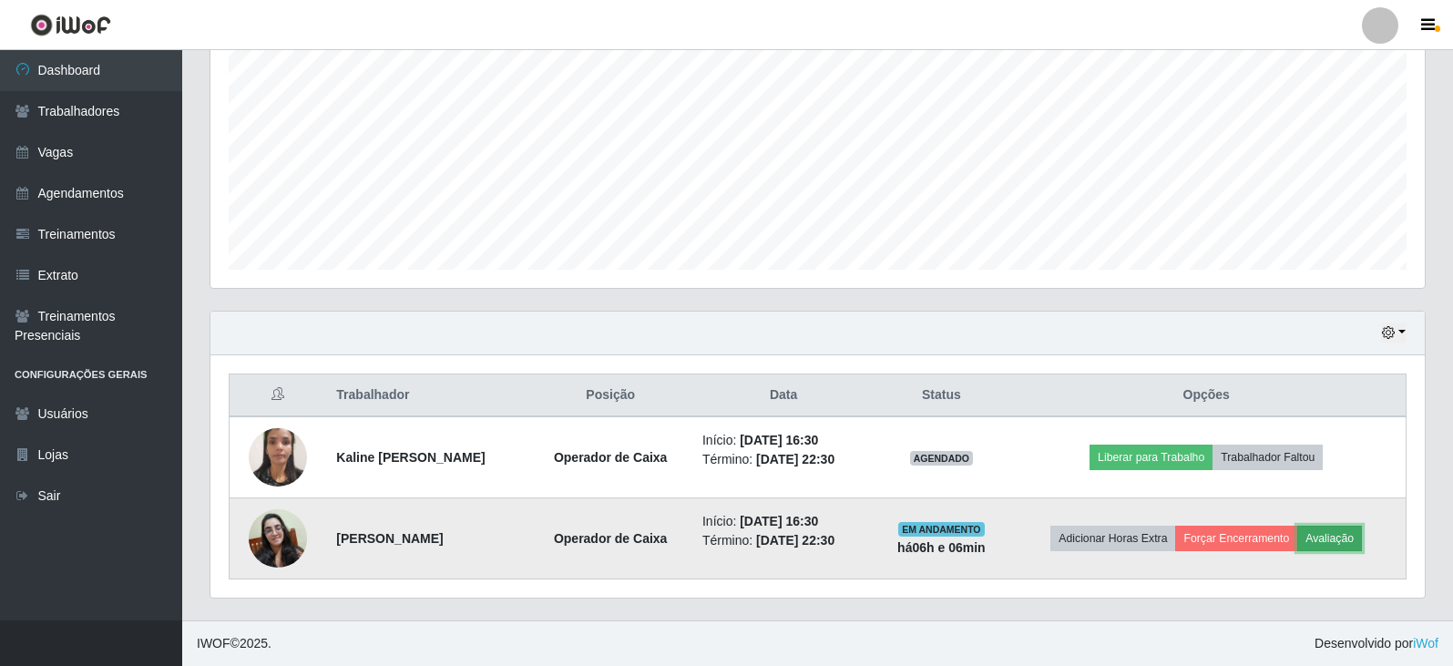
click at [1351, 535] on button "Avaliação" at bounding box center [1329, 537] width 65 height 25
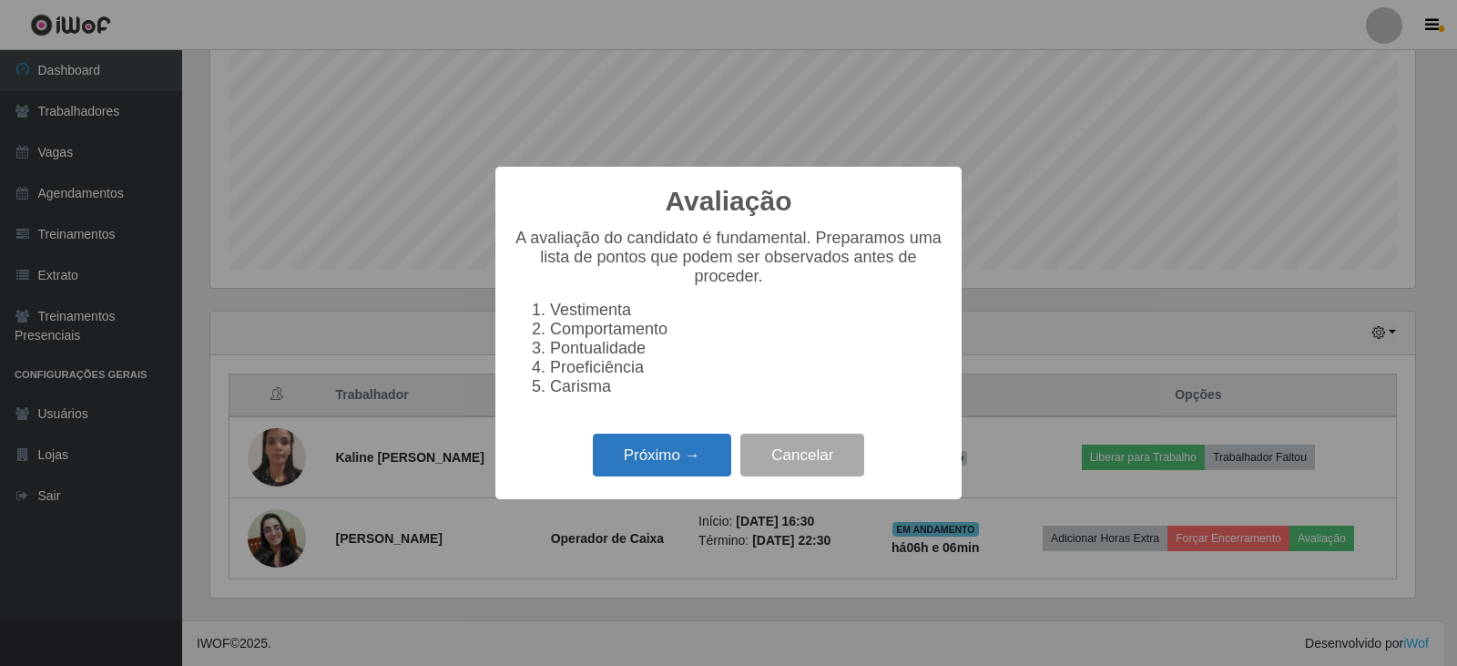
click at [665, 474] on button "Próximo →" at bounding box center [662, 454] width 138 height 43
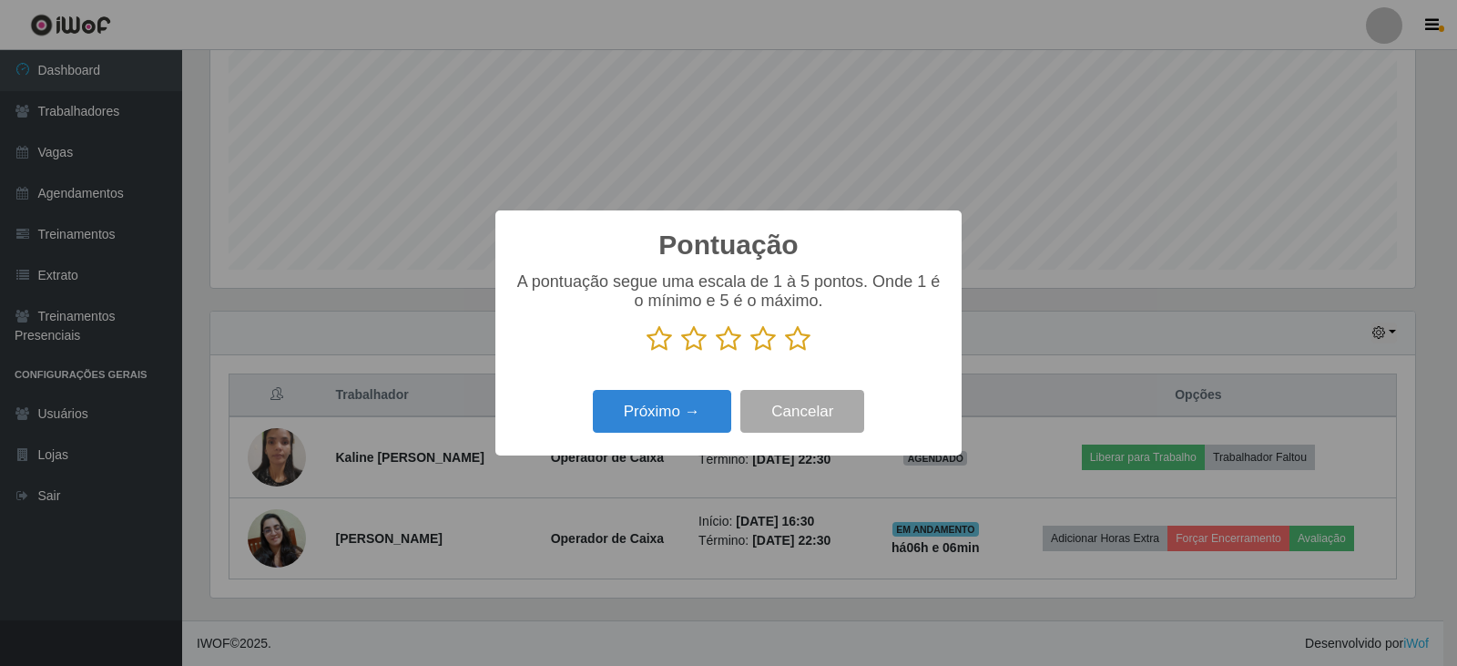
click at [795, 343] on icon at bounding box center [797, 338] width 25 height 27
click at [785, 352] on input "radio" at bounding box center [785, 352] width 0 height 0
click at [691, 403] on button "Próximo →" at bounding box center [662, 411] width 138 height 43
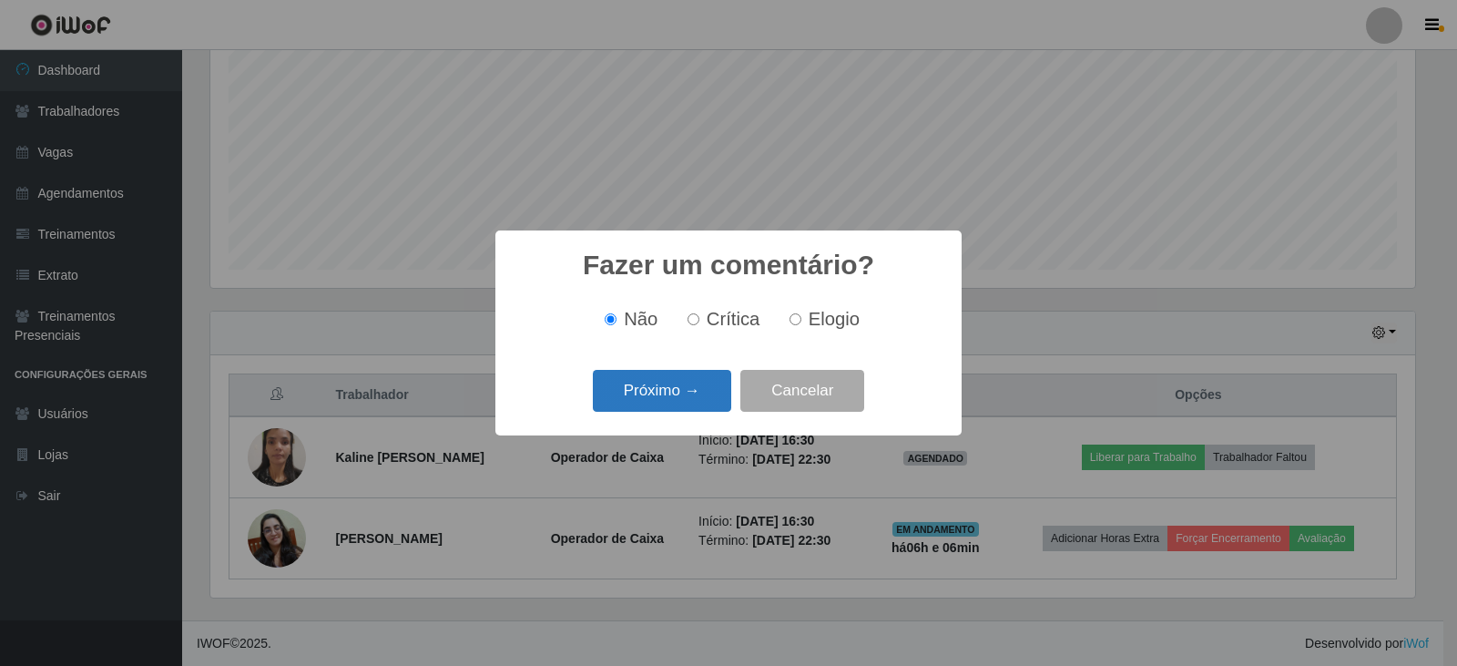
click at [687, 398] on button "Próximo →" at bounding box center [662, 391] width 138 height 43
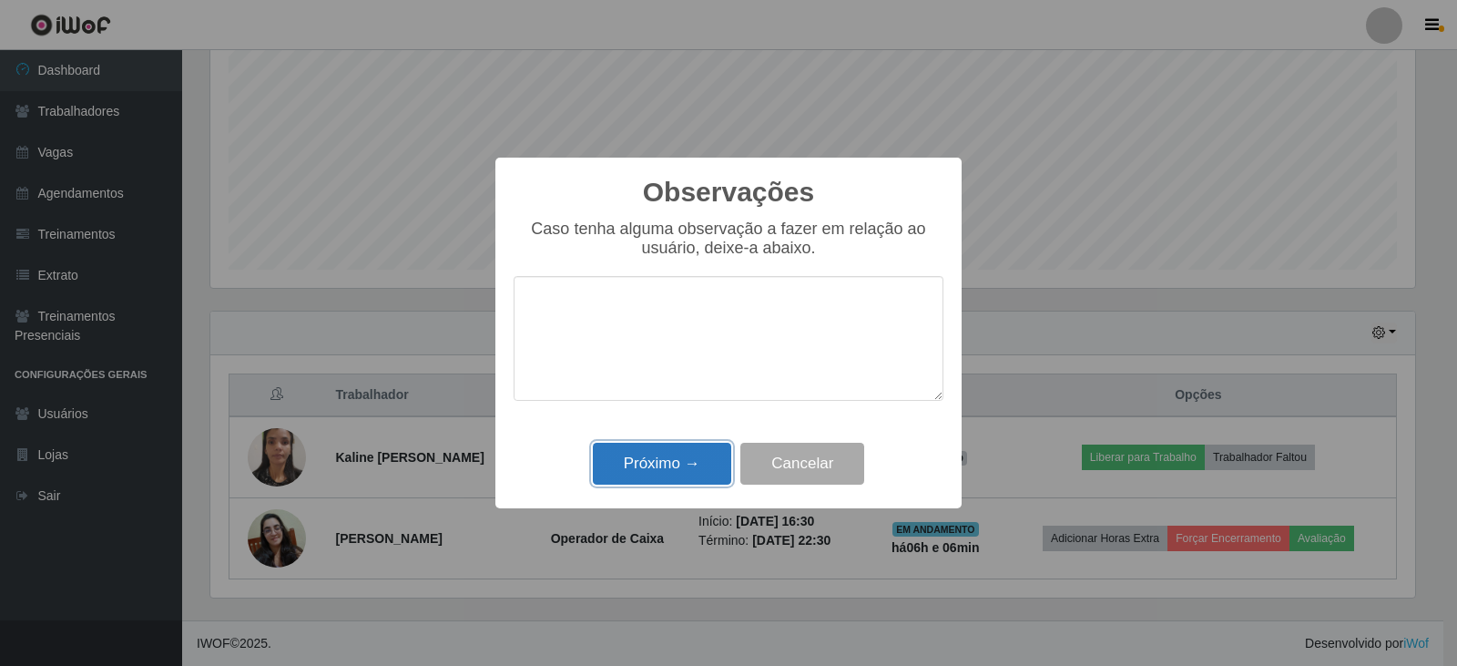
click at [669, 450] on button "Próximo →" at bounding box center [662, 464] width 138 height 43
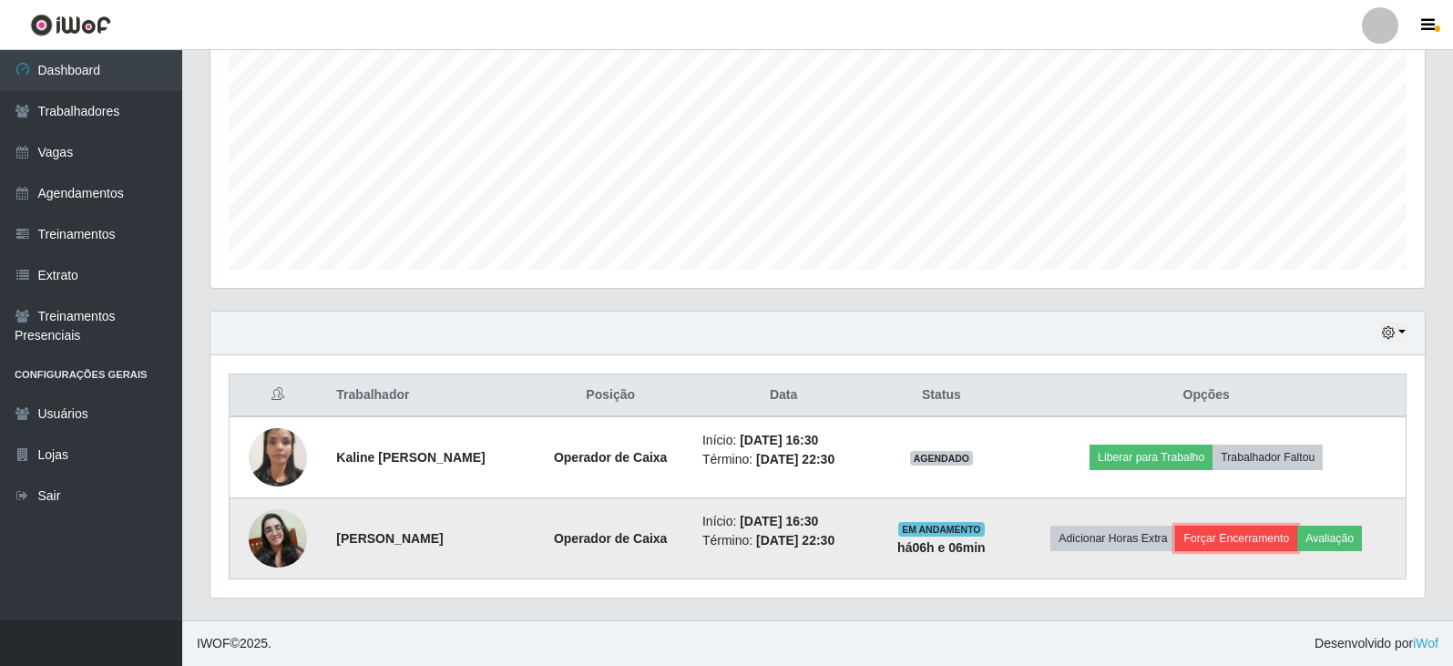
click at [1252, 537] on button "Forçar Encerramento" at bounding box center [1236, 537] width 122 height 25
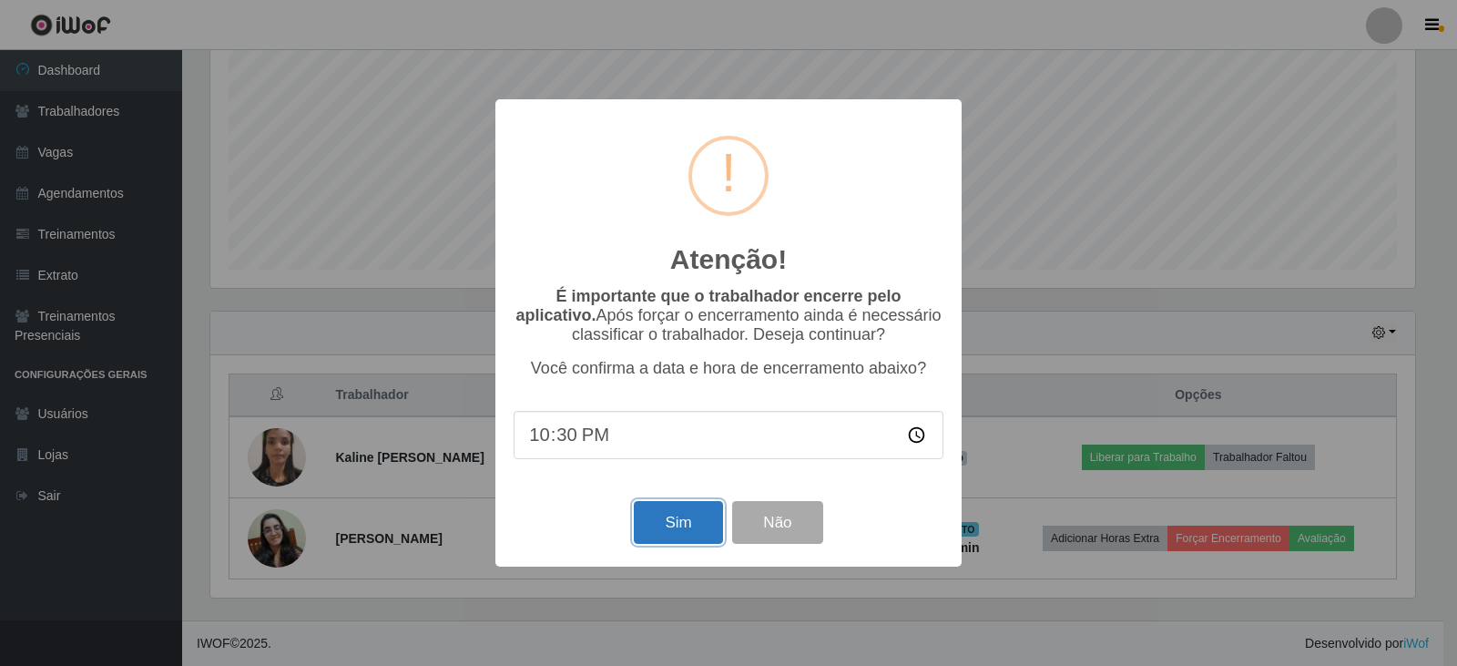
click at [658, 535] on button "Sim" at bounding box center [678, 522] width 88 height 43
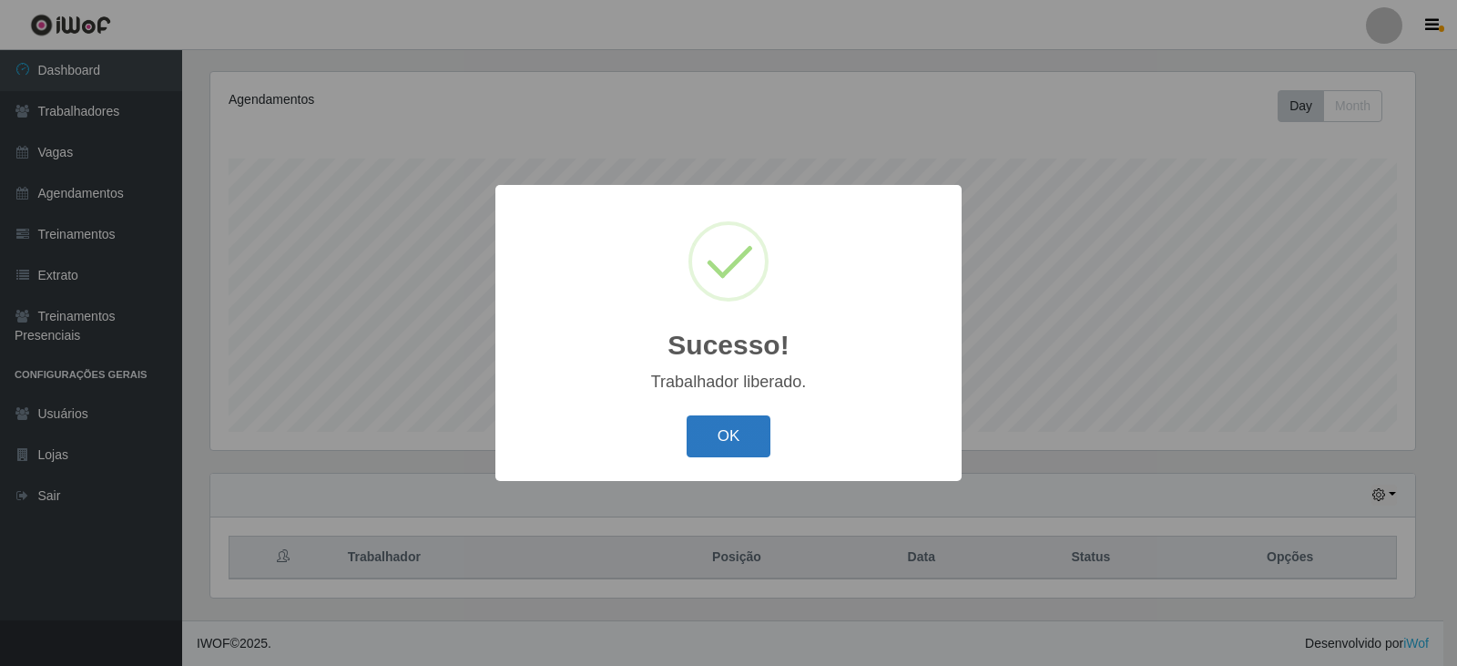
click at [722, 439] on button "OK" at bounding box center [729, 436] width 85 height 43
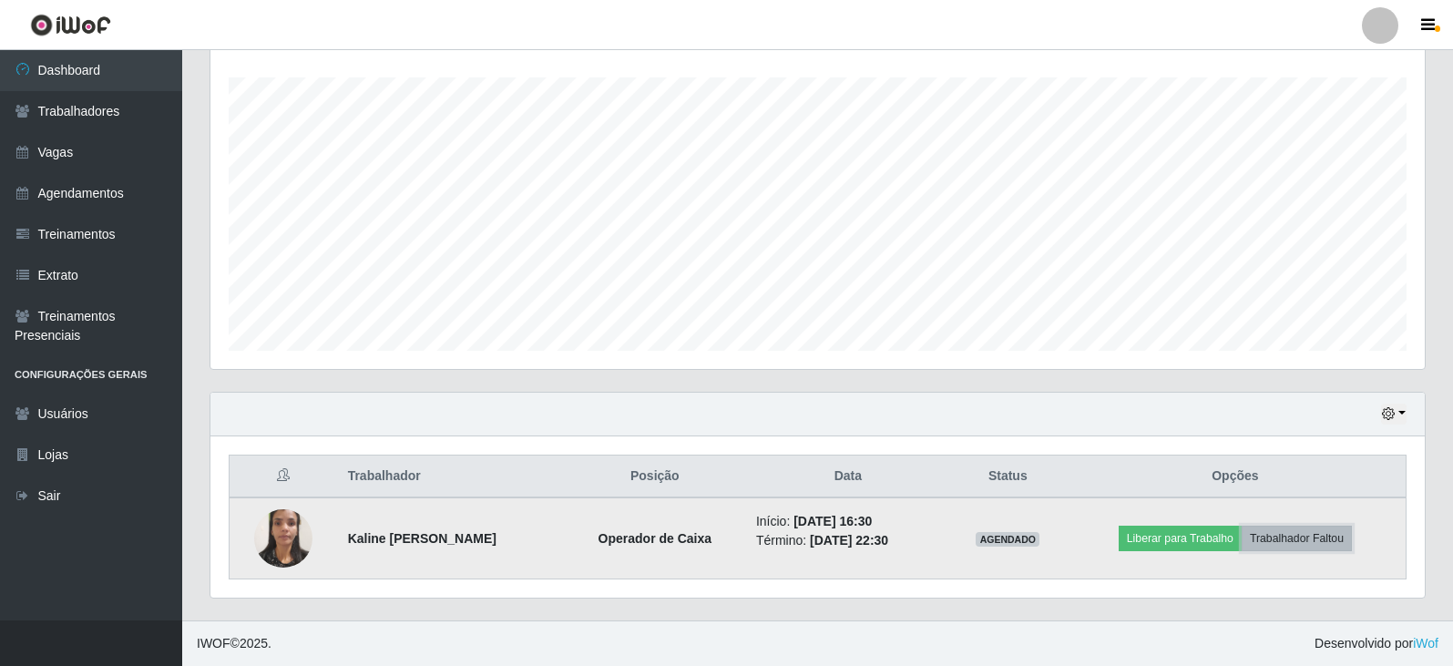
click at [1299, 532] on button "Trabalhador Faltou" at bounding box center [1296, 537] width 110 height 25
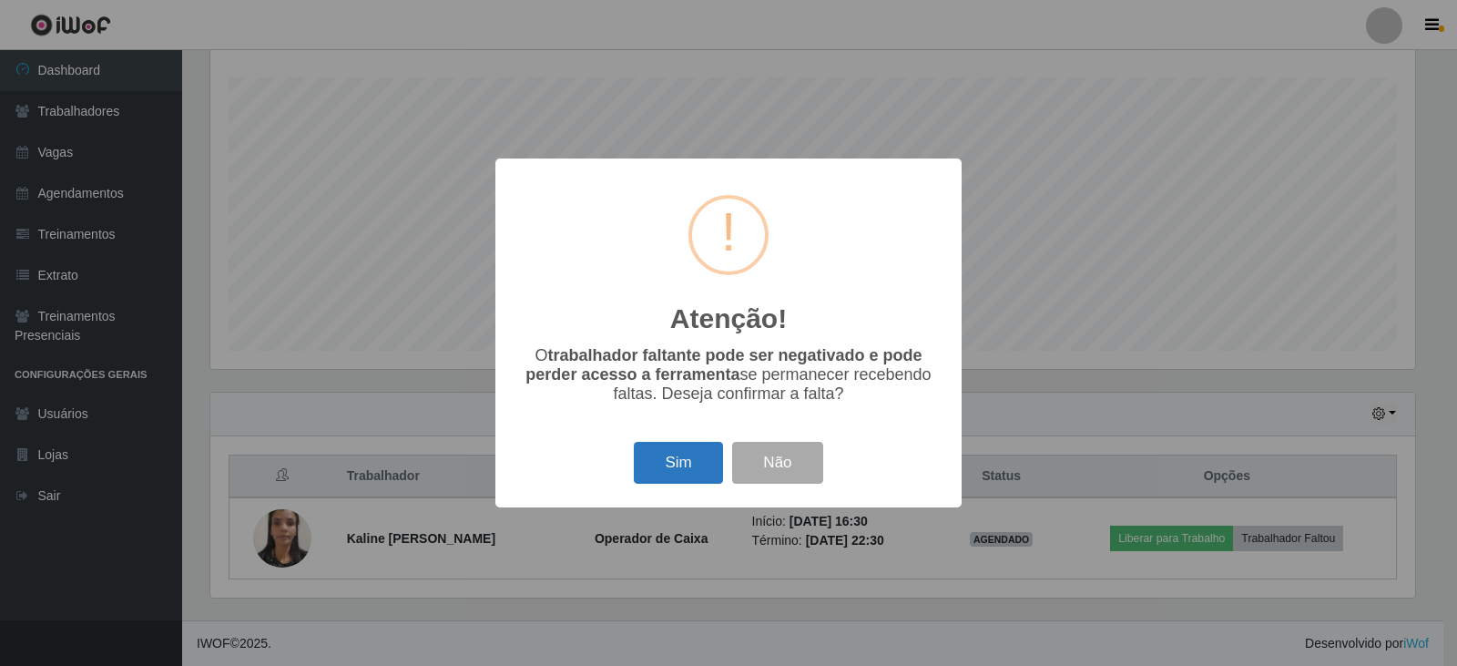
click at [678, 451] on button "Sim" at bounding box center [678, 463] width 88 height 43
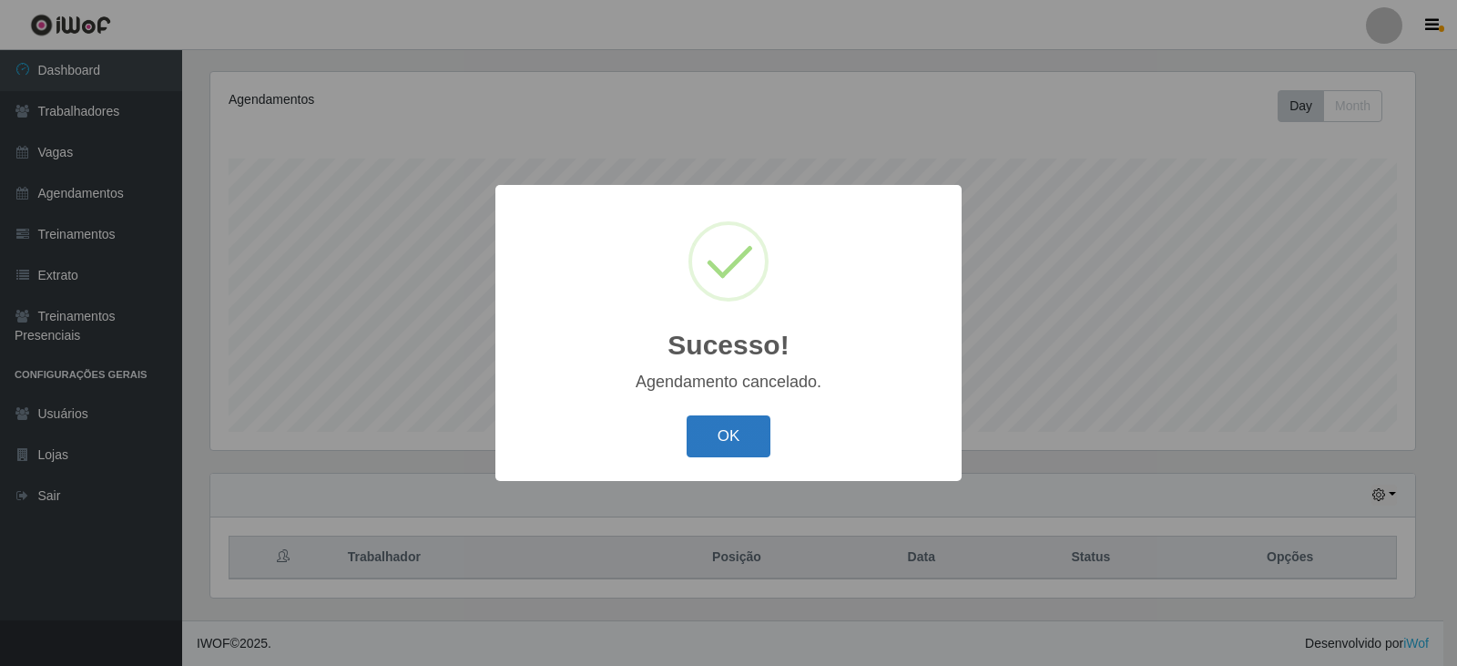
click at [737, 434] on button "OK" at bounding box center [729, 436] width 85 height 43
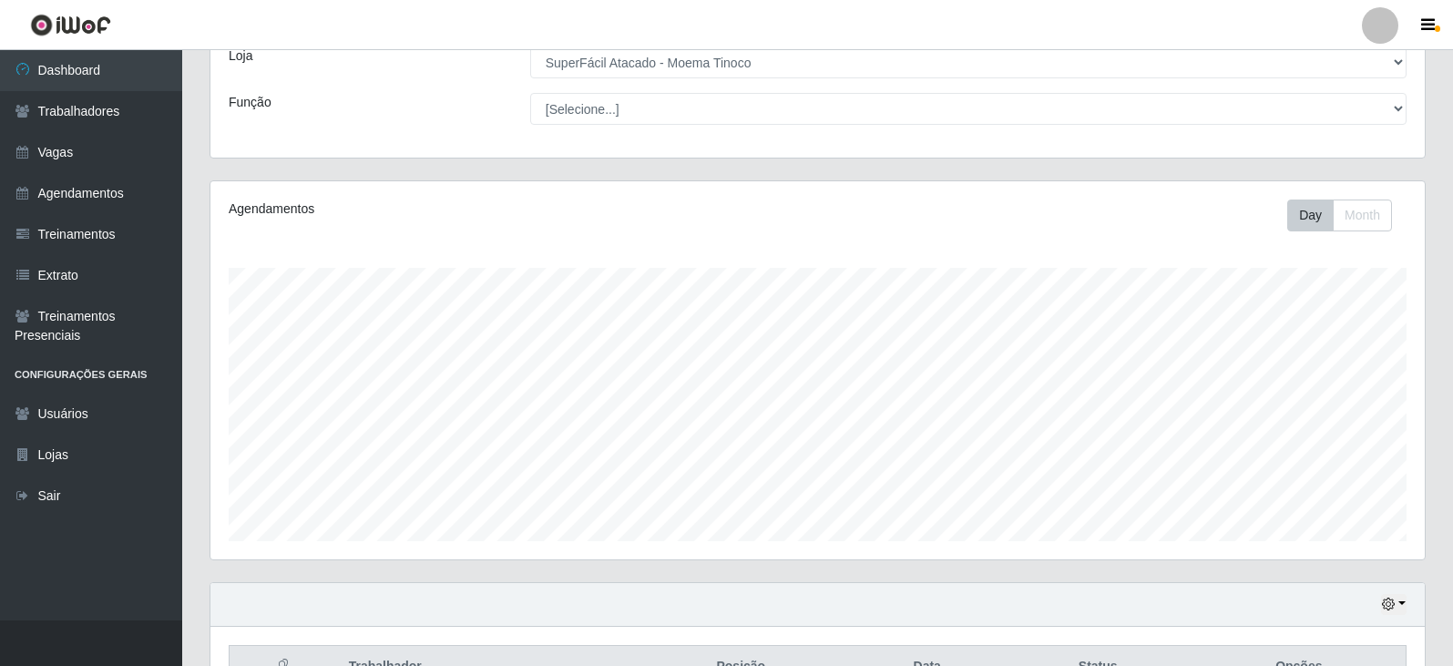
scroll to position [0, 0]
